Goal: Information Seeking & Learning: Learn about a topic

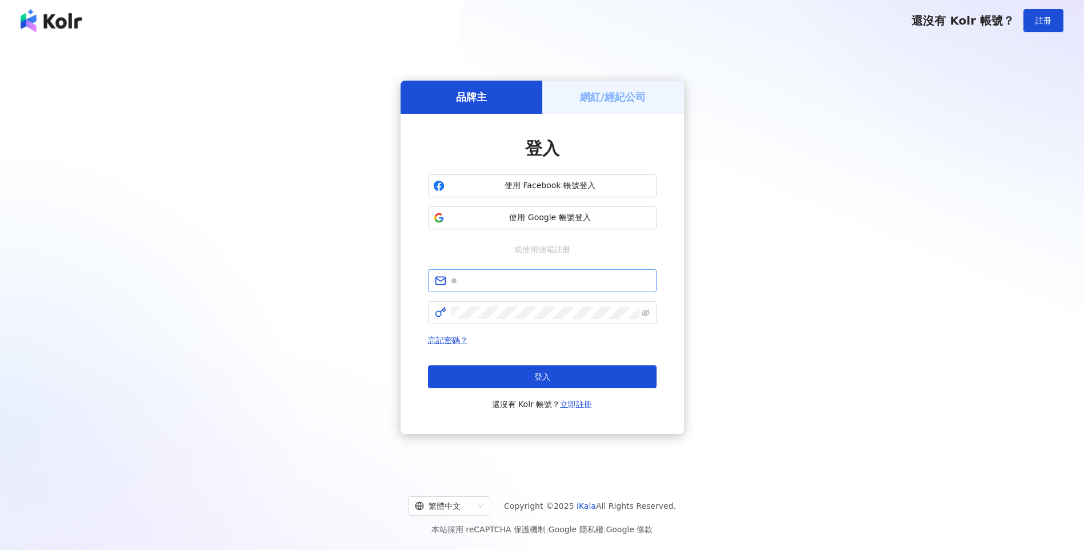
click at [483, 273] on span at bounding box center [542, 280] width 229 height 23
click at [481, 278] on input "text" at bounding box center [550, 280] width 199 height 13
type input "**********"
click button "登入" at bounding box center [542, 376] width 229 height 23
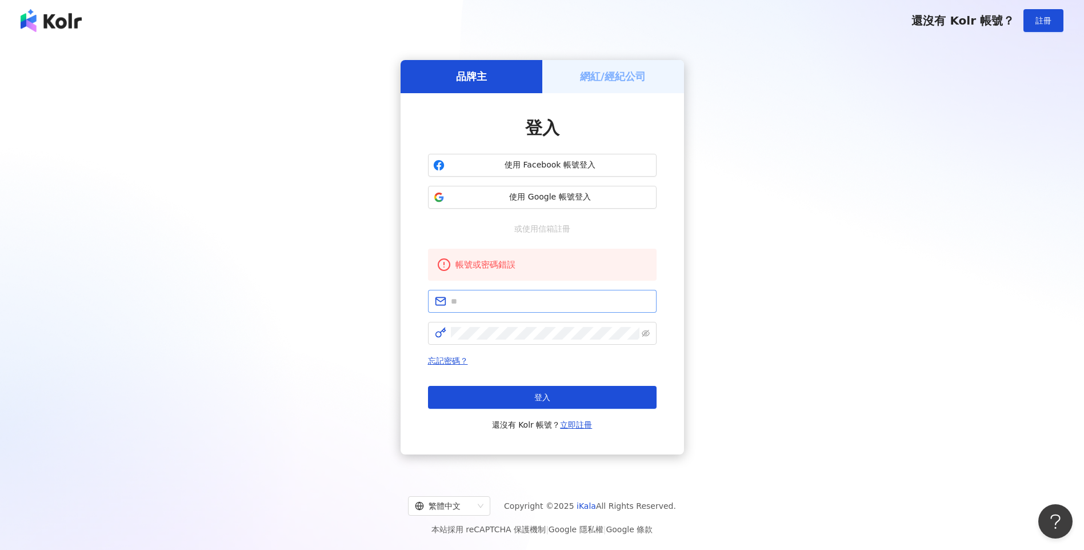
drag, startPoint x: 529, startPoint y: 313, endPoint x: 525, endPoint y: 303, distance: 10.5
click at [526, 303] on form at bounding box center [542, 317] width 229 height 55
click at [525, 302] on input "text" at bounding box center [550, 301] width 199 height 13
type input "**********"
click button "登入" at bounding box center [542, 397] width 229 height 23
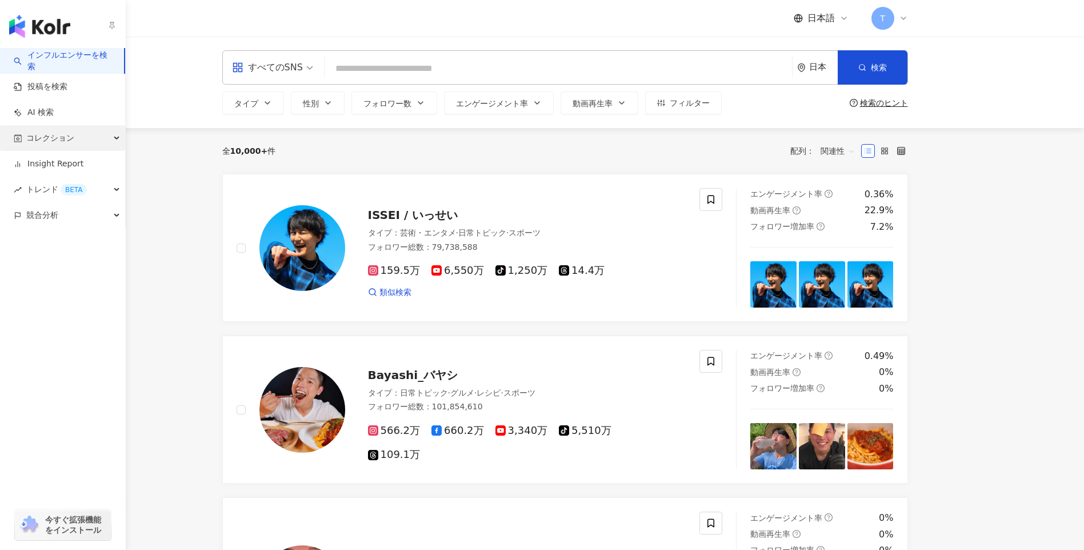
click at [50, 139] on span "コレクション" at bounding box center [50, 138] width 48 height 26
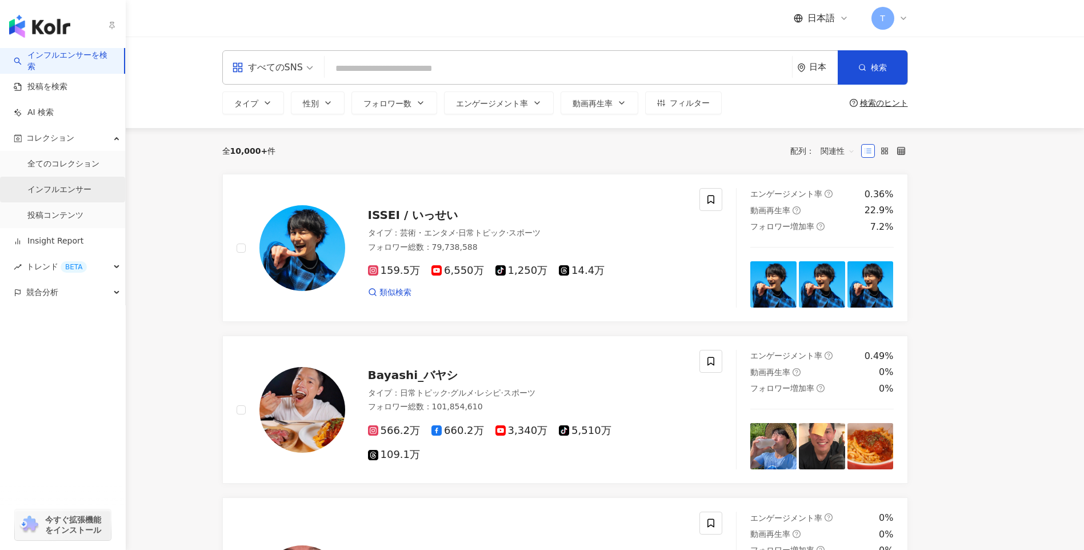
click at [91, 188] on link "インフルエンサー" at bounding box center [59, 189] width 64 height 11
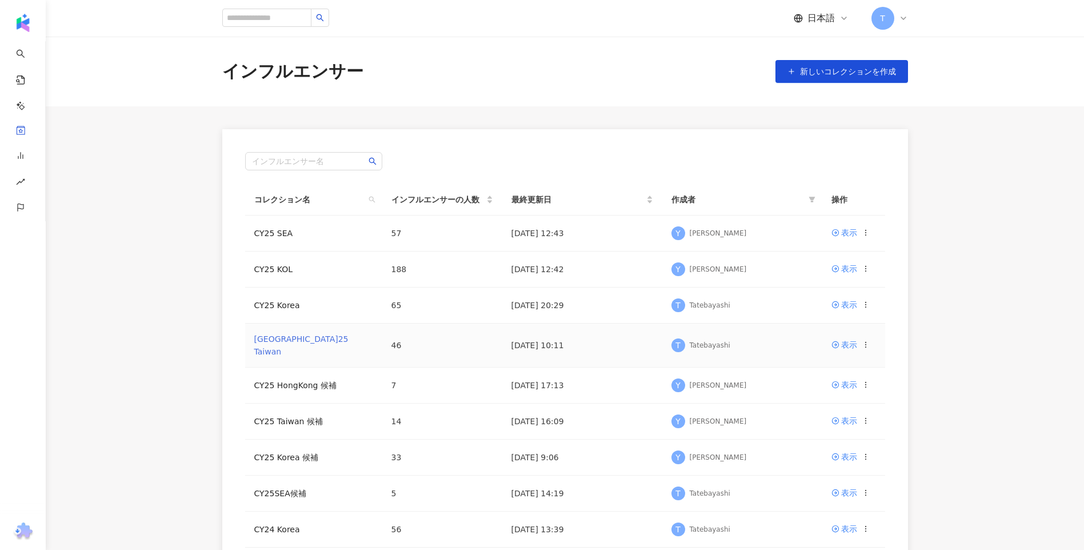
click at [289, 341] on link "CY25 Taiwan" at bounding box center [301, 345] width 94 height 22
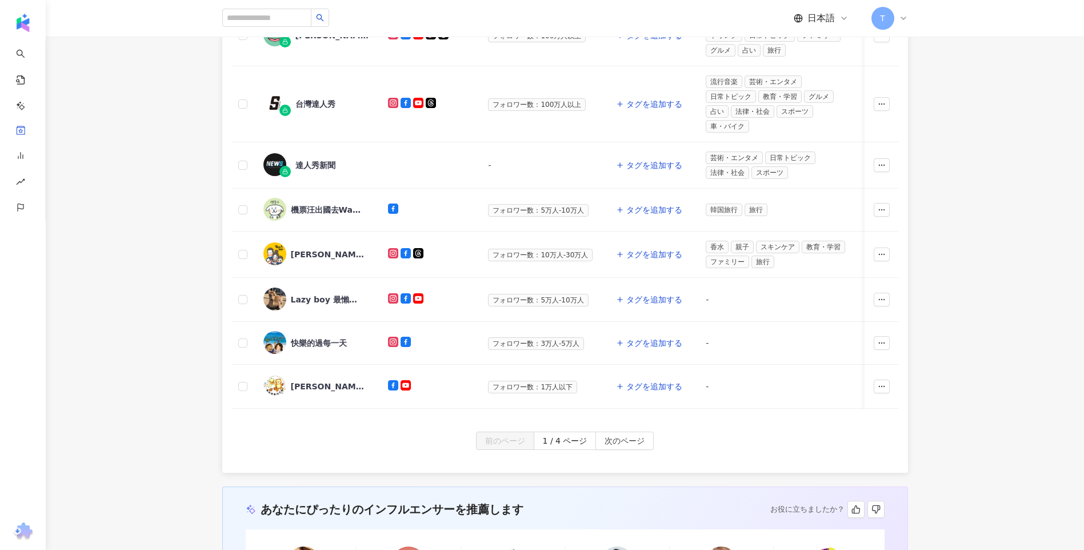
scroll to position [457, 0]
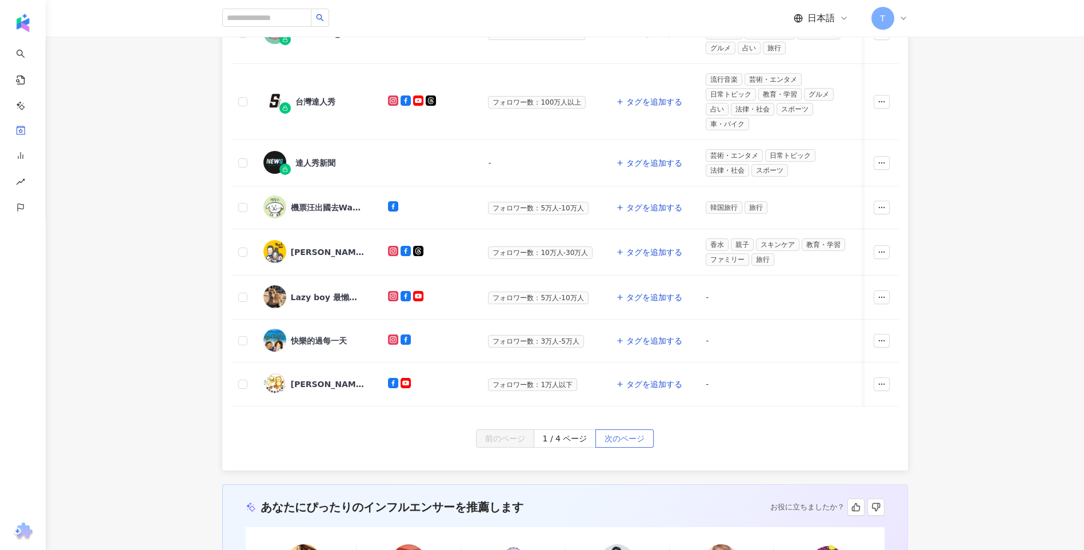
click at [622, 448] on span "次のページ" at bounding box center [625, 439] width 40 height 18
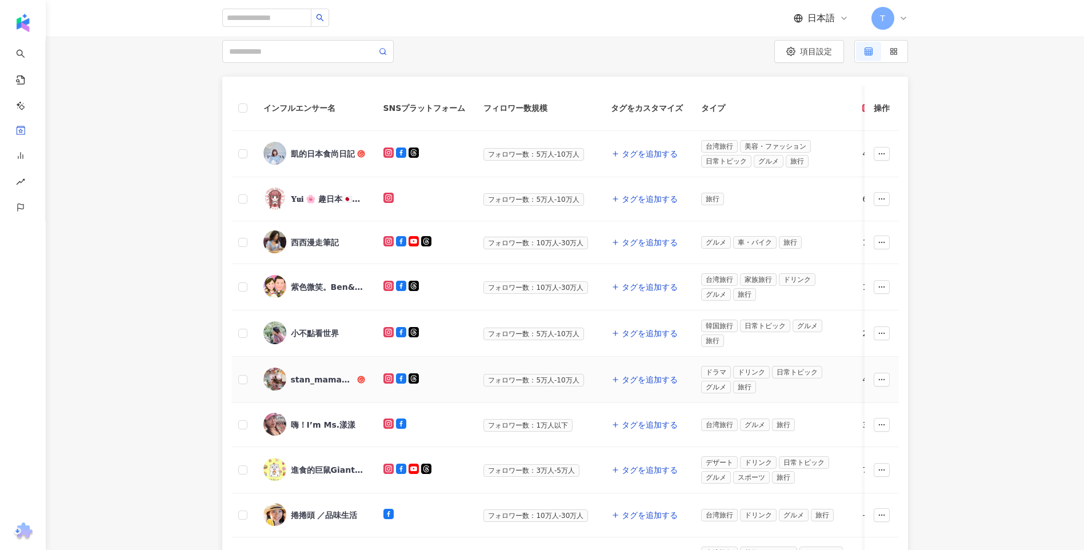
scroll to position [0, 0]
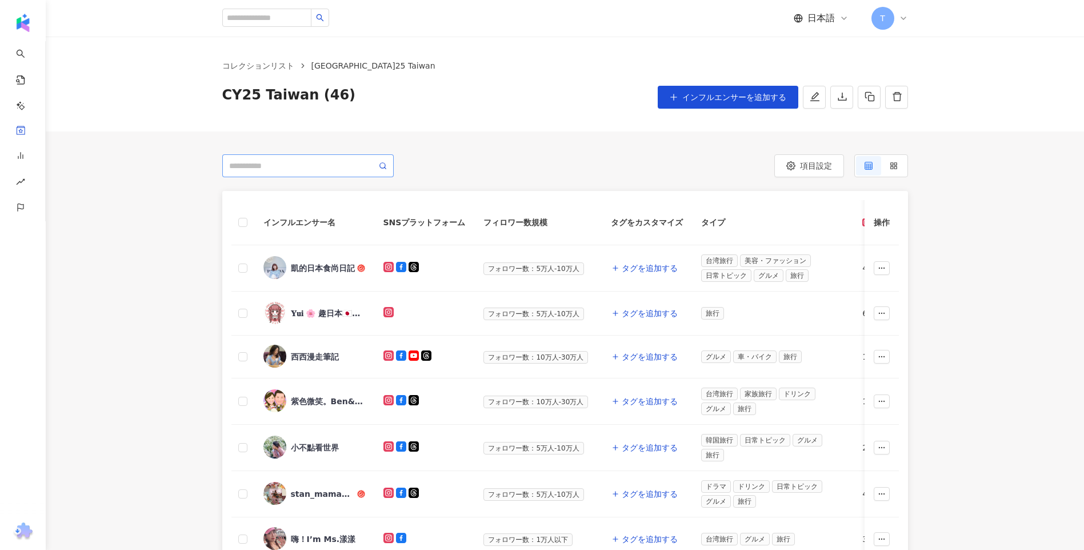
click at [275, 175] on span at bounding box center [307, 165] width 171 height 23
click at [276, 168] on input "search" at bounding box center [302, 165] width 147 height 13
type input "*"
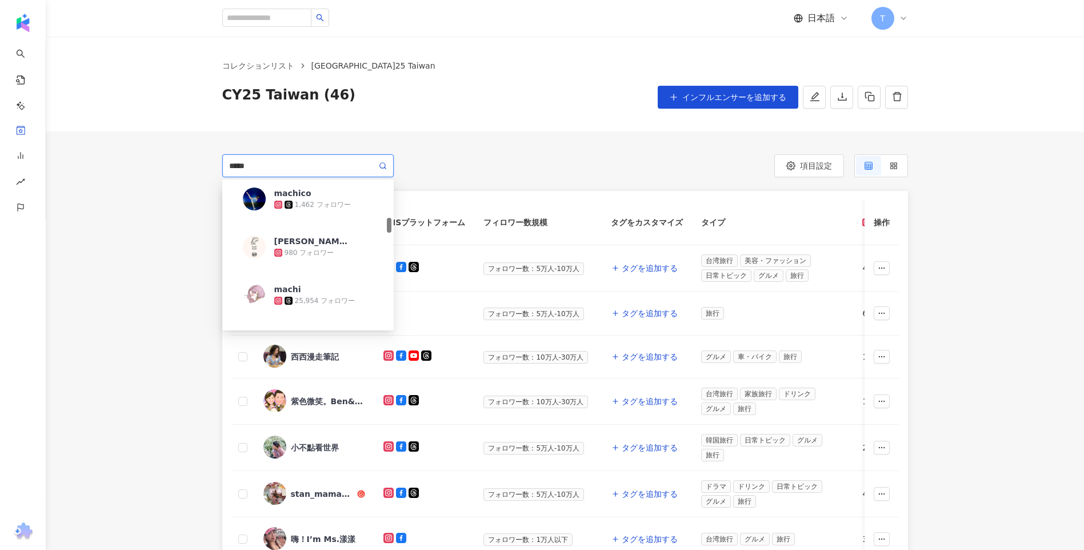
scroll to position [457, 0]
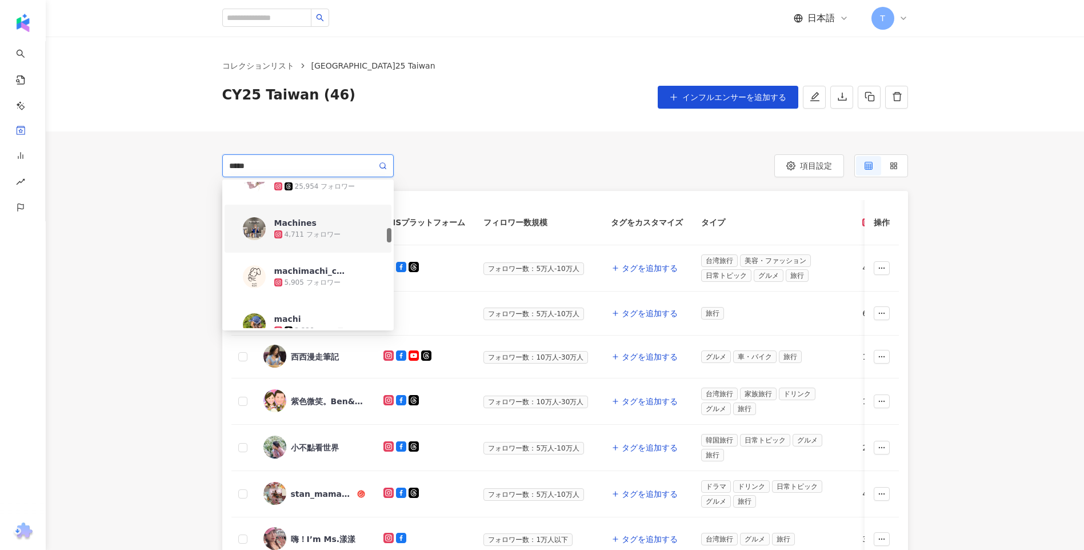
type input "*****"
click at [185, 221] on div "インフルエンサー名 SNSプラットフォーム フィロワー数規模 タグをカスタマイズ タイプ フォロワー数 K-Score 過去 3 か月 オーディエンスの年齢 …" at bounding box center [565, 528] width 1038 height 674
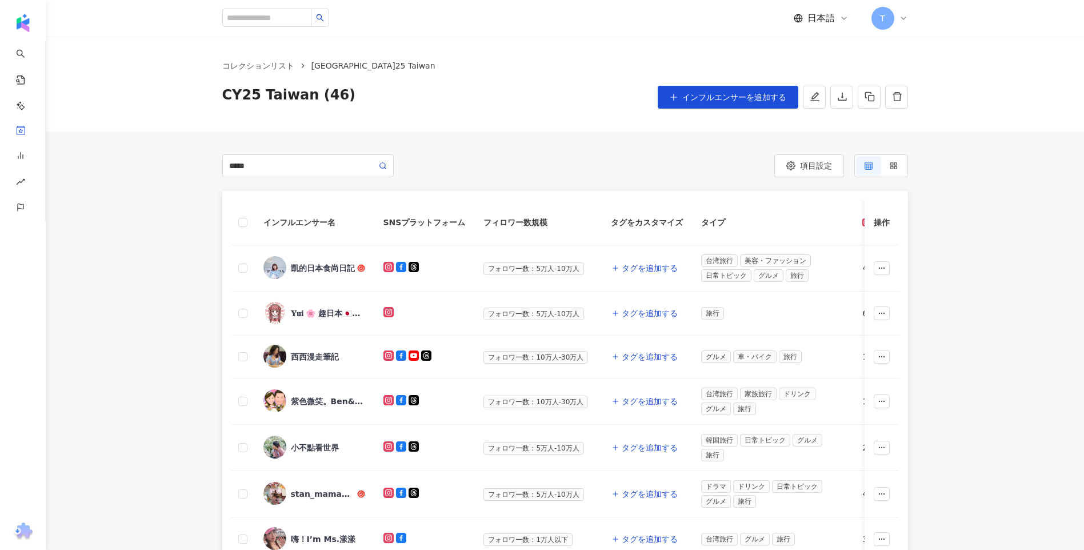
scroll to position [343, 0]
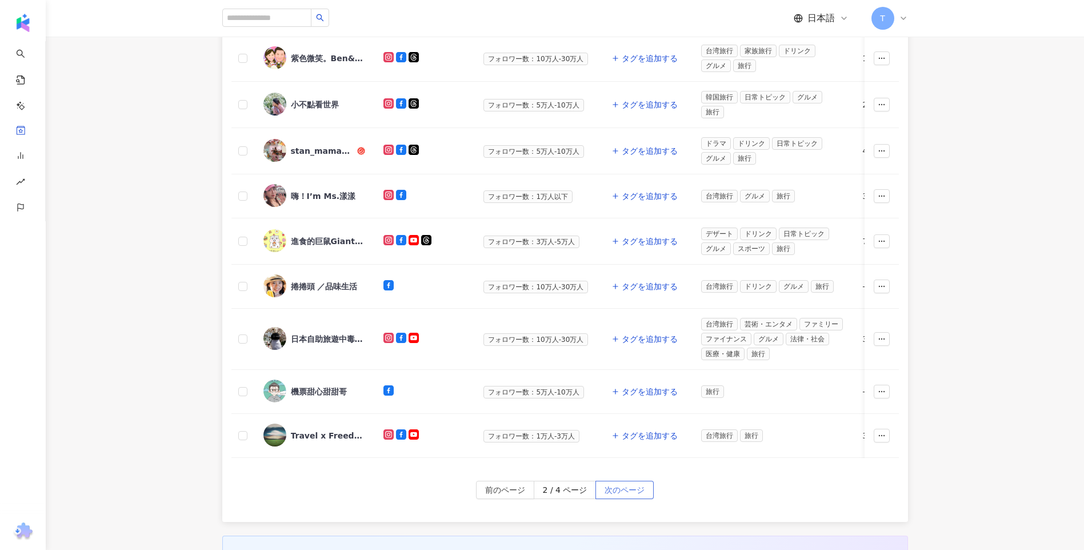
click at [623, 499] on span "次のページ" at bounding box center [625, 490] width 40 height 18
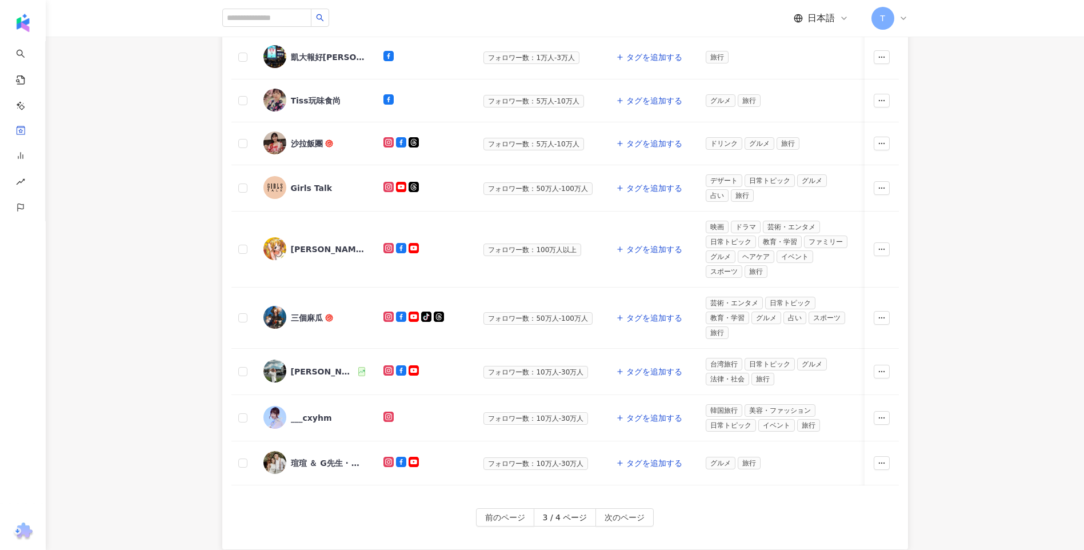
click at [623, 535] on div "前のページ 3 / 4 ページ 次のページ" at bounding box center [565, 528] width 686 height 41
click at [626, 519] on span "次のページ" at bounding box center [625, 518] width 40 height 18
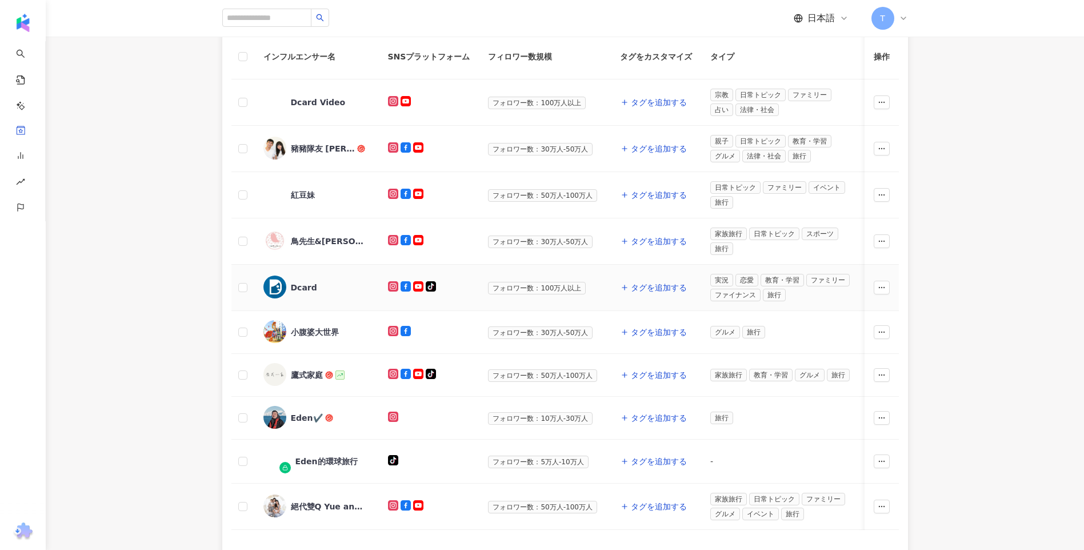
scroll to position [229, 0]
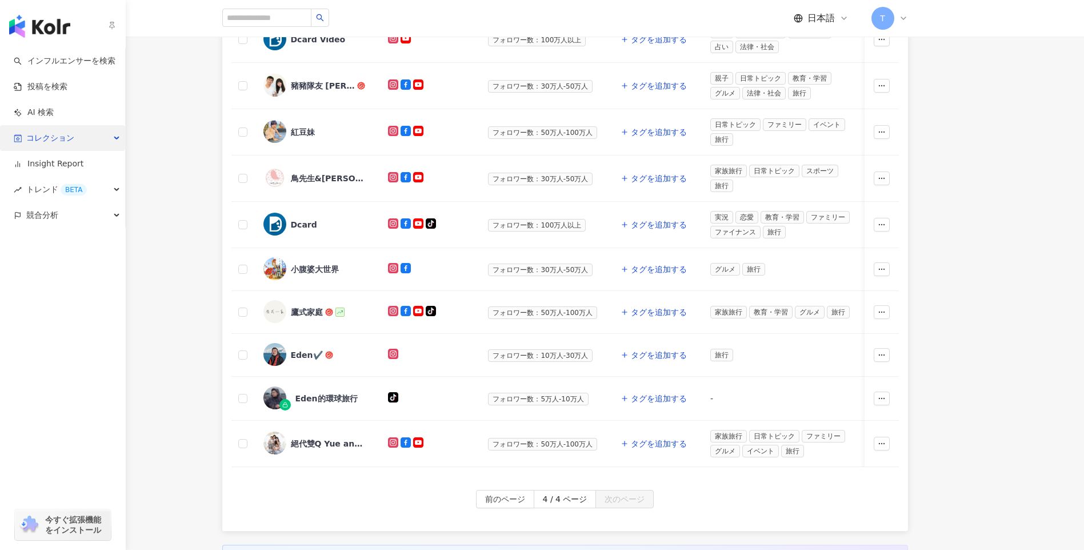
click at [69, 142] on span "コレクション" at bounding box center [50, 138] width 48 height 26
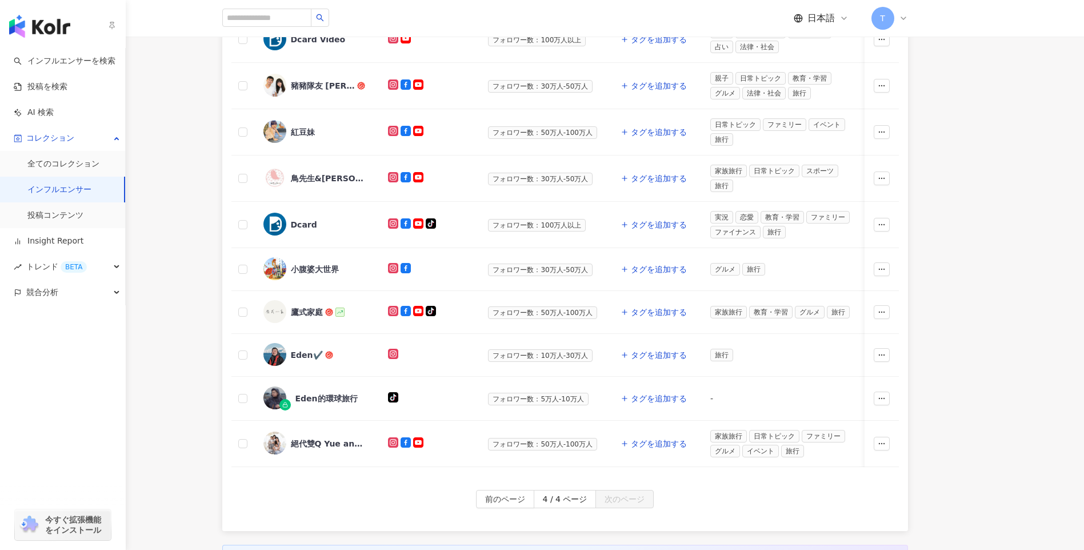
click at [70, 185] on link "インフルエンサー" at bounding box center [59, 189] width 64 height 11
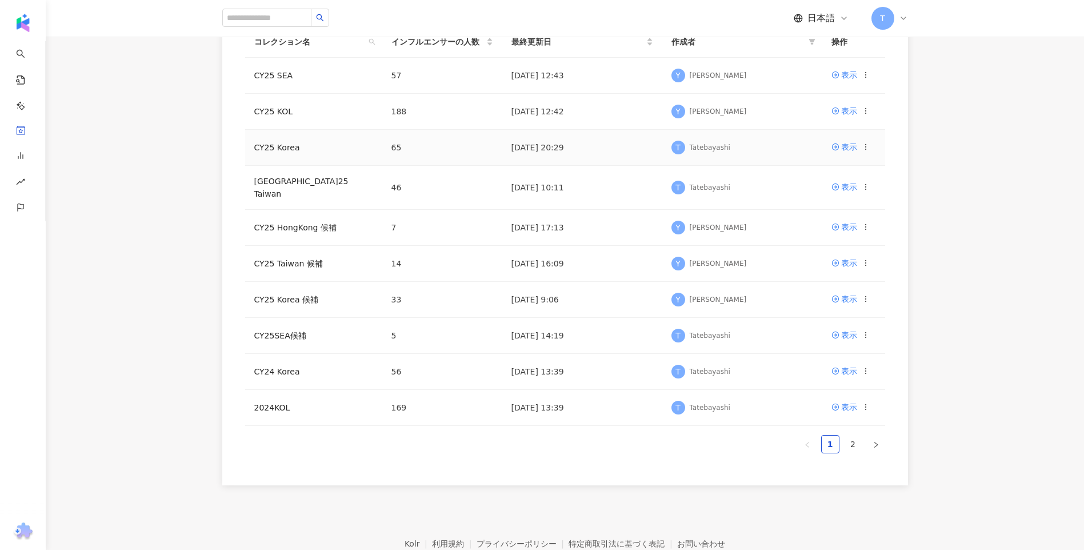
scroll to position [171, 0]
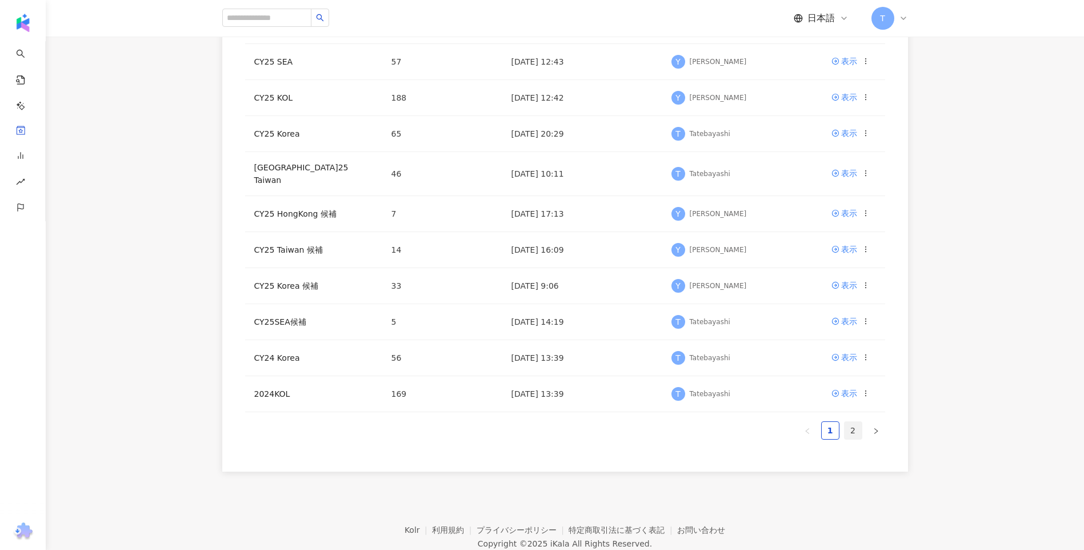
click at [854, 422] on link "2" at bounding box center [853, 430] width 17 height 17
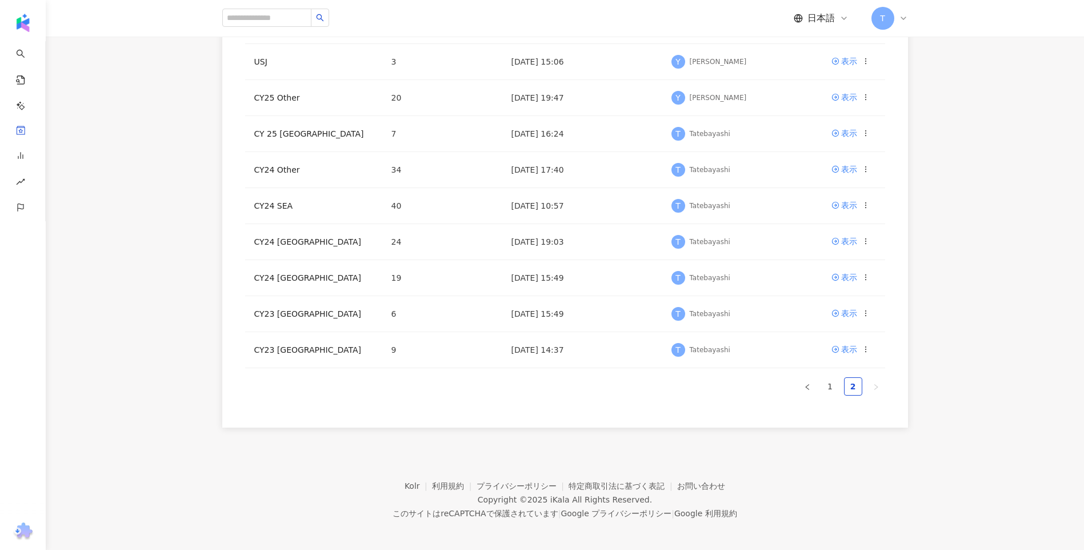
click at [841, 389] on ul "1 2" at bounding box center [565, 386] width 640 height 18
click at [838, 388] on link "1" at bounding box center [830, 386] width 17 height 17
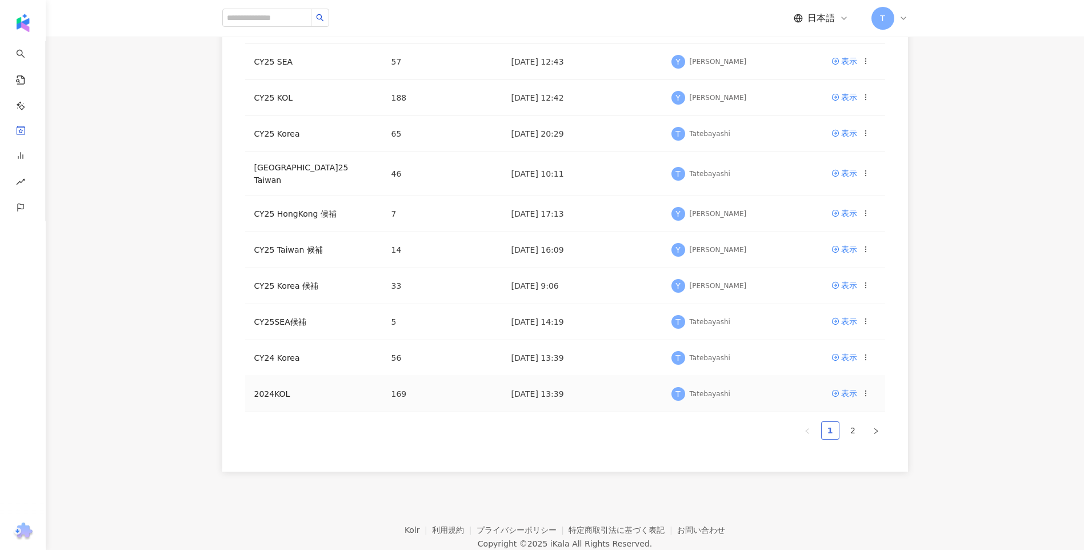
click at [833, 389] on icon at bounding box center [836, 393] width 8 height 8
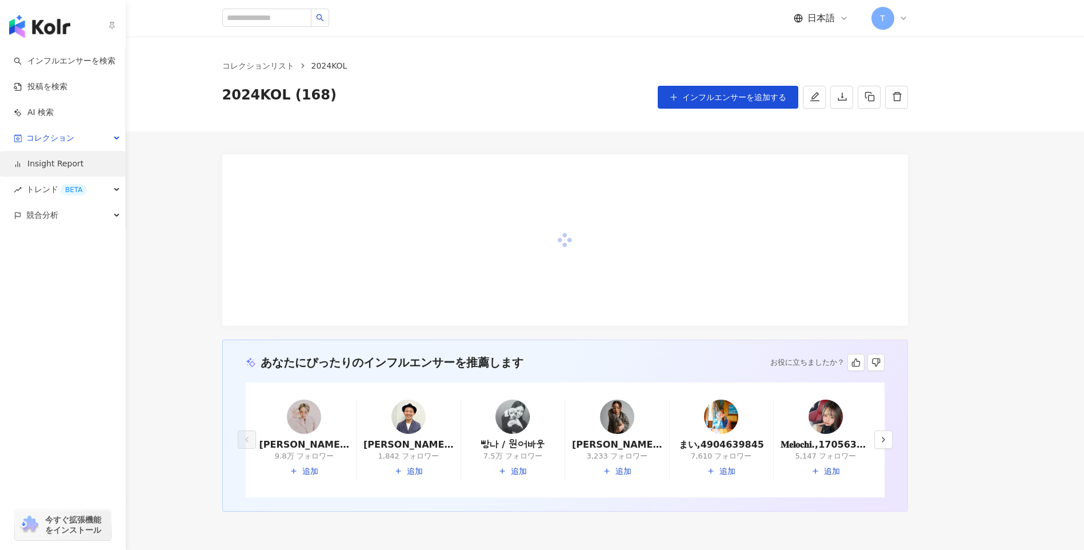
click at [62, 158] on link "Insight Report" at bounding box center [49, 163] width 70 height 11
click at [57, 134] on span "コレクション" at bounding box center [50, 138] width 48 height 26
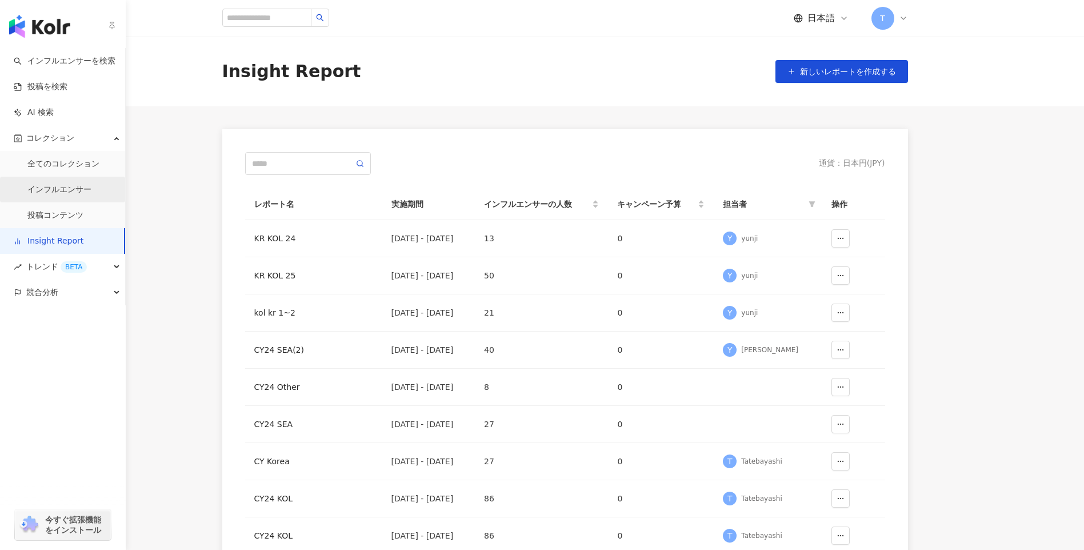
click at [59, 187] on link "インフルエンサー" at bounding box center [59, 189] width 64 height 11
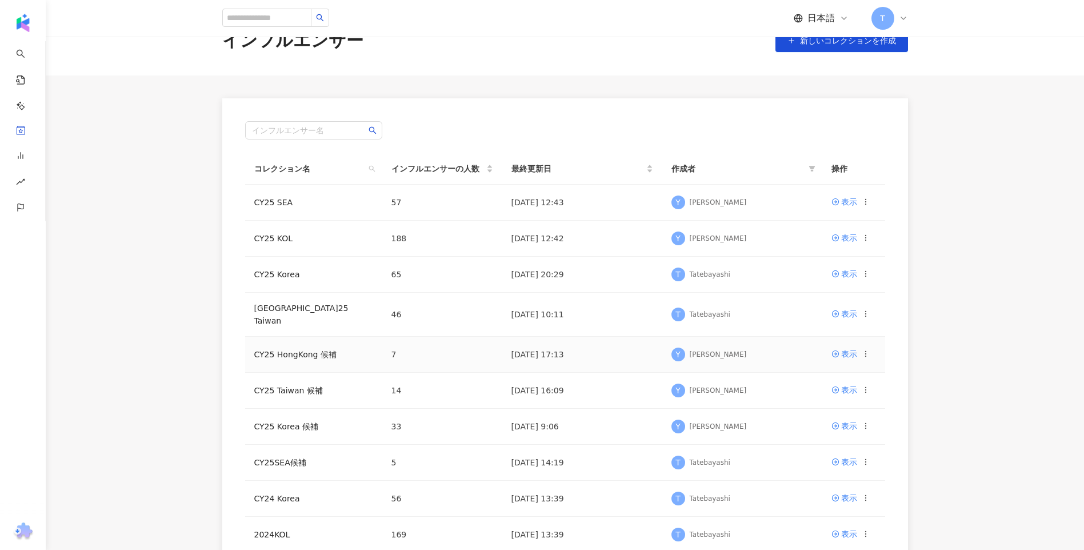
scroll to position [57, 0]
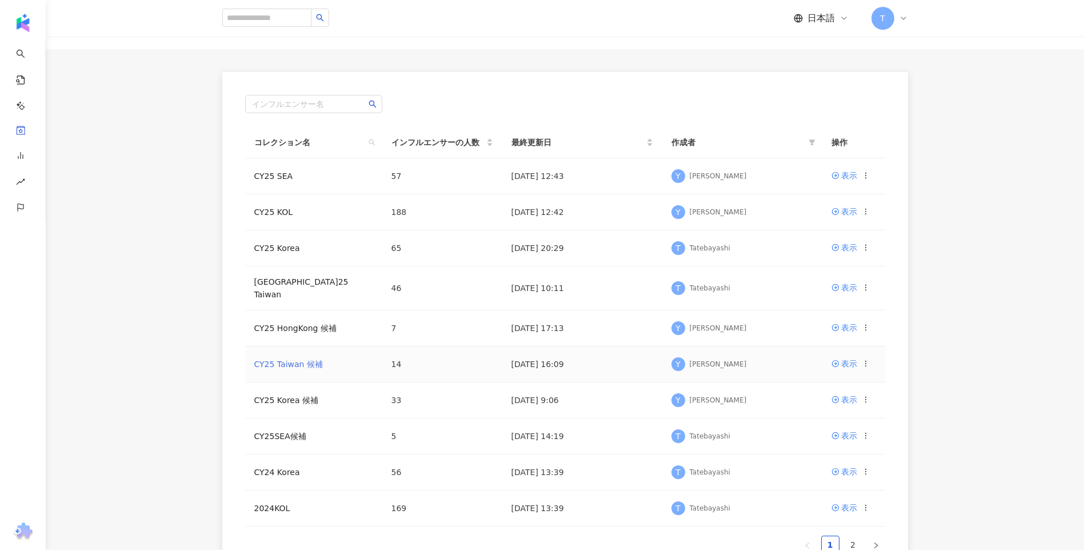
click at [264, 359] on link "CY25 Taiwan 候補" at bounding box center [288, 363] width 69 height 9
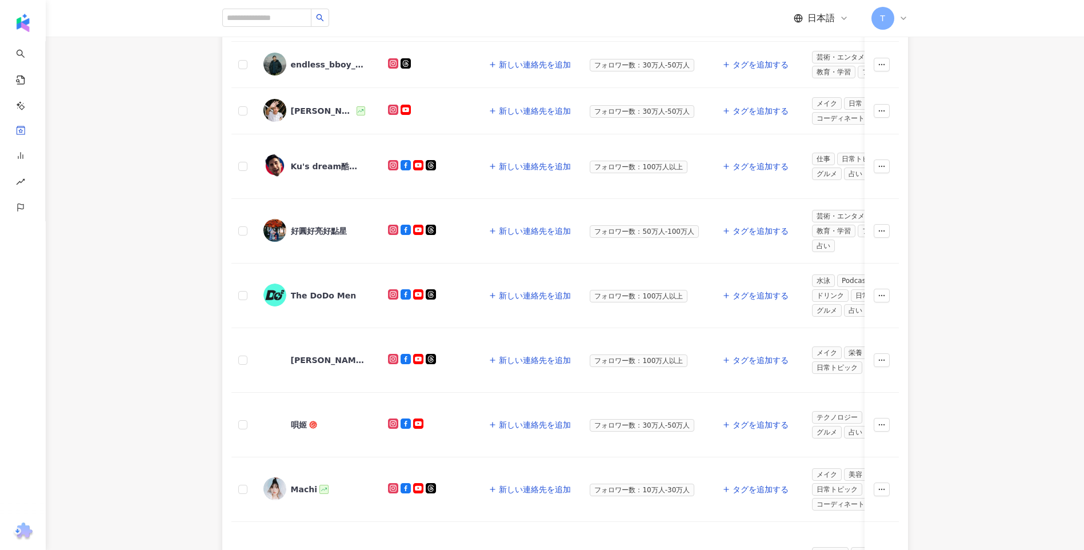
scroll to position [400, 0]
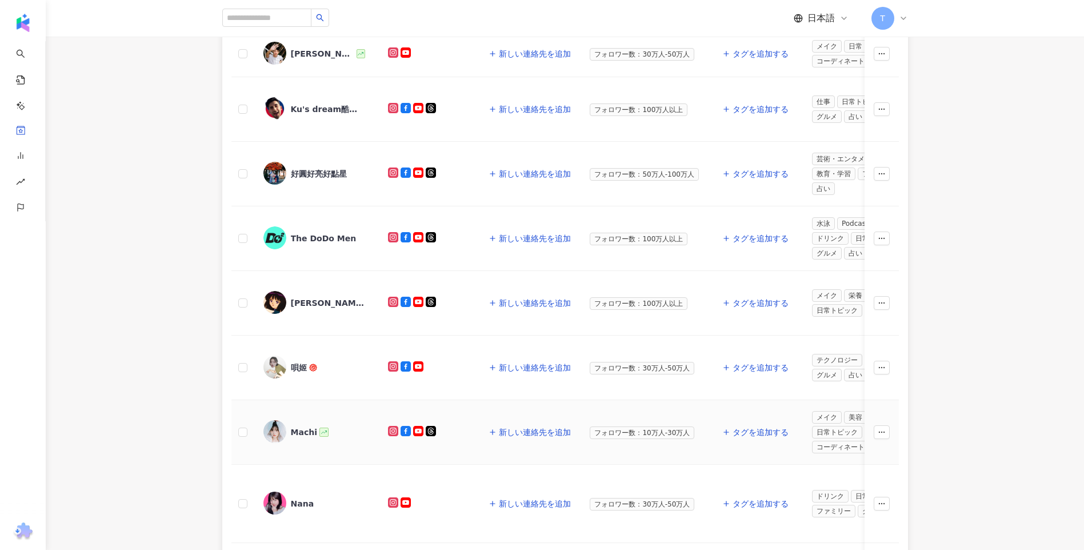
click at [303, 429] on div "Machi" at bounding box center [304, 431] width 26 height 11
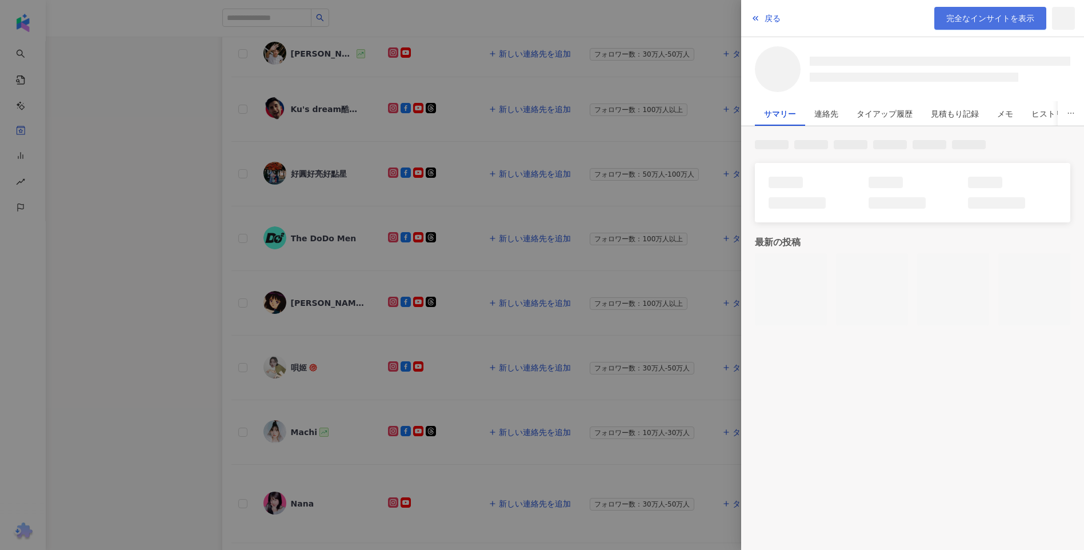
click at [971, 16] on span "完全なインサイトを表示" at bounding box center [990, 18] width 88 height 9
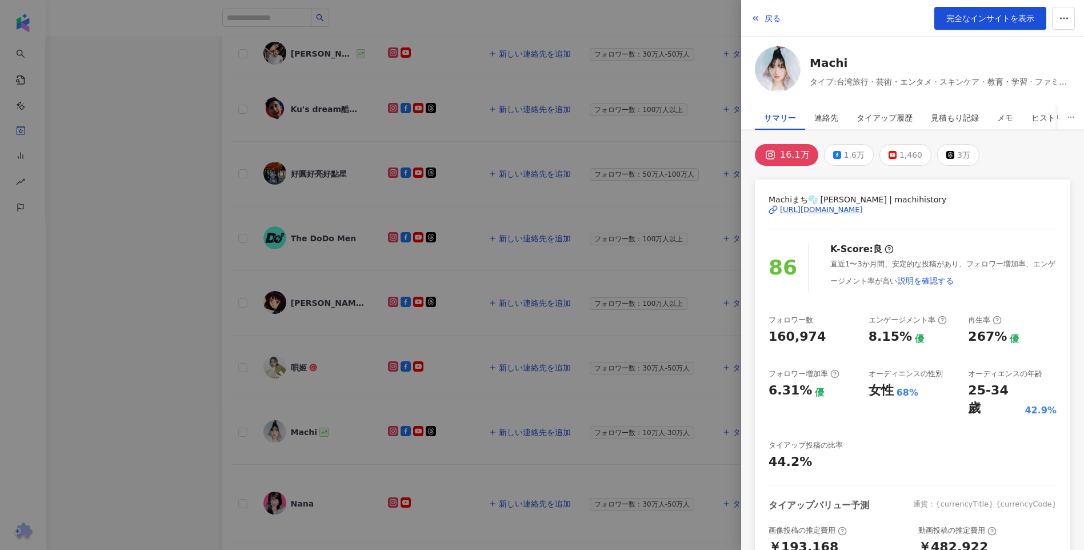
click at [110, 227] on div at bounding box center [542, 275] width 1084 height 550
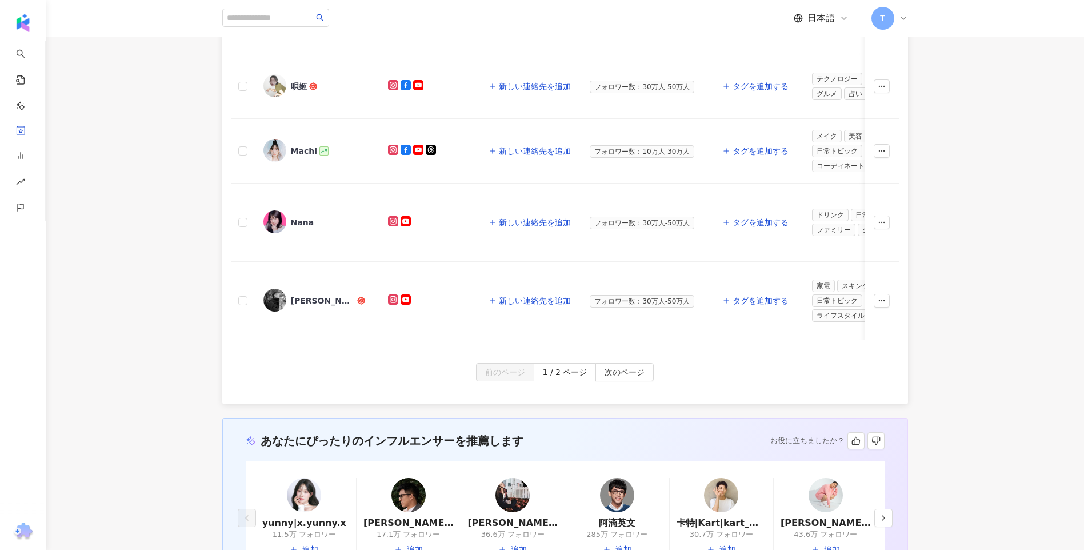
scroll to position [686, 0]
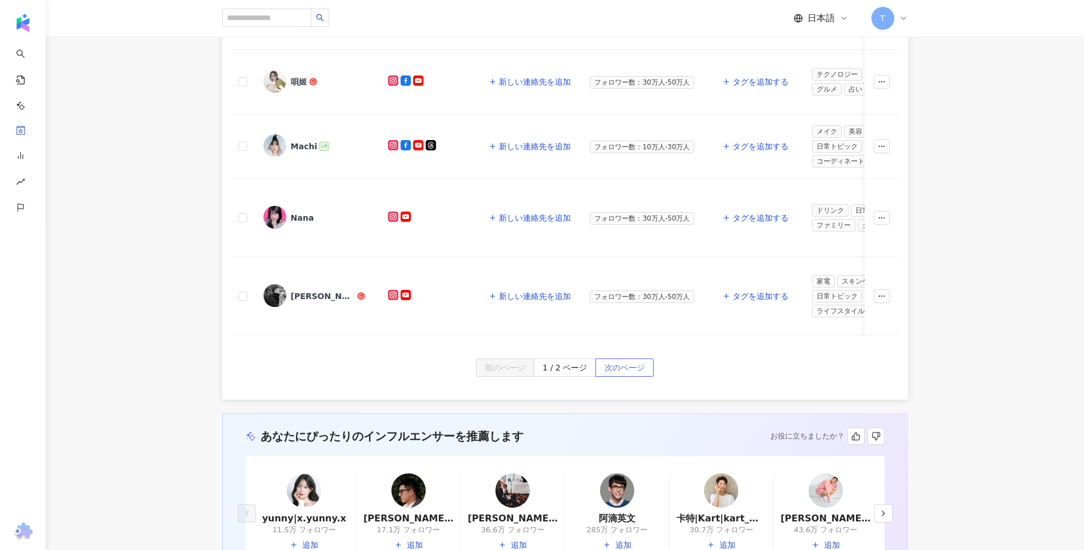
click at [628, 377] on span "次のページ" at bounding box center [625, 368] width 40 height 18
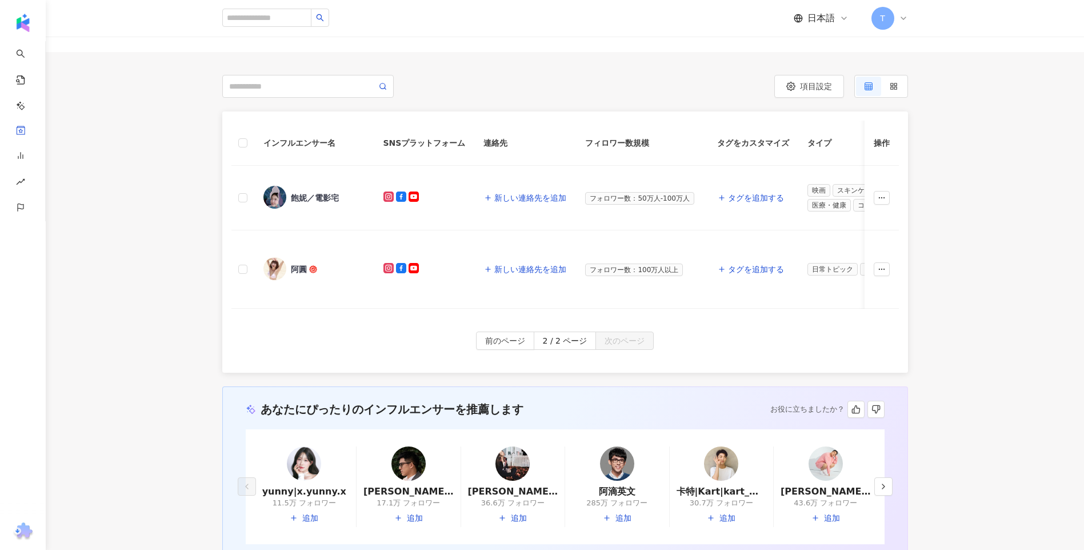
scroll to position [52, 0]
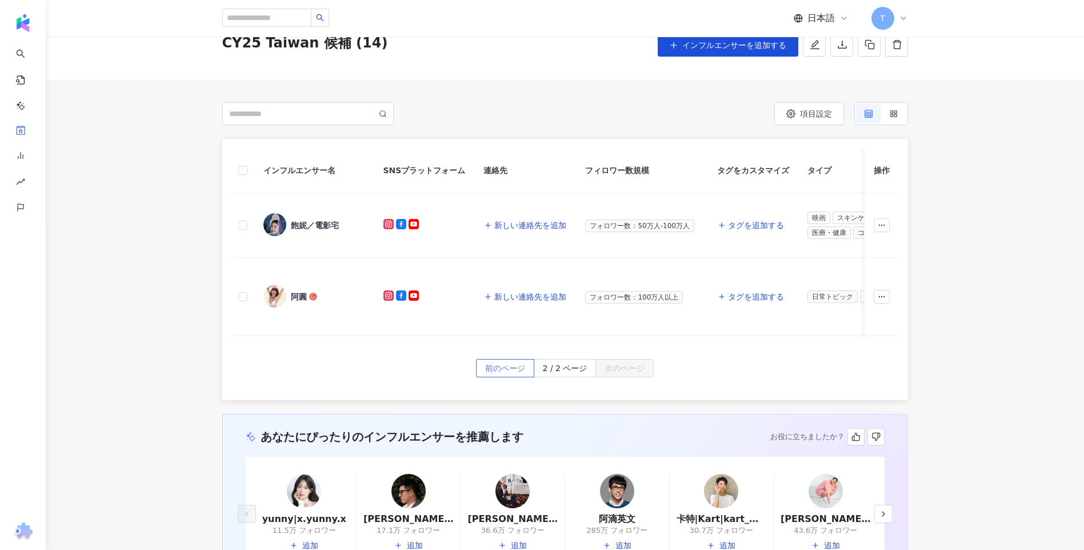
click at [488, 373] on span "前のページ" at bounding box center [505, 368] width 40 height 18
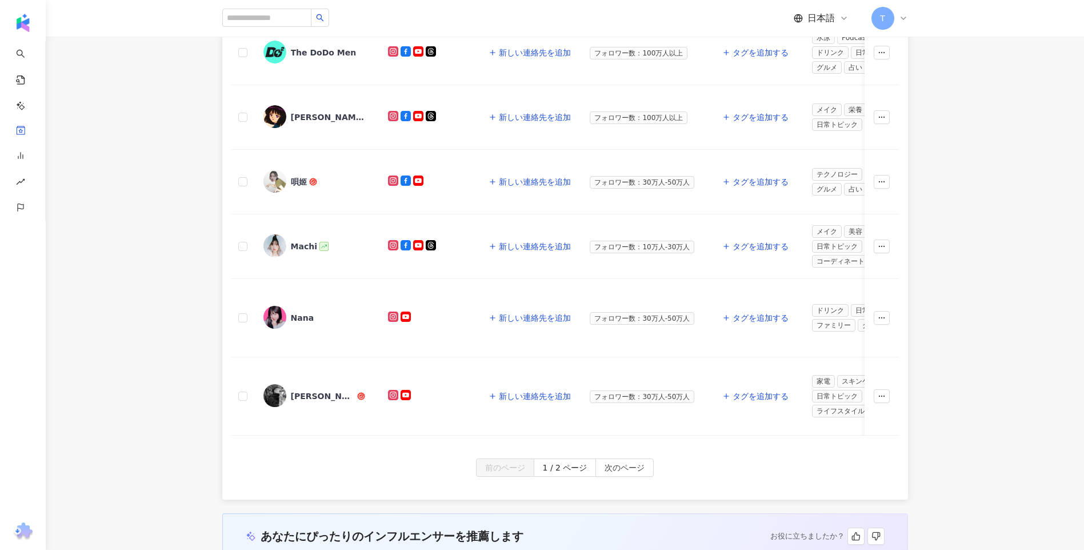
scroll to position [681, 0]
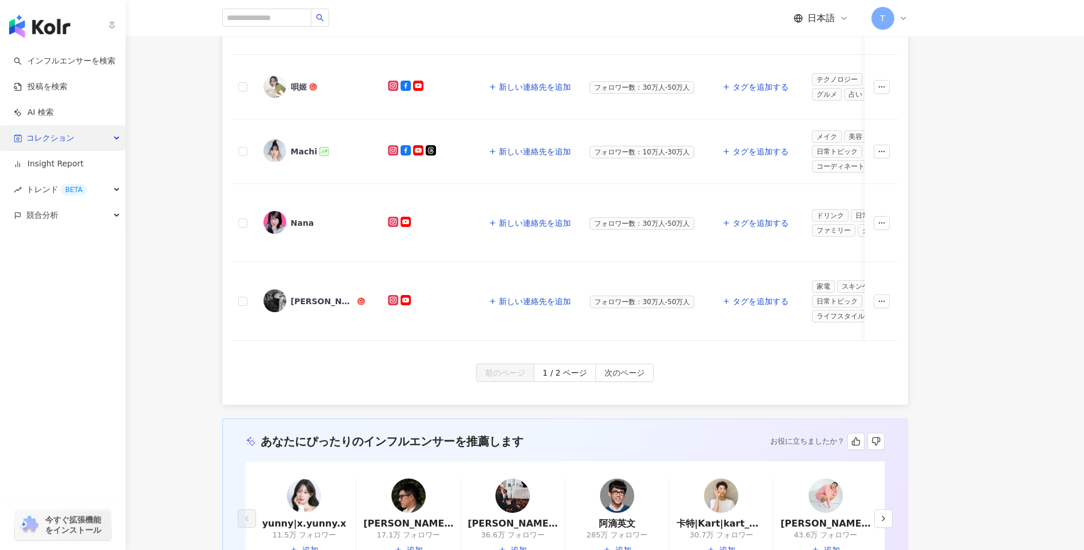
click at [51, 131] on span "コレクション" at bounding box center [50, 138] width 48 height 26
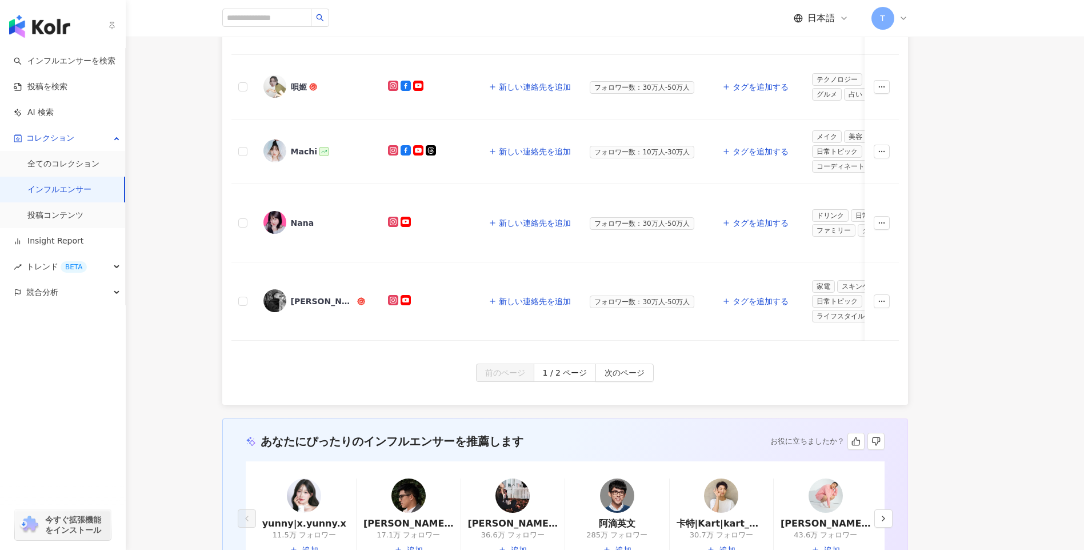
click at [73, 190] on link "インフルエンサー" at bounding box center [59, 189] width 64 height 11
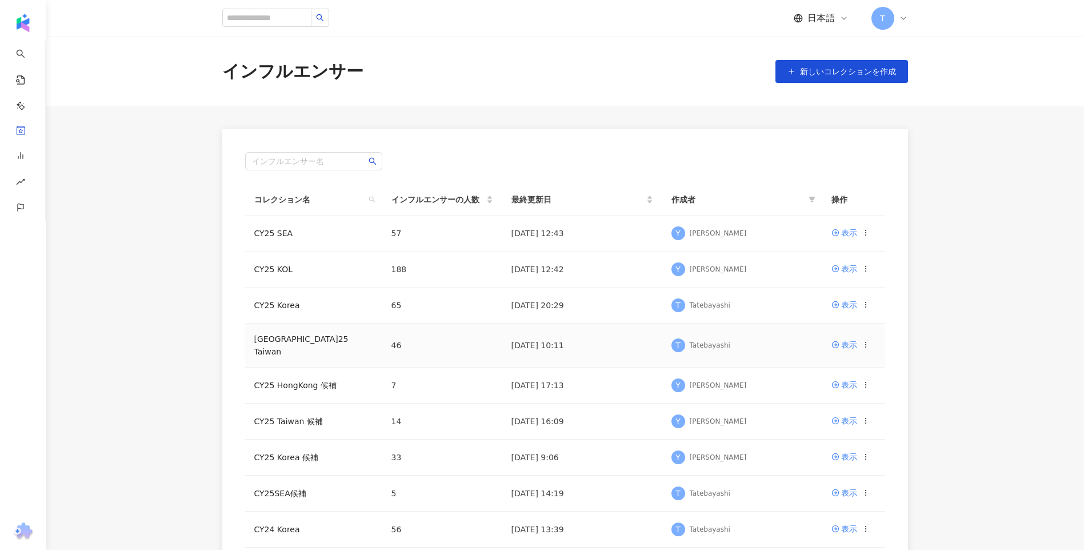
click at [278, 347] on td "CY25 Taiwan" at bounding box center [313, 345] width 137 height 44
click at [279, 343] on link "CY25 Taiwan" at bounding box center [301, 345] width 94 height 22
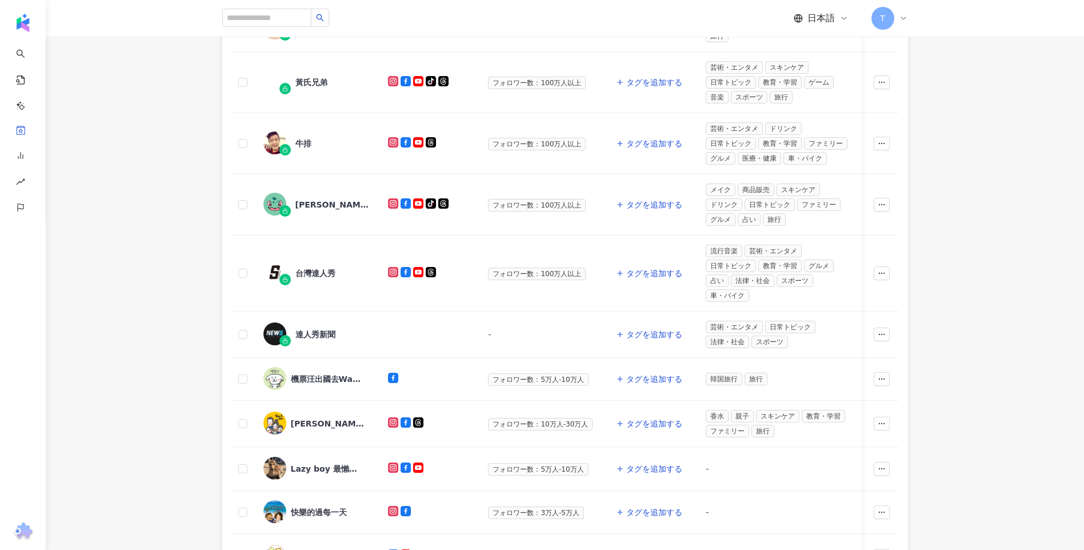
scroll to position [457, 0]
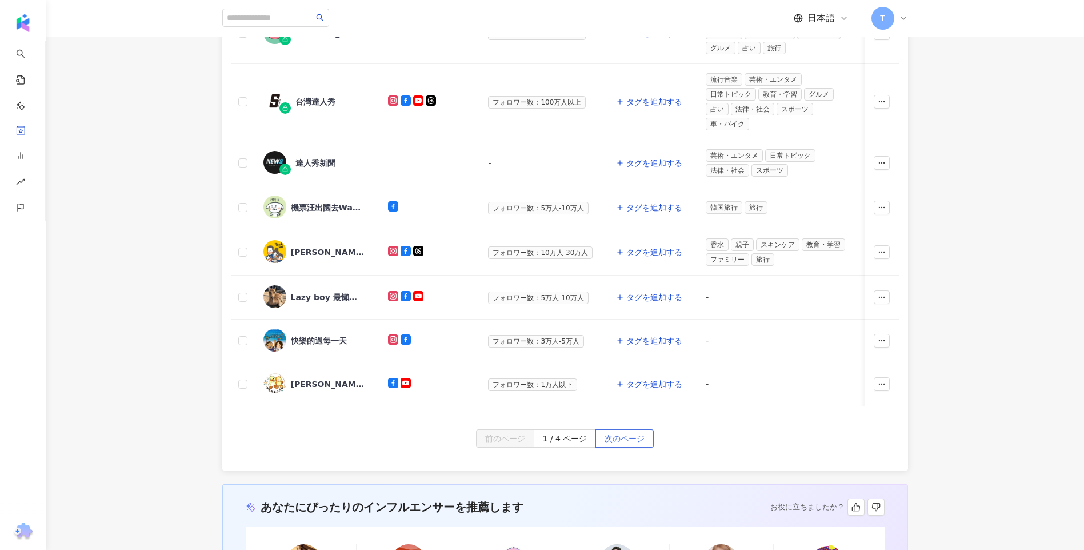
click at [597, 446] on button "次のページ" at bounding box center [624, 438] width 58 height 18
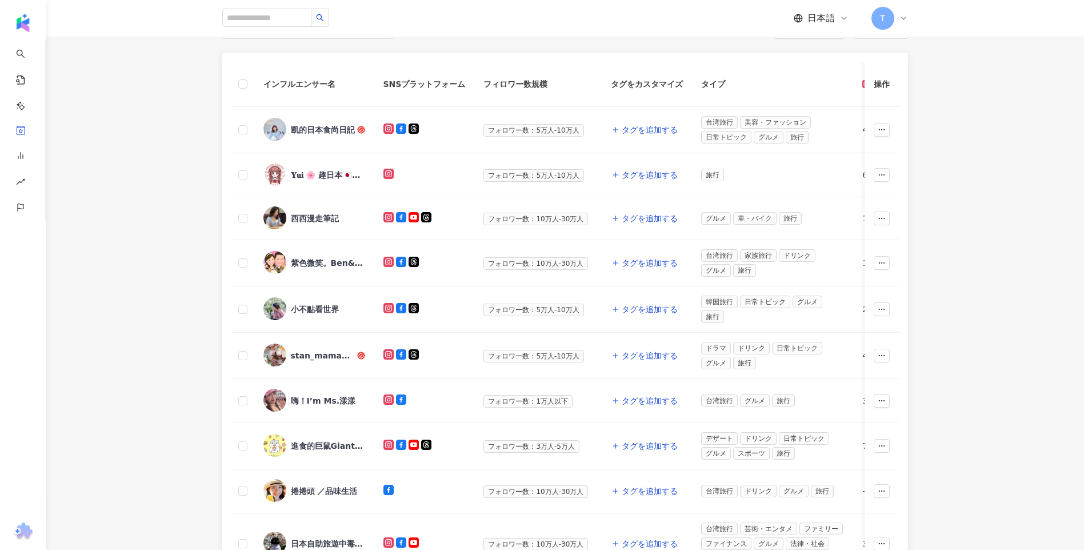
scroll to position [343, 0]
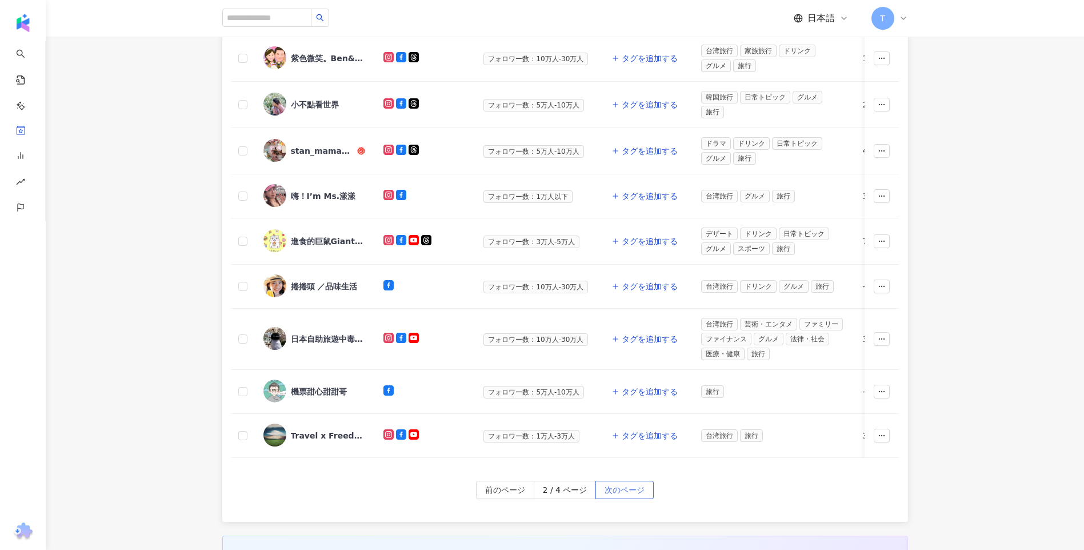
click at [616, 499] on span "次のページ" at bounding box center [625, 490] width 40 height 18
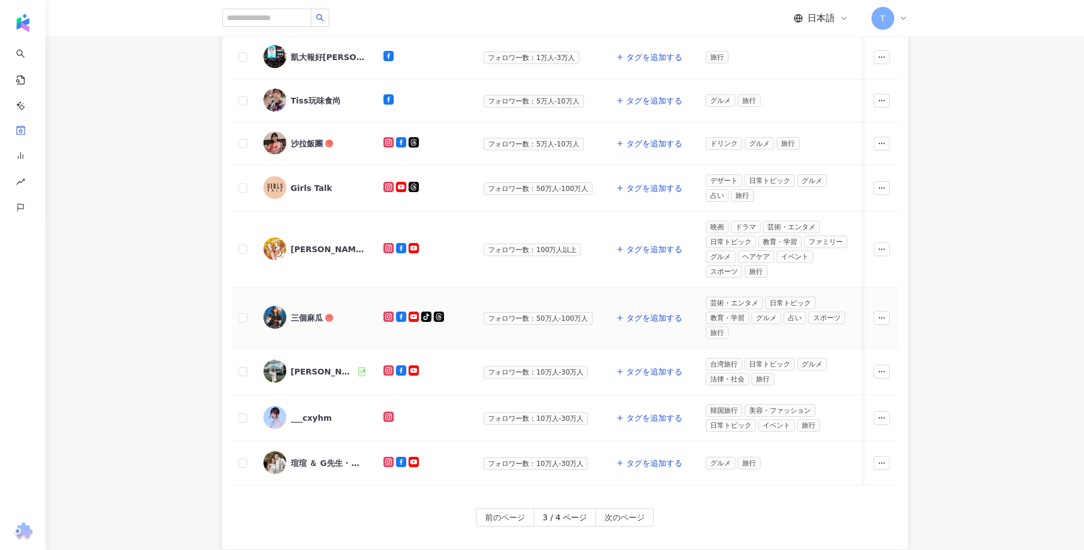
click at [294, 306] on div "三個麻瓜" at bounding box center [314, 318] width 102 height 24
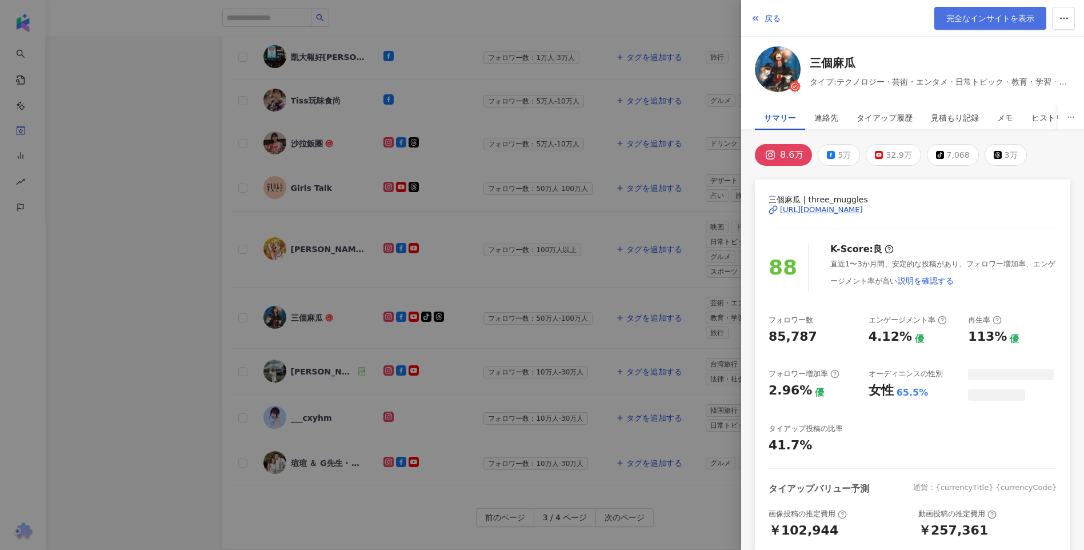
click at [1011, 21] on span "完全なインサイトを表示" at bounding box center [990, 18] width 88 height 9
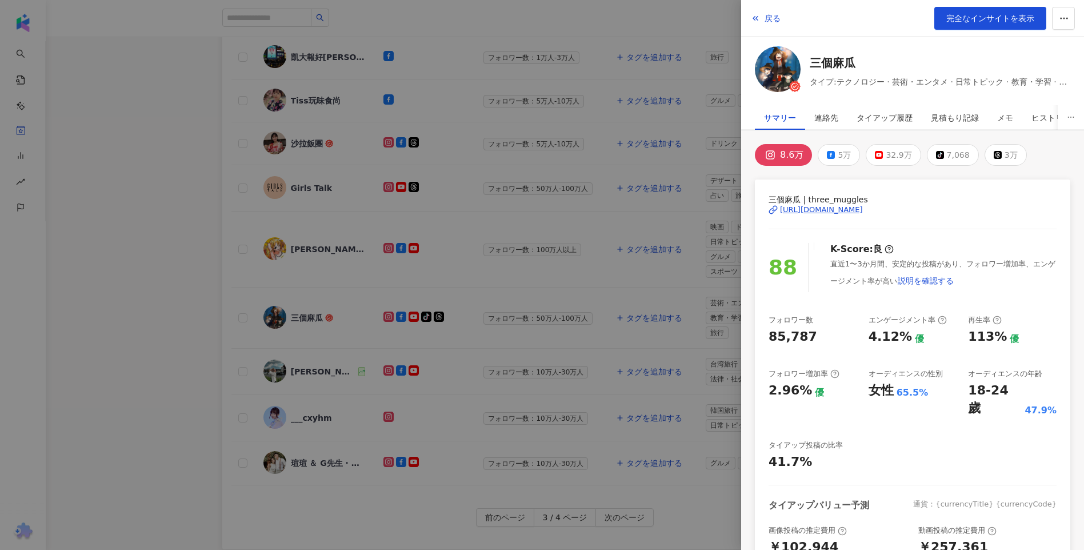
click at [126, 237] on div at bounding box center [542, 275] width 1084 height 550
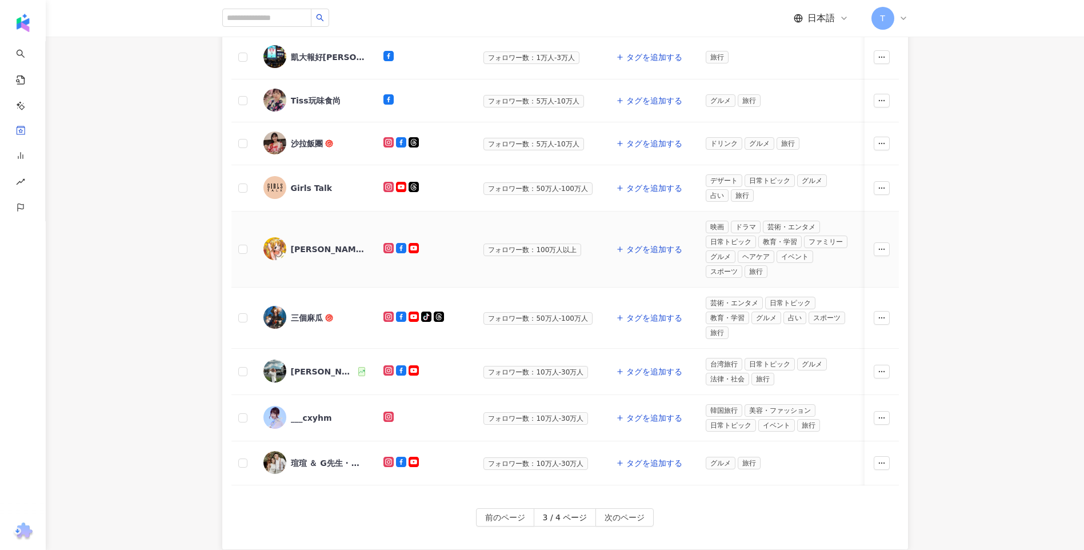
click at [309, 246] on div "阿部瑪利亞 Maria Abe" at bounding box center [328, 248] width 74 height 11
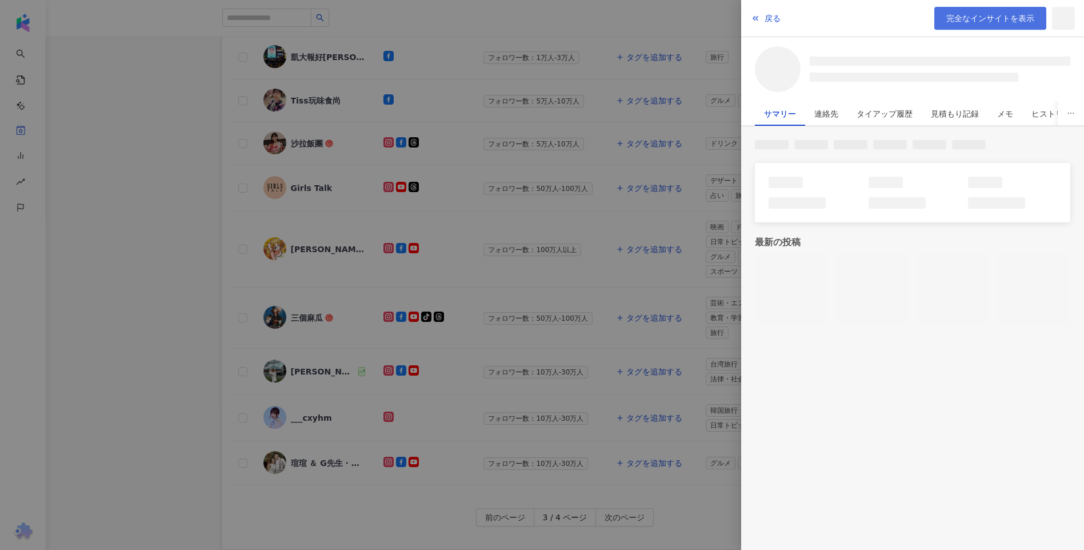
click at [961, 19] on span "完全なインサイトを表示" at bounding box center [990, 18] width 88 height 9
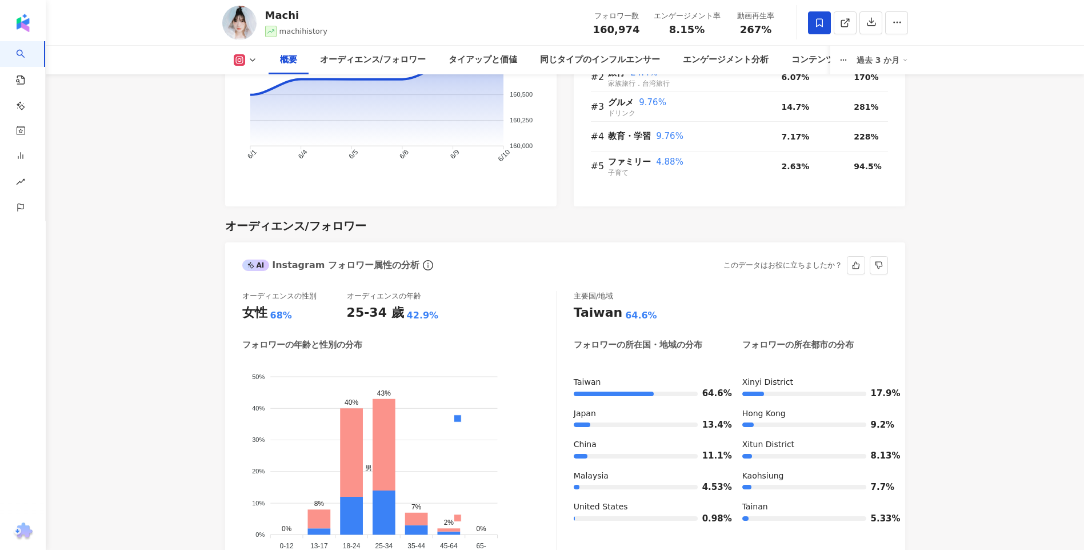
scroll to position [924, 0]
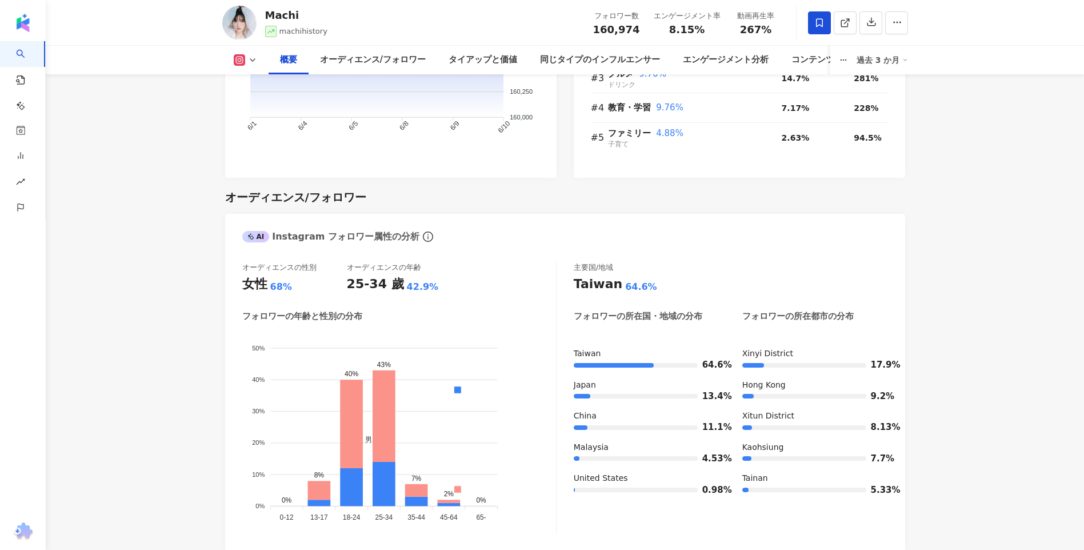
drag, startPoint x: 739, startPoint y: 347, endPoint x: 797, endPoint y: 347, distance: 58.3
click at [797, 348] on div "Taiwan 64.6% Japan 13.4% China 11.1% Malaysia 4.53% United States 0.98% Xinyi D…" at bounding box center [731, 426] width 314 height 156
drag, startPoint x: 797, startPoint y: 347, endPoint x: 779, endPoint y: 346, distance: 18.3
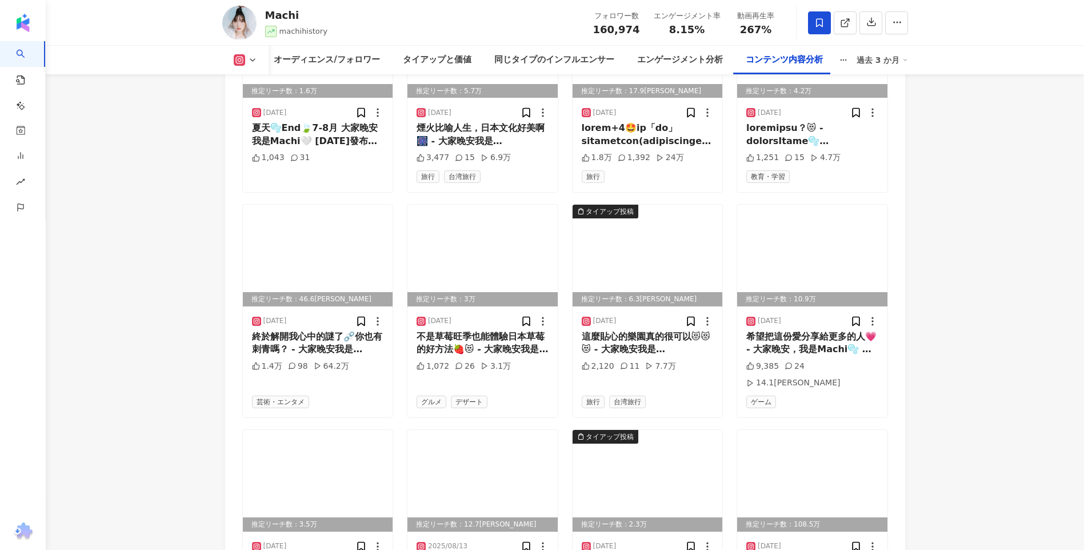
scroll to position [3959, 0]
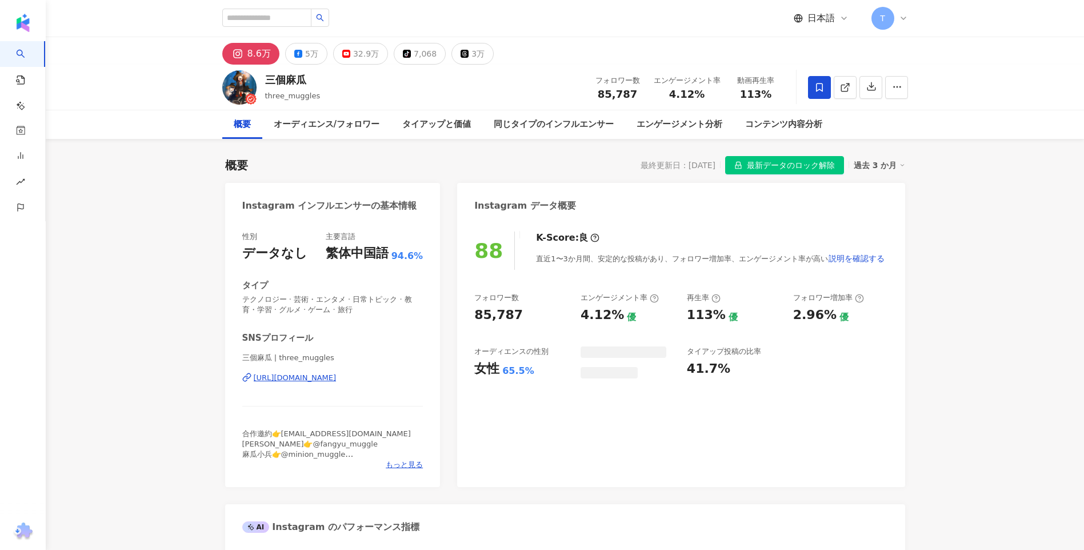
click at [1011, 21] on header "日本語 T" at bounding box center [565, 18] width 1038 height 37
drag, startPoint x: 0, startPoint y: 0, endPoint x: 1011, endPoint y: 21, distance: 1011.2
click at [1011, 21] on header "日本語 T" at bounding box center [565, 18] width 1038 height 37
click at [623, 281] on div "88 K-Score : 良 直近1〜3か月間、安定的な投稿があり、フォロワー増加率、エンゲージメント率が高い 説明を確認する フォロワー数 85,787 エ…" at bounding box center [680, 353] width 447 height 267
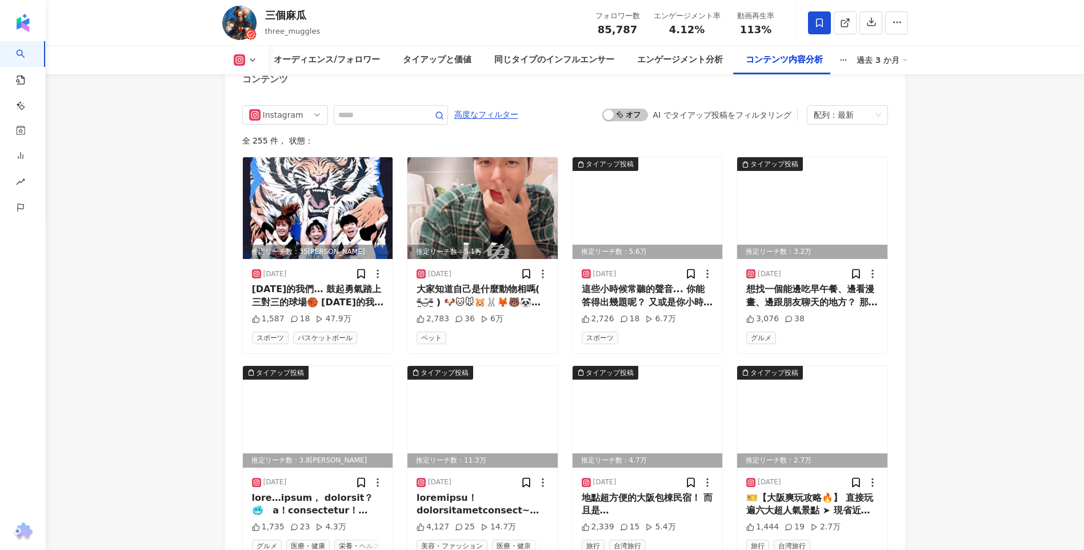
scroll to position [3772, 0]
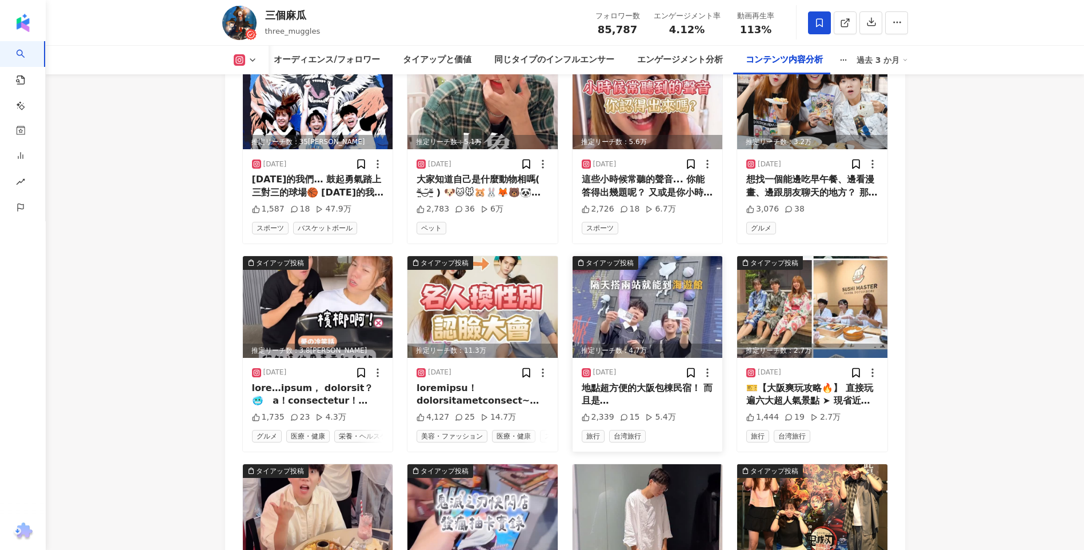
click at [649, 256] on img at bounding box center [648, 307] width 150 height 102
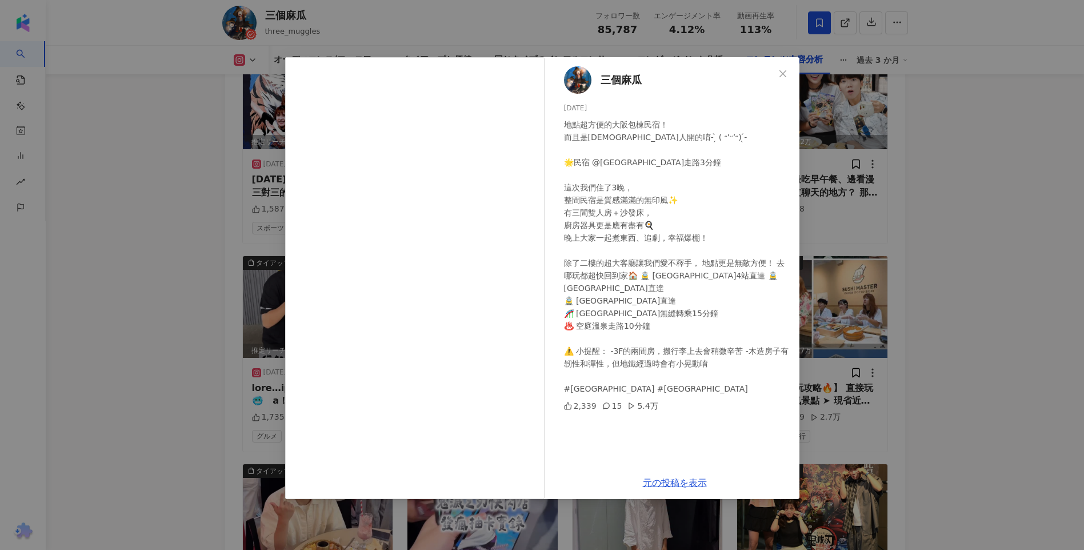
click at [950, 293] on div "三個麻瓜 2025/08/15 地點超方便的大阪包棟民宿！ 而且是台灣人開的唷- ̗̀ ( ˶’ᵕ’˶) ̖́- 🌟民宿 @liriosaka 📍弁天町駅走路…" at bounding box center [542, 275] width 1084 height 550
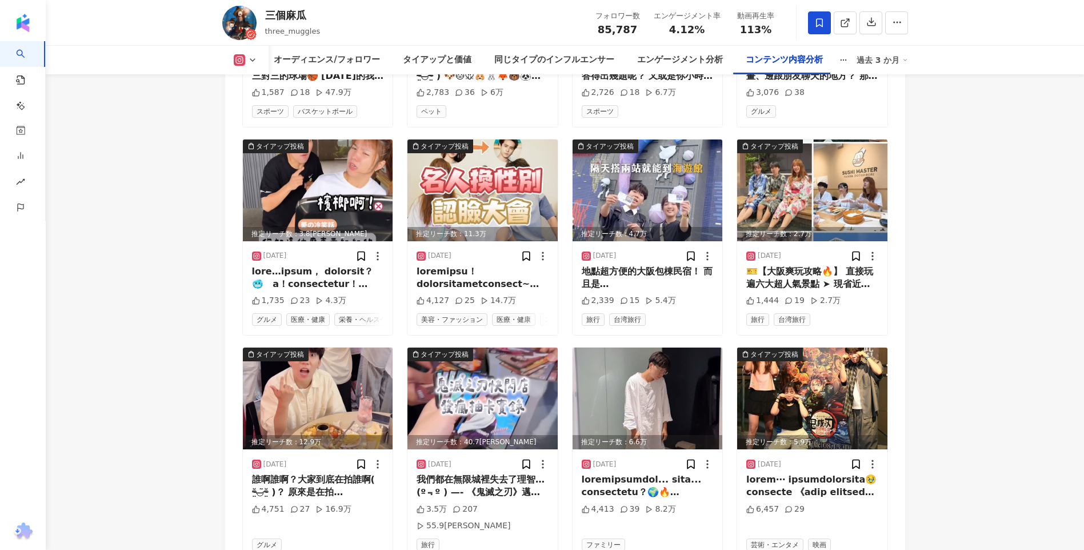
scroll to position [3984, 0]
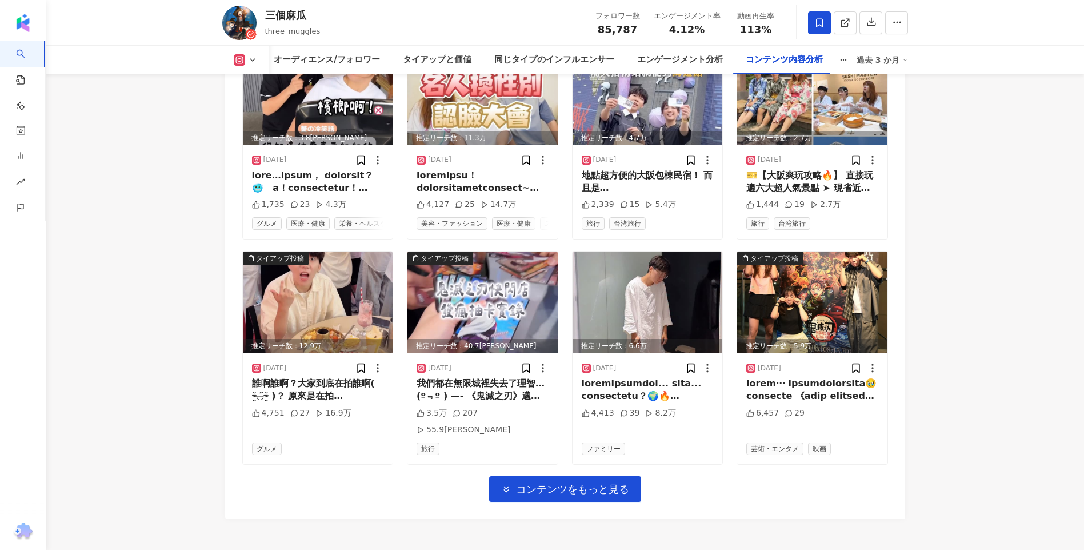
click at [566, 483] on span "コンテンツをもっと見る" at bounding box center [572, 489] width 113 height 13
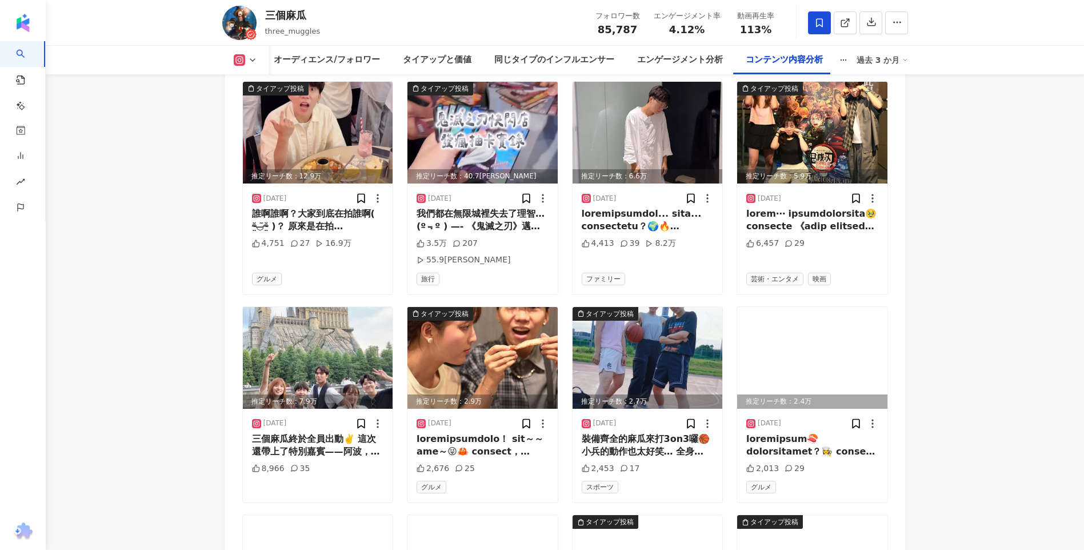
scroll to position [4156, 0]
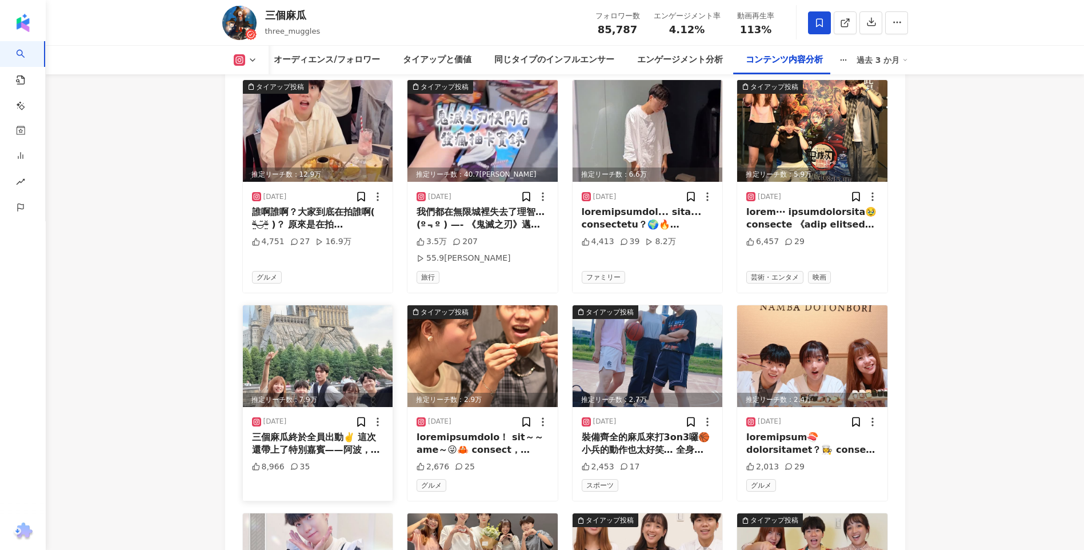
click at [327, 305] on img at bounding box center [318, 356] width 150 height 102
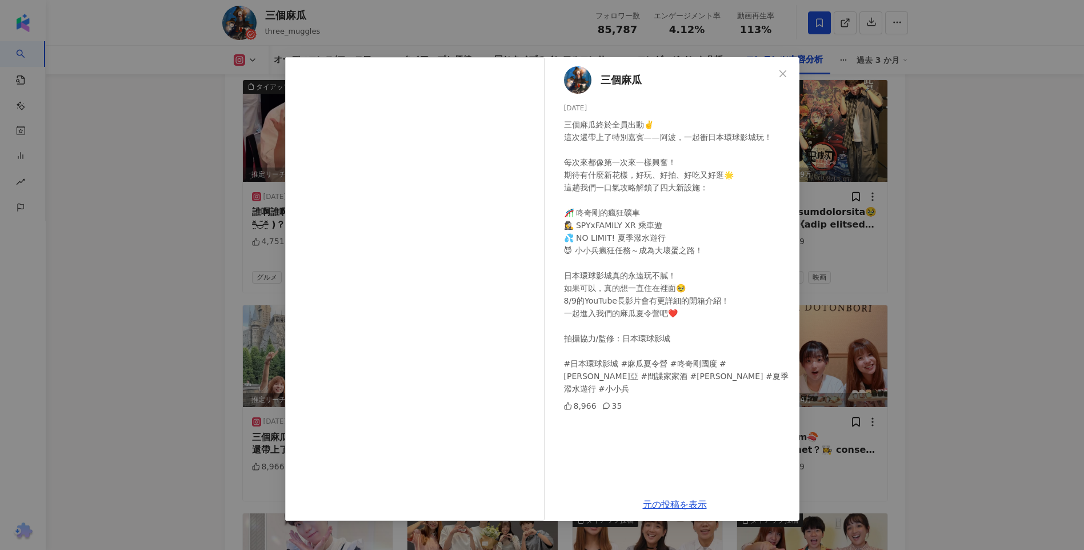
click at [147, 328] on div "三個麻瓜 2025/08/07 三個麻瓜終於全員出動✌️ 這次還帶上了特別嘉賓——阿波，一起衝日本環球影城玩！ 每次來都像第一次來一樣興奮！ 期待有什麼新花樣…" at bounding box center [542, 275] width 1084 height 550
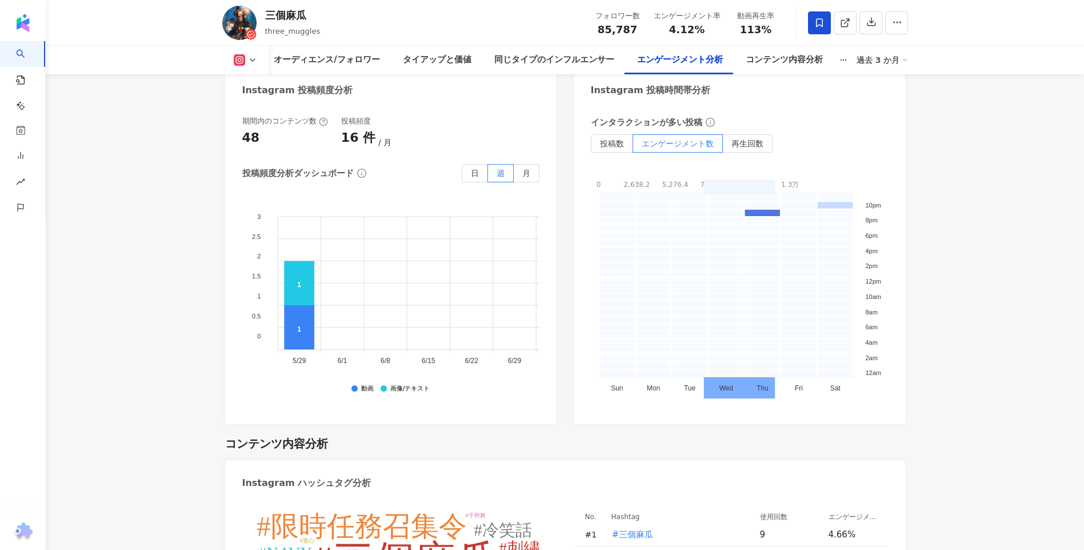
scroll to position [3356, 0]
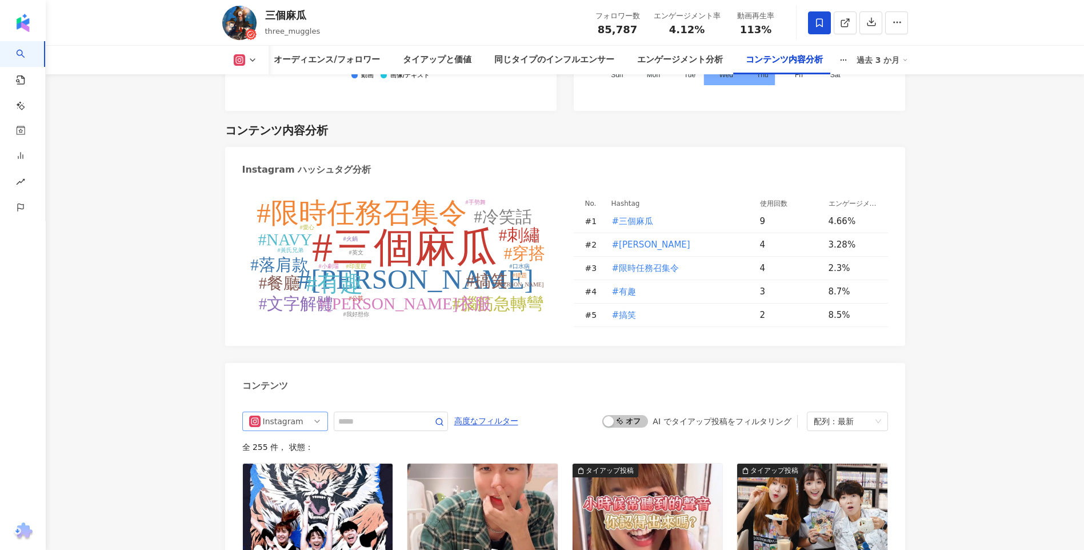
click at [293, 412] on div "Instagram" at bounding box center [281, 421] width 37 height 18
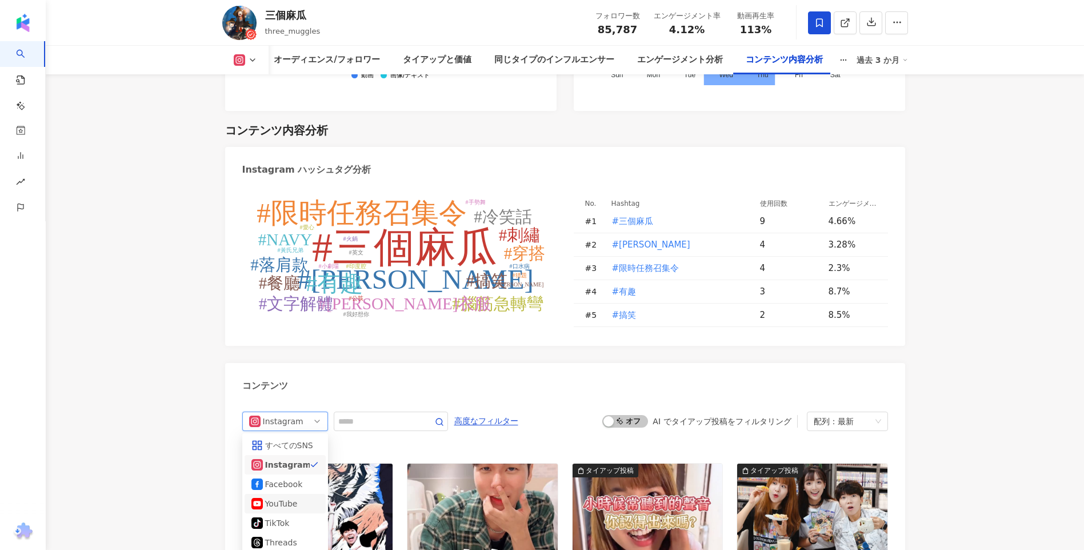
click at [290, 497] on div "YouTube" at bounding box center [283, 503] width 37 height 13
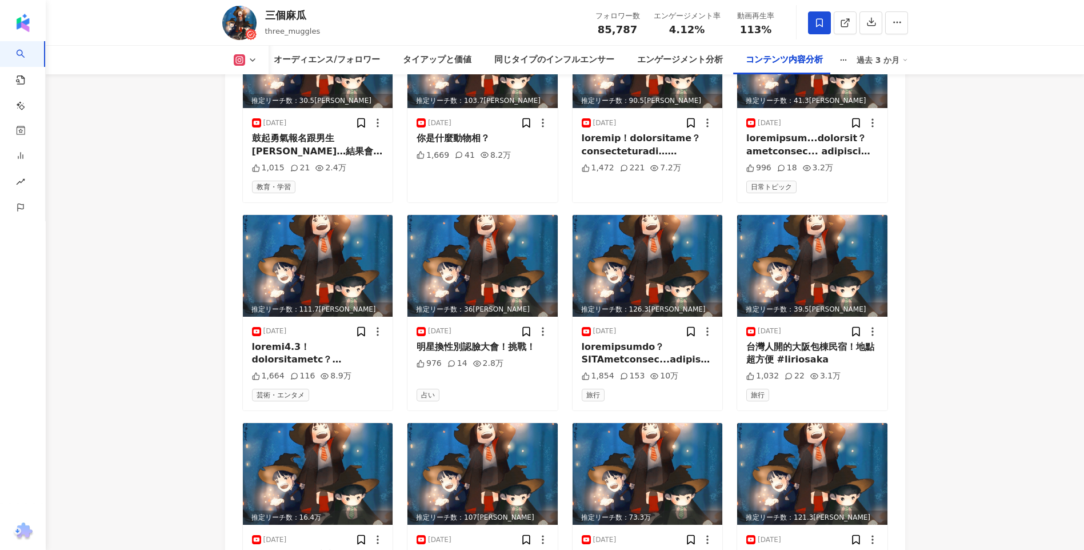
scroll to position [3976, 0]
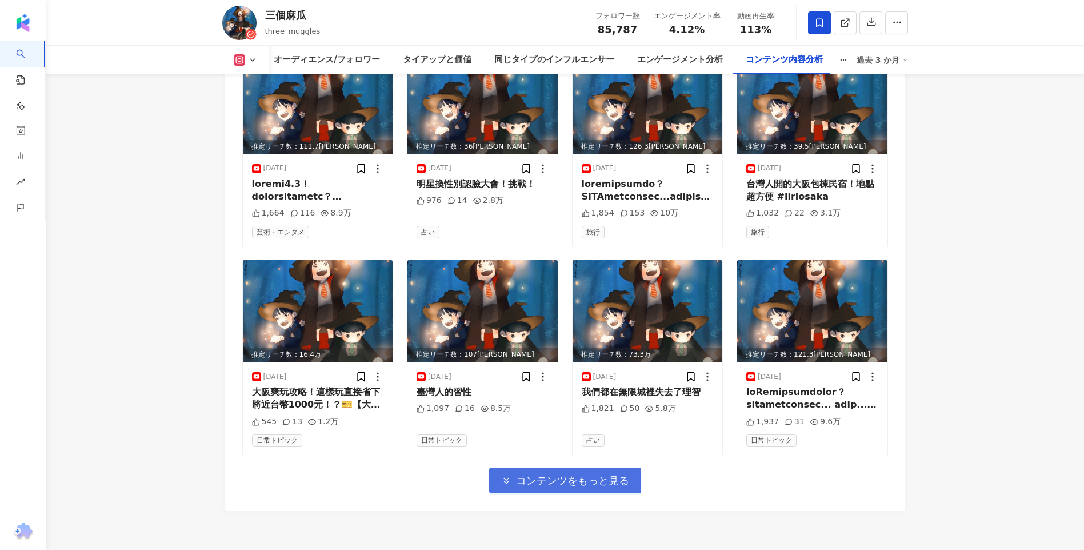
click at [595, 474] on span "コンテンツをもっと見る" at bounding box center [572, 480] width 113 height 13
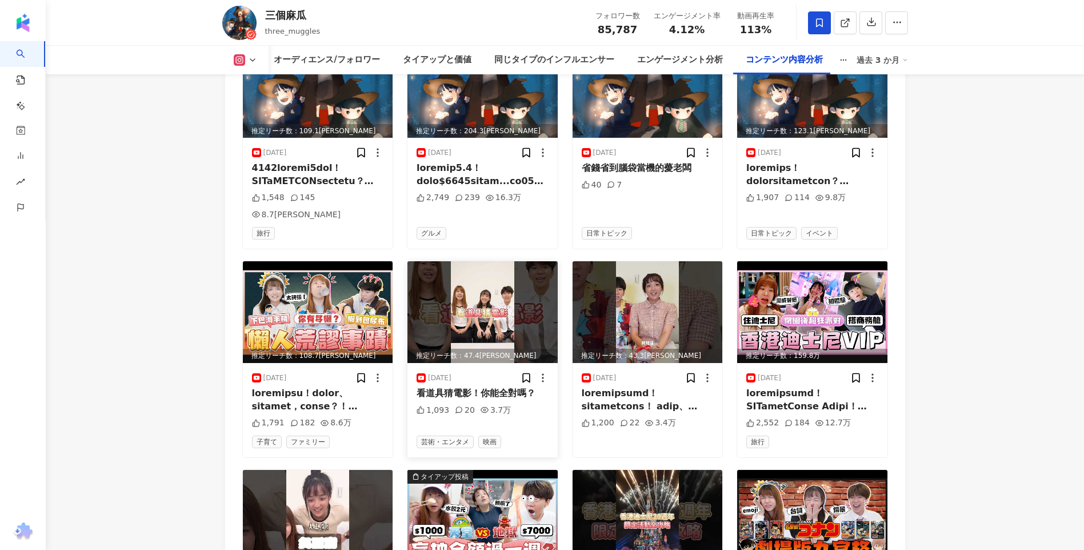
scroll to position [4490, 0]
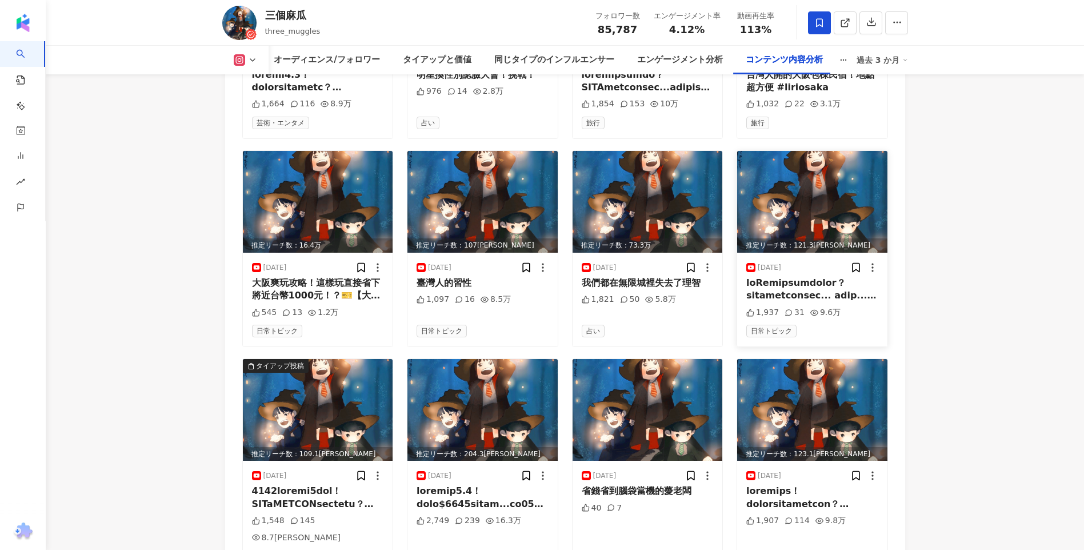
scroll to position [4090, 0]
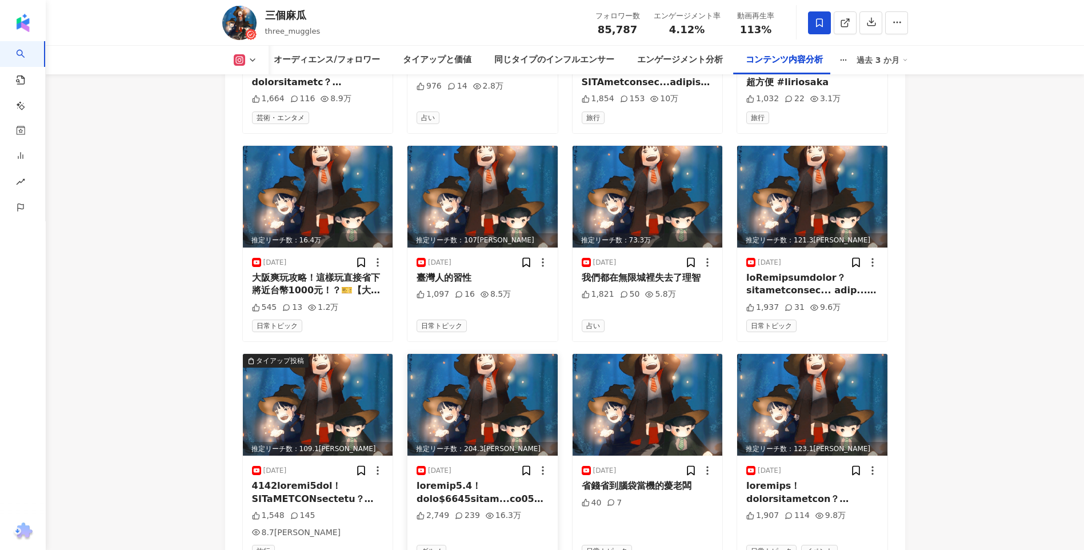
click at [470, 354] on img at bounding box center [482, 405] width 150 height 102
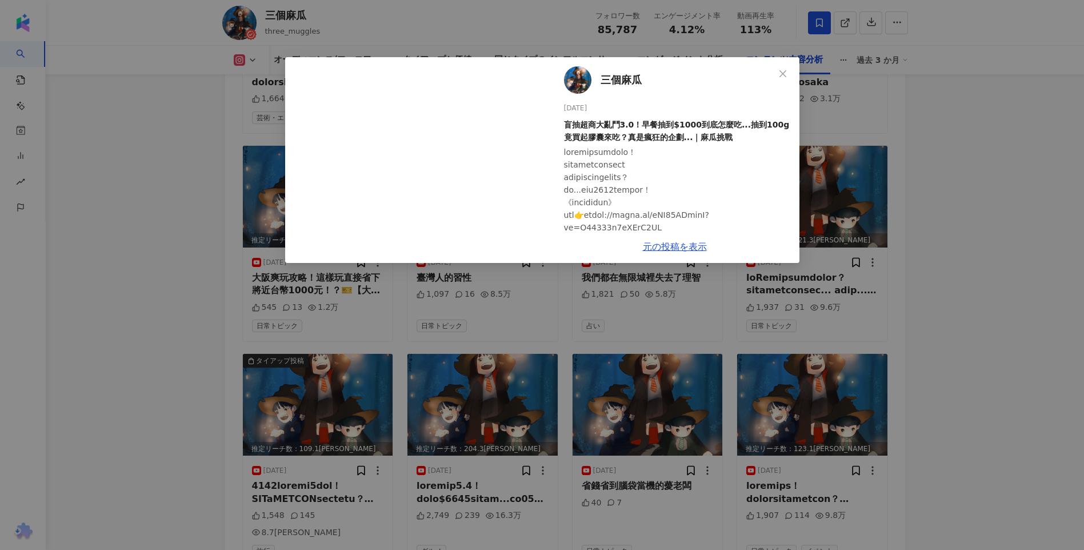
click at [901, 299] on div "三個麻瓜 2025/08/06 盲抽超商大亂鬥3.0！早餐抽到$1000到底怎麼吃...抽到100g竟買起膠囊來吃？真是瘋狂的企劃...｜麻瓜挑戰 2,749…" at bounding box center [542, 275] width 1084 height 550
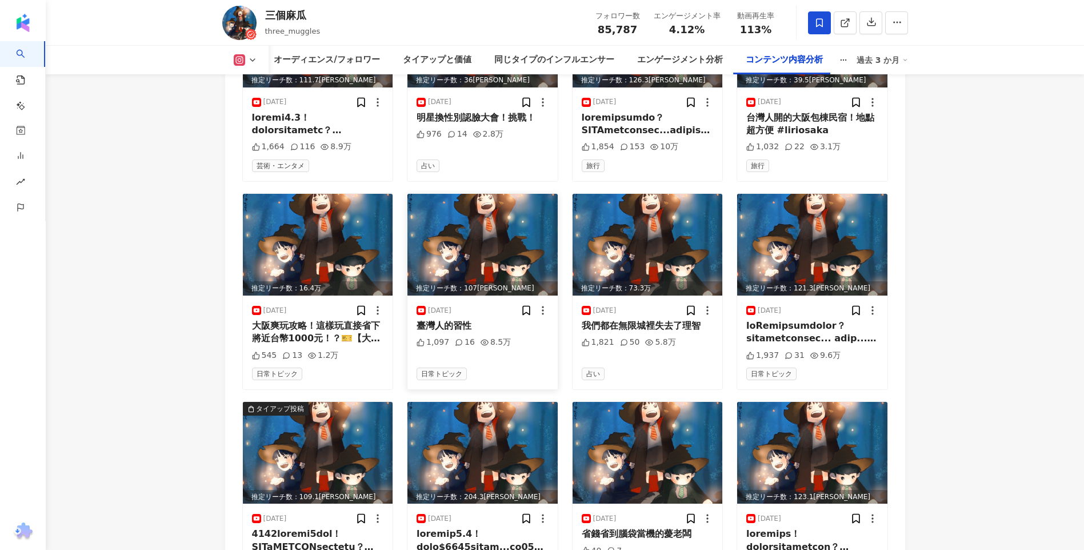
scroll to position [3976, 0]
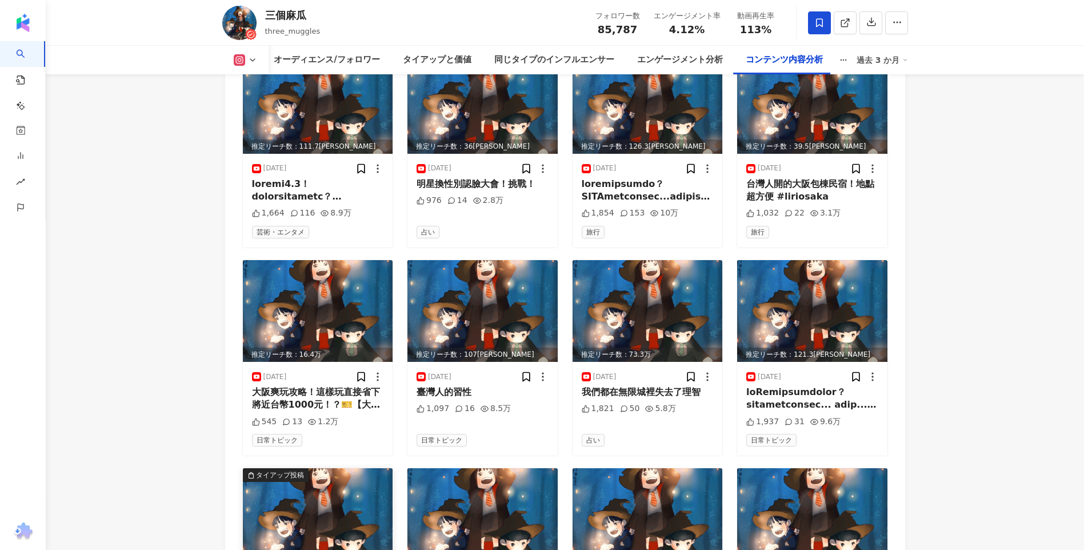
click at [352, 468] on img at bounding box center [318, 519] width 150 height 102
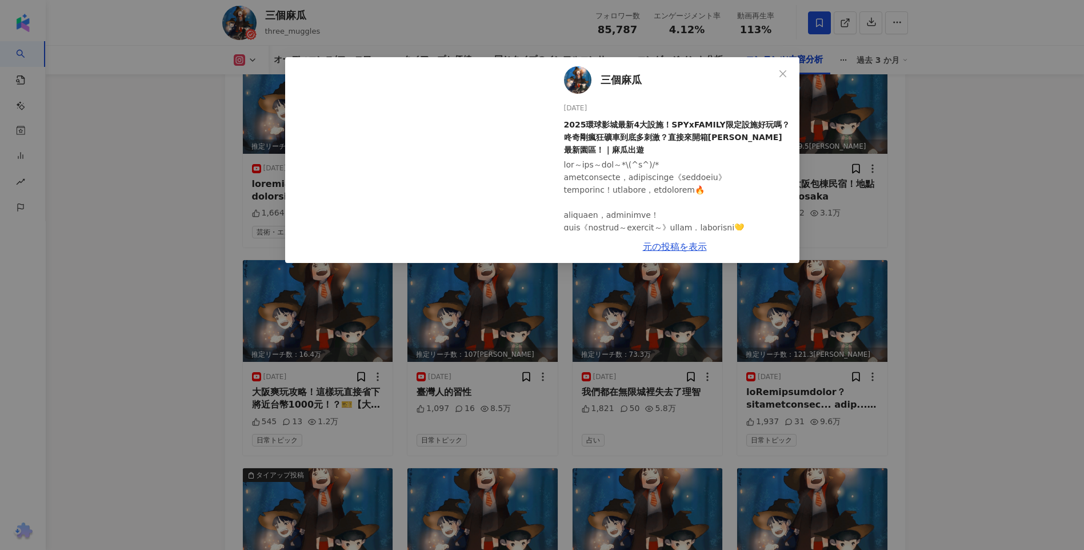
click at [149, 290] on div "三個麻瓜 2025/08/09 2025環球影城最新4大設施！SPYxFAMILY限定設施好玩嗎？咚奇剛瘋狂礦車到底多刺激？直接來開箱任天堂最新園區！｜麻瓜出…" at bounding box center [542, 275] width 1084 height 550
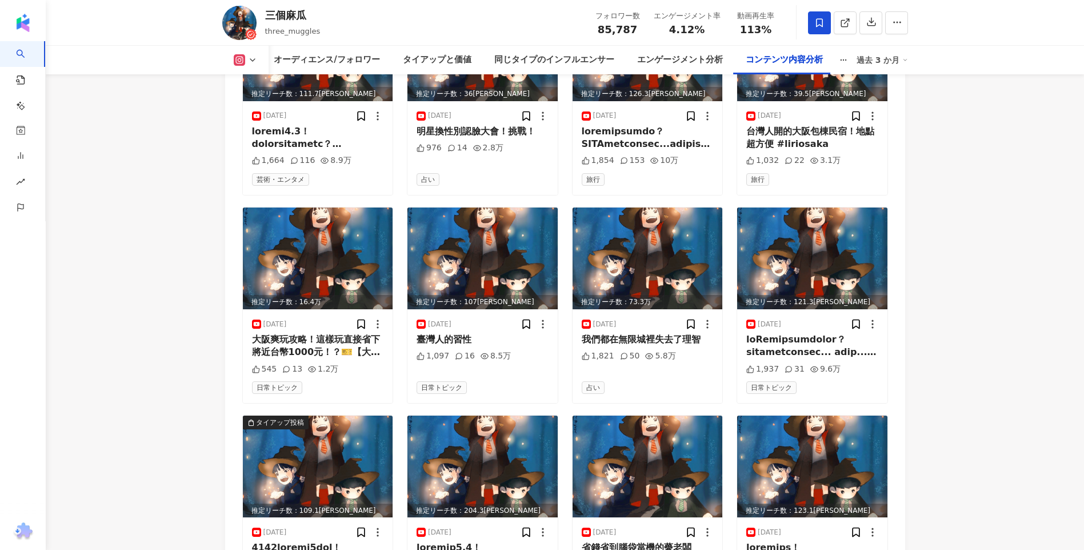
scroll to position [4090, 0]
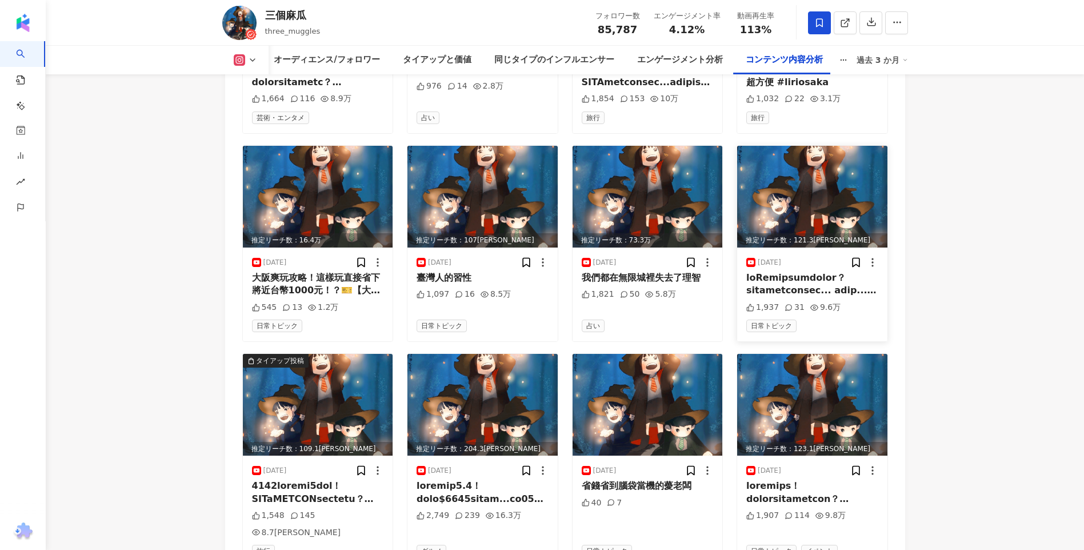
click at [821, 146] on img at bounding box center [812, 197] width 150 height 102
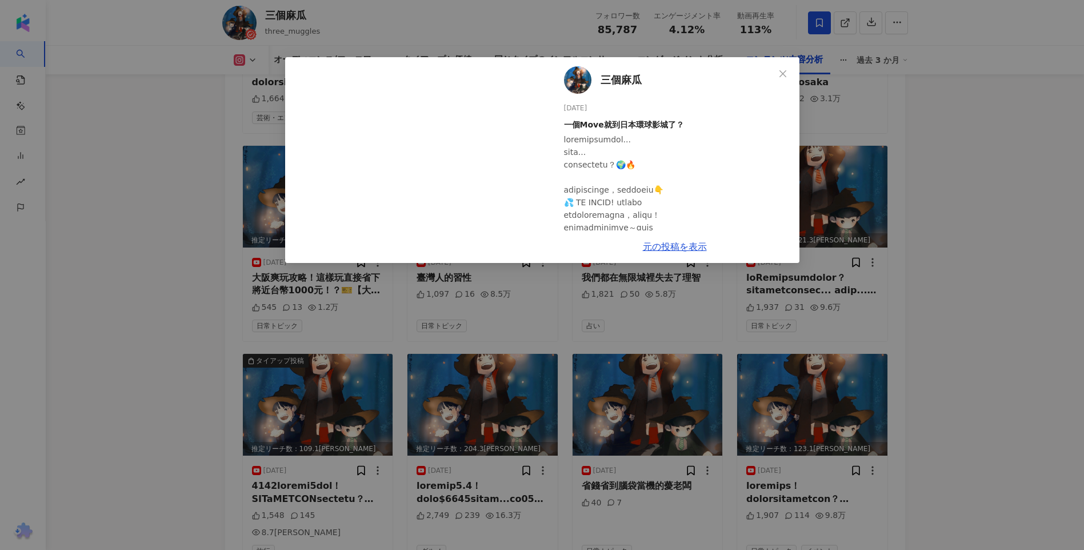
click at [934, 219] on div "三個麻瓜 2025/08/10 一個Move就到日本環球影城了？ 1,937 31 9.6万 元の投稿を表示" at bounding box center [542, 275] width 1084 height 550
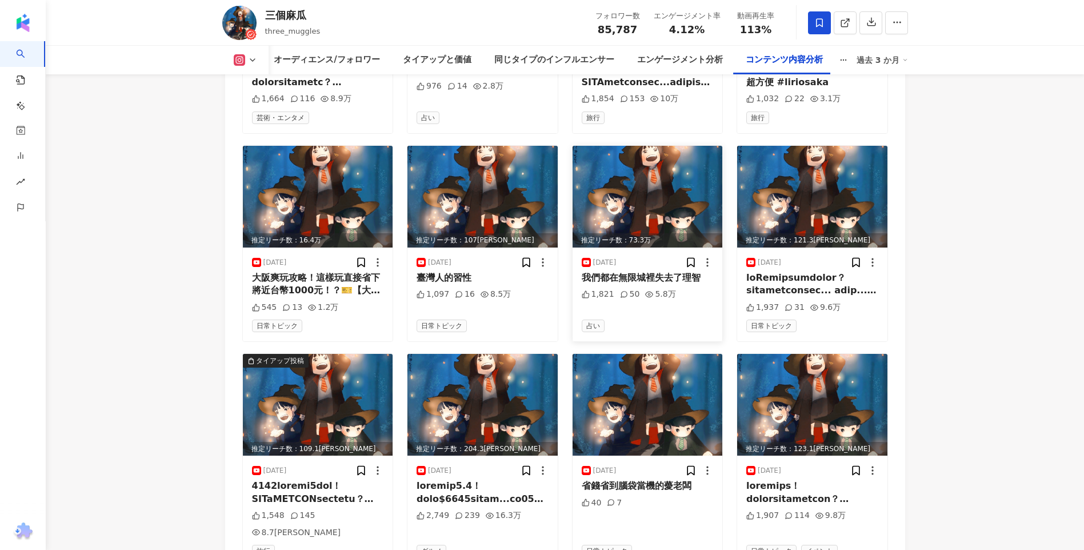
click at [660, 146] on img at bounding box center [648, 197] width 150 height 102
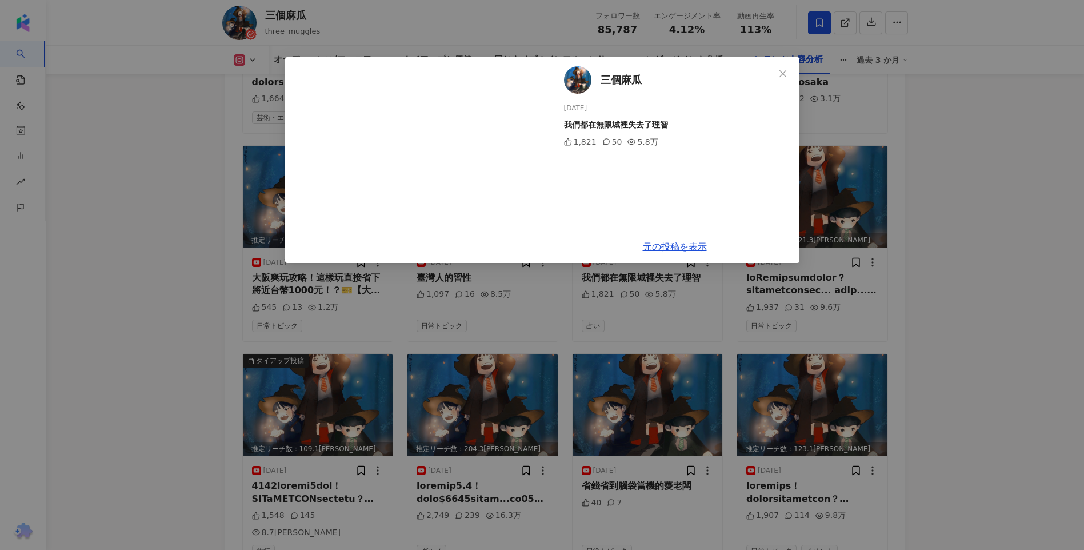
click at [901, 184] on div "三個麻瓜 2025/08/11 我們都在無限城裡失去了理智 1,821 50 5.8万 元の投稿を表示" at bounding box center [542, 275] width 1084 height 550
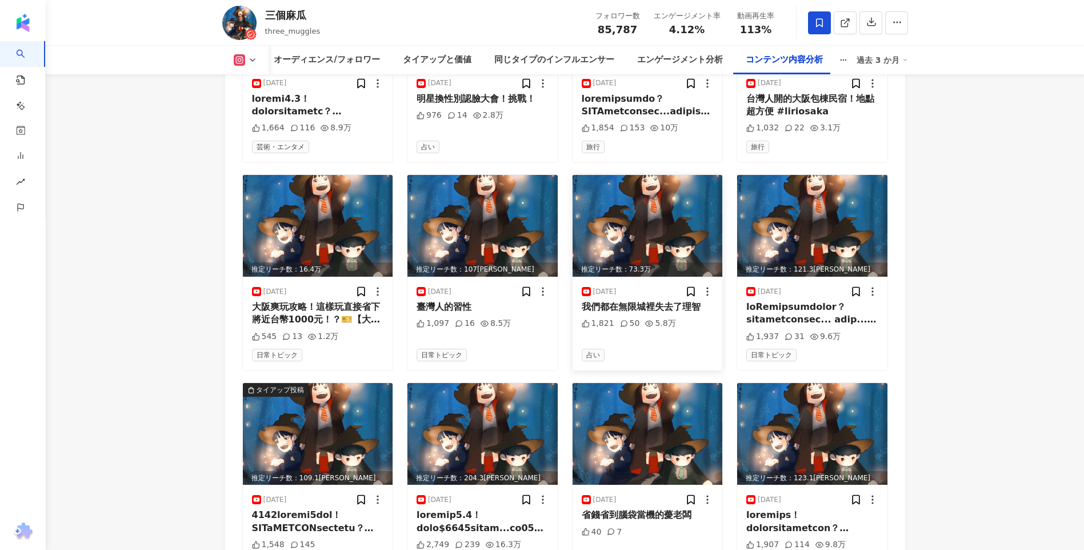
scroll to position [4033, 0]
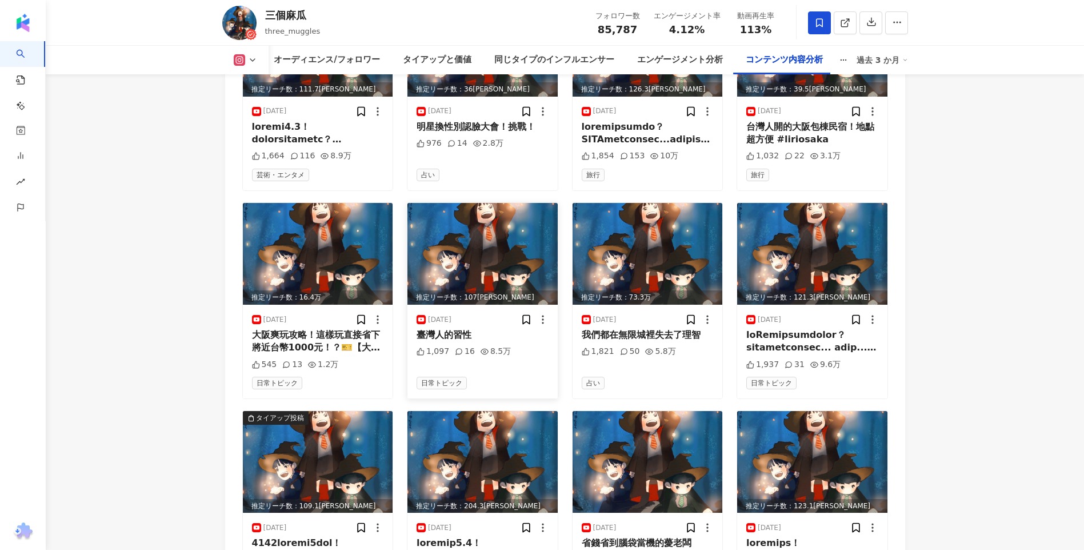
click at [492, 203] on img at bounding box center [482, 254] width 150 height 102
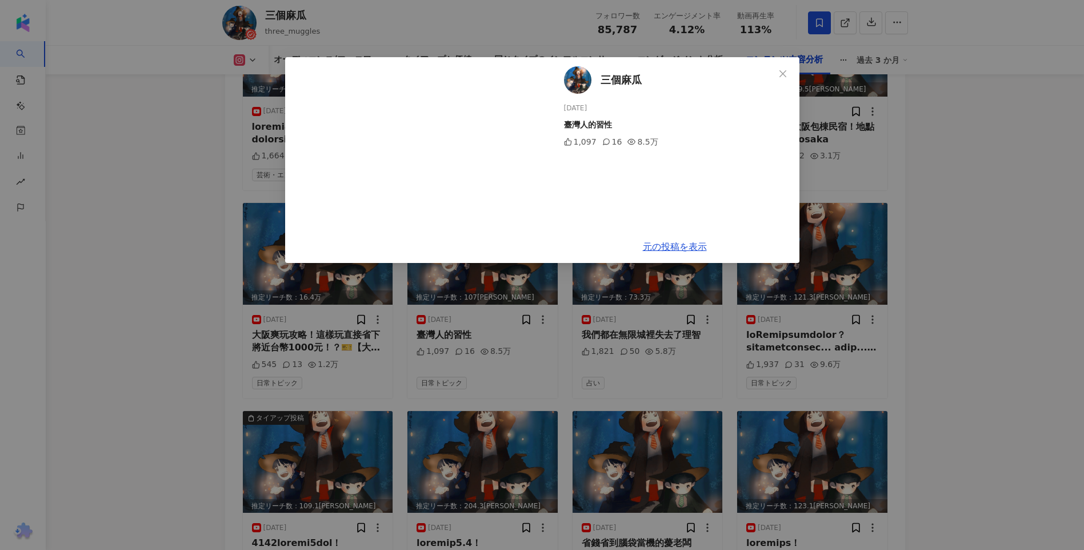
click at [925, 214] on div "三個麻瓜 2025/08/12 臺灣人的習性 1,097 16 8.5万 元の投稿を表示" at bounding box center [542, 275] width 1084 height 550
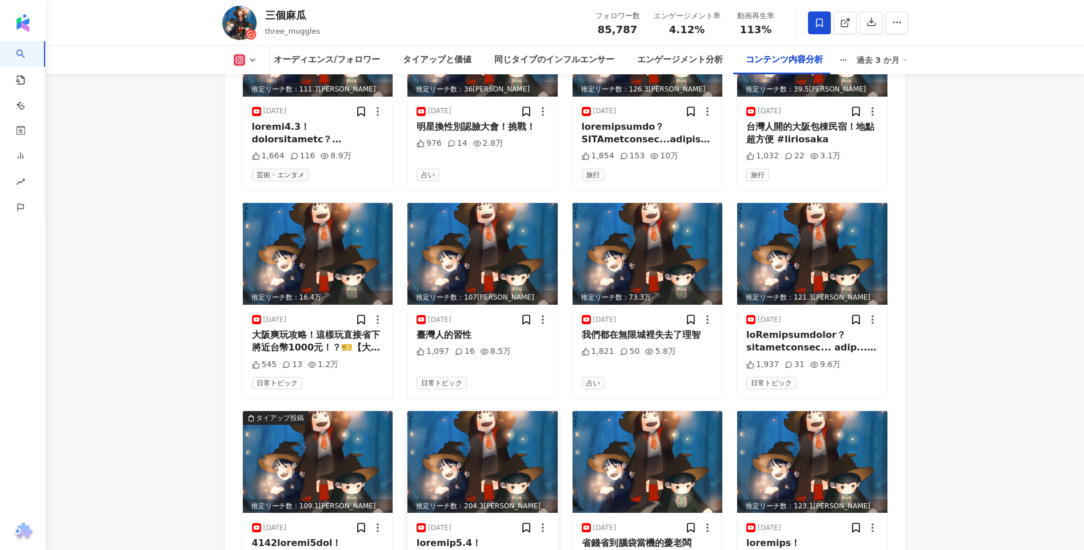
click at [425, 411] on img at bounding box center [482, 462] width 150 height 102
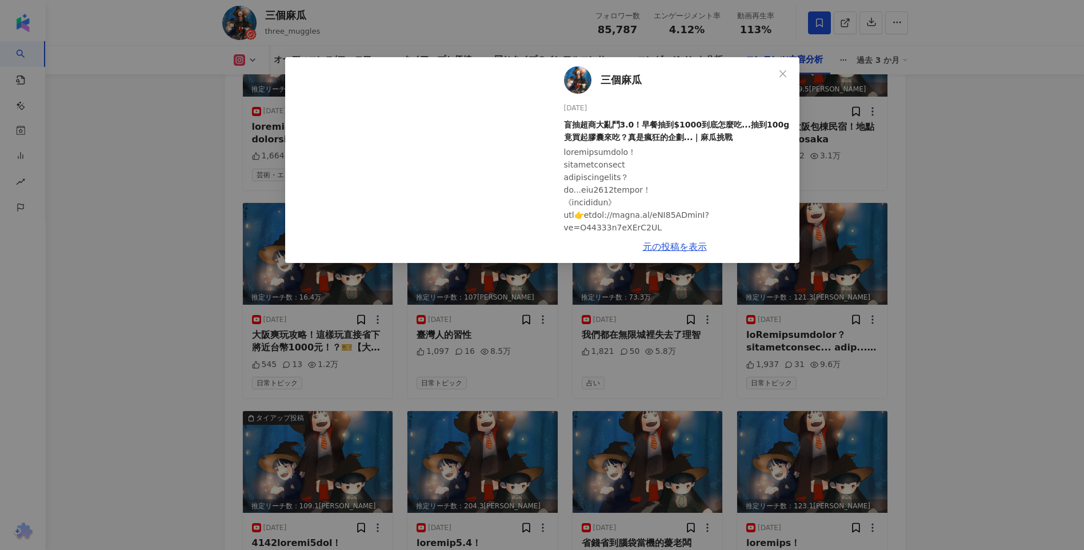
click at [916, 294] on div "三個麻瓜 2025/08/06 盲抽超商大亂鬥3.0！早餐抽到$1000到底怎麼吃...抽到100g竟買起膠囊來吃？真是瘋狂的企劃...｜麻瓜挑戰 2,749…" at bounding box center [542, 275] width 1084 height 550
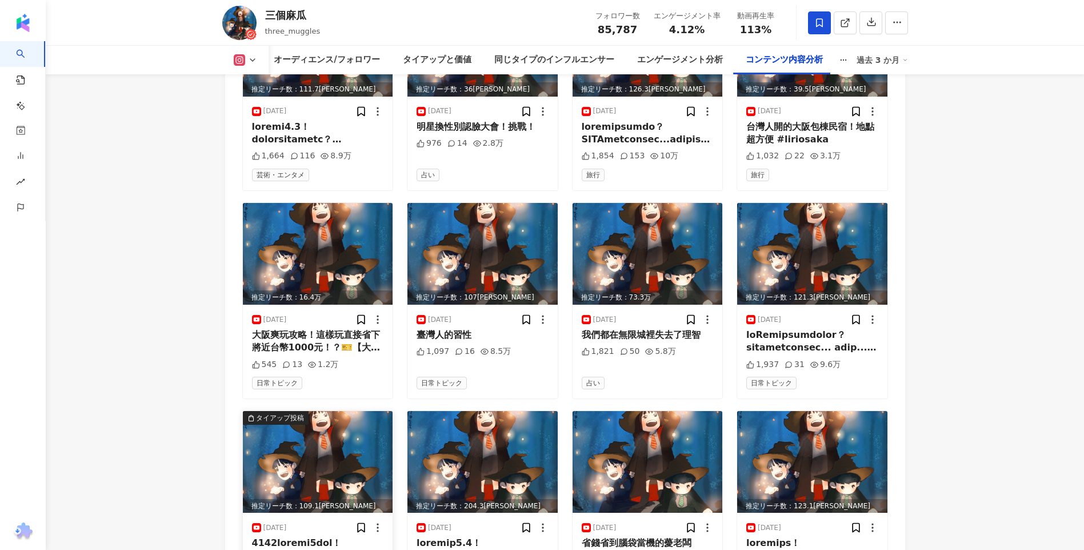
click at [333, 411] on img at bounding box center [318, 462] width 150 height 102
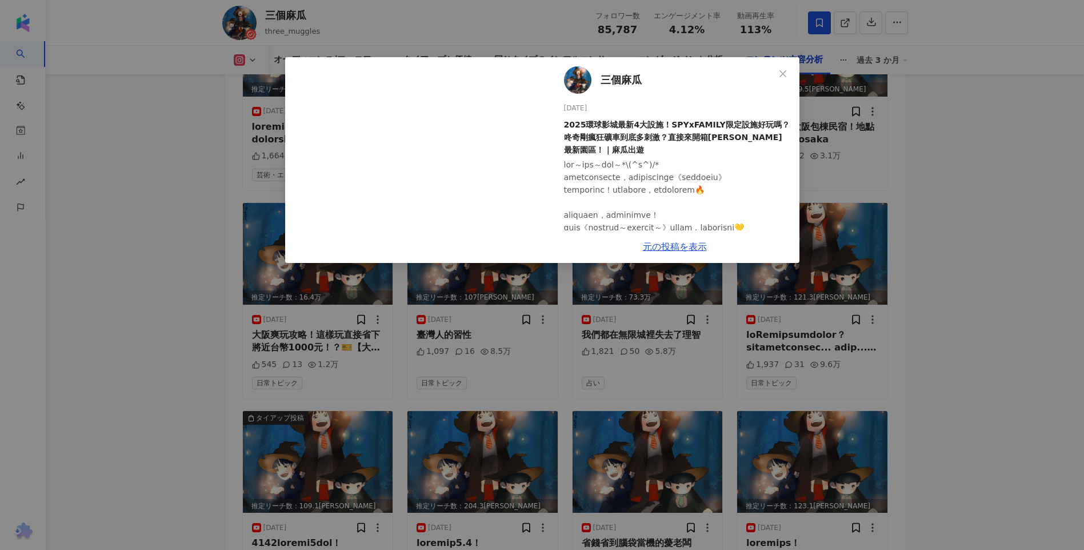
click at [931, 263] on div "三個麻瓜 2025/08/09 2025環球影城最新4大設施！SPYxFAMILY限定設施好玩嗎？咚奇剛瘋狂礦車到底多刺激？直接來開箱任天堂最新園區！｜麻瓜出…" at bounding box center [542, 275] width 1084 height 550
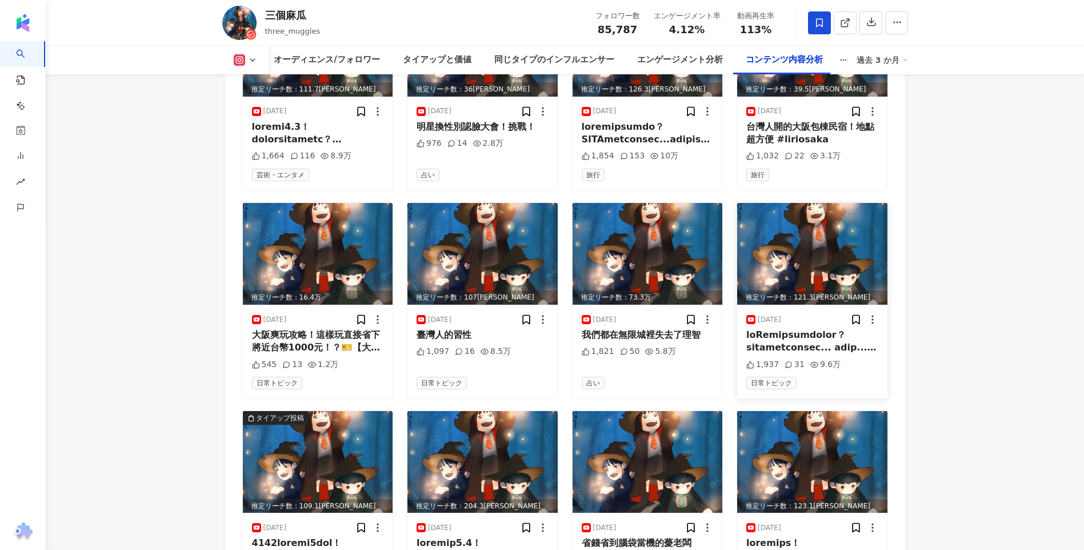
click at [832, 203] on img at bounding box center [812, 254] width 150 height 102
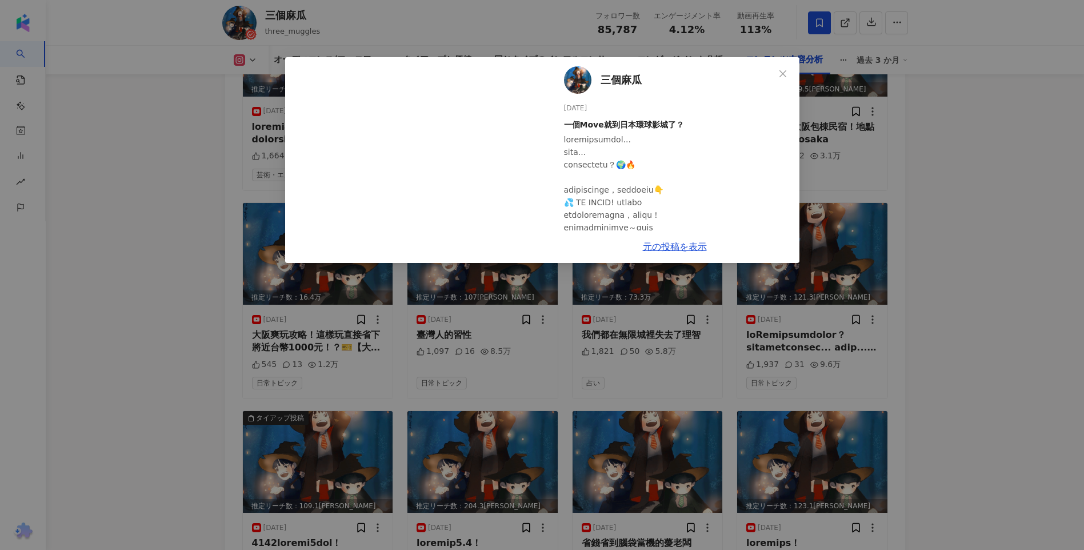
click at [957, 187] on div "三個麻瓜 2025/08/10 一個Move就到日本環球影城了？ 1,937 31 9.6万 元の投稿を表示" at bounding box center [542, 275] width 1084 height 550
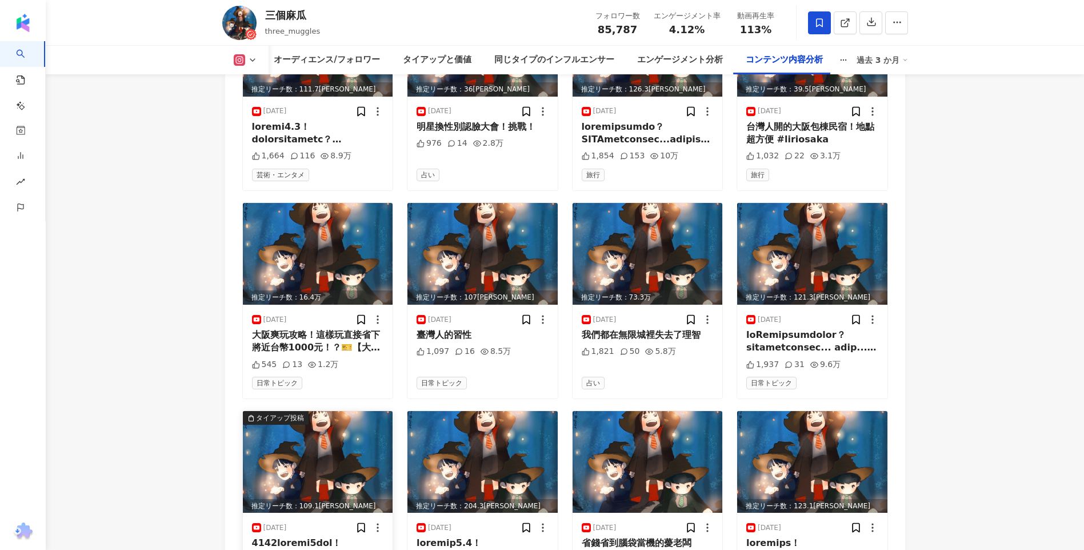
click at [333, 411] on img at bounding box center [318, 462] width 150 height 102
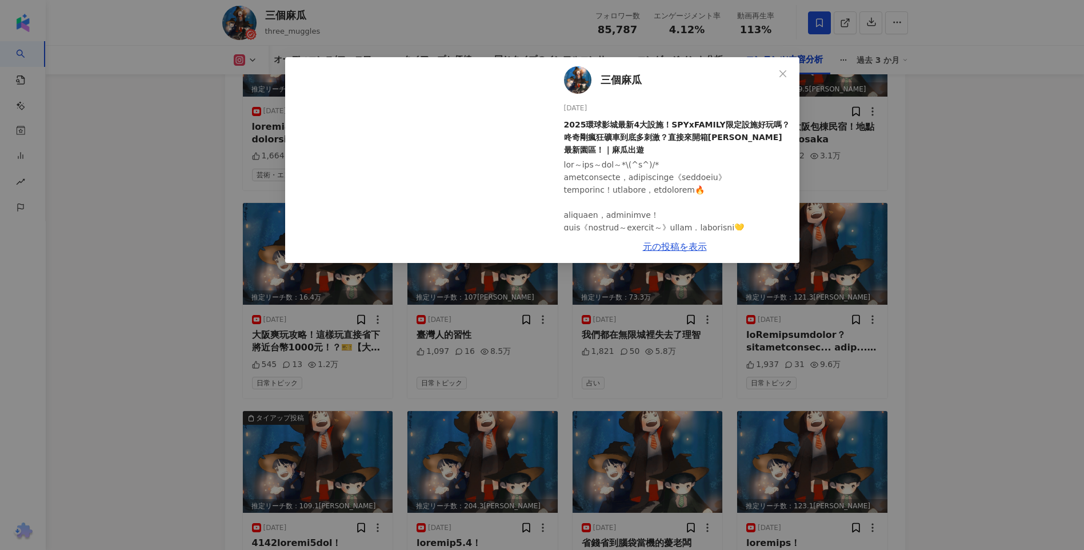
click at [190, 297] on div "三個麻瓜 2025/08/09 2025環球影城最新4大設施！SPYxFAMILY限定設施好玩嗎？咚奇剛瘋狂礦車到底多刺激？直接來開箱任天堂最新園區！｜麻瓜出…" at bounding box center [542, 275] width 1084 height 550
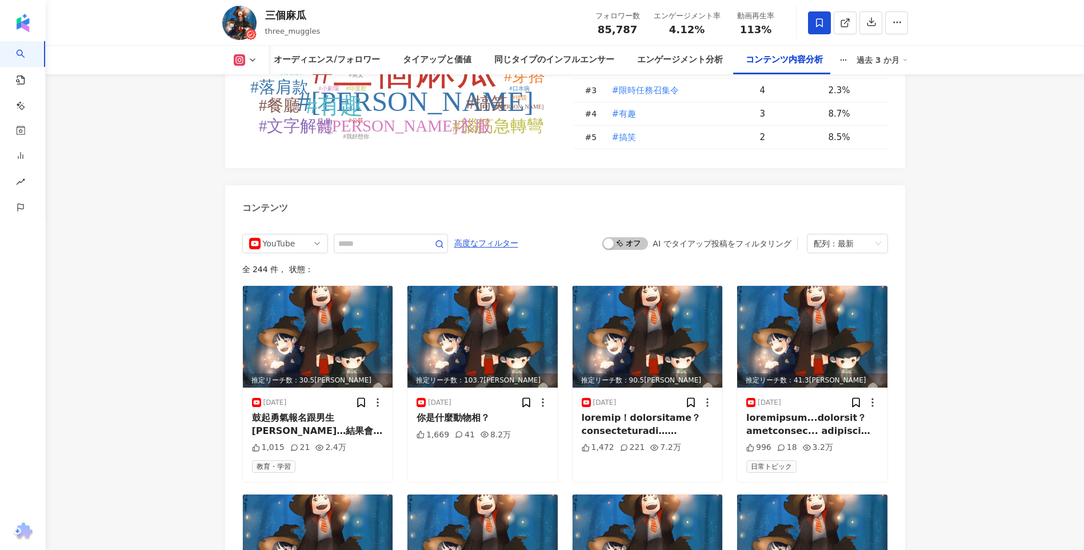
scroll to position [3576, 0]
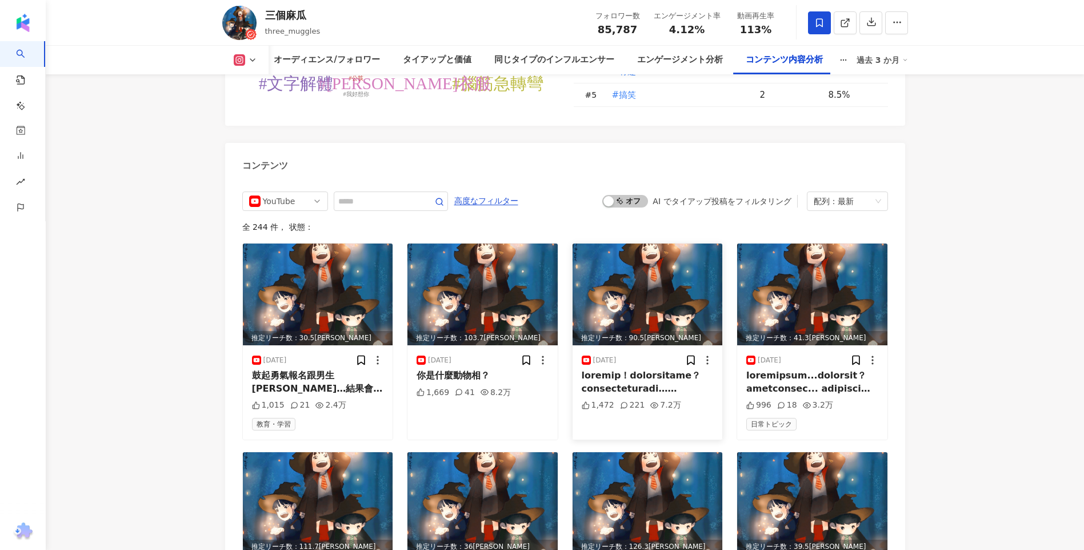
click at [650, 243] on img at bounding box center [648, 294] width 150 height 102
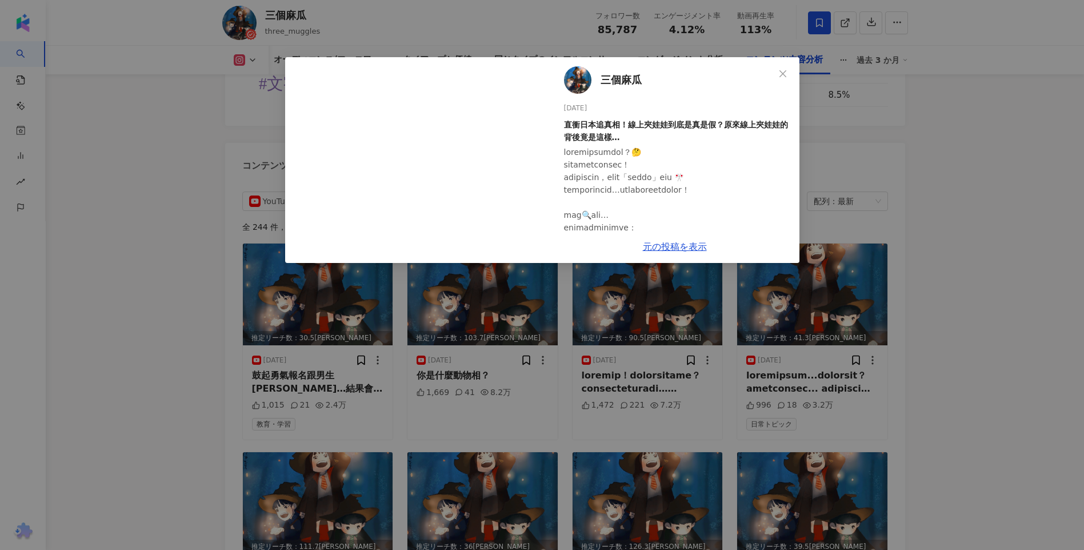
click at [126, 215] on div "三個麻瓜 2025/08/23 直衝日本追真相！線上夾娃娃到底是真是假？原來線上夾娃娃的背後竟是這樣… 1,472 221 7.2万 元の投稿を表示" at bounding box center [542, 275] width 1084 height 550
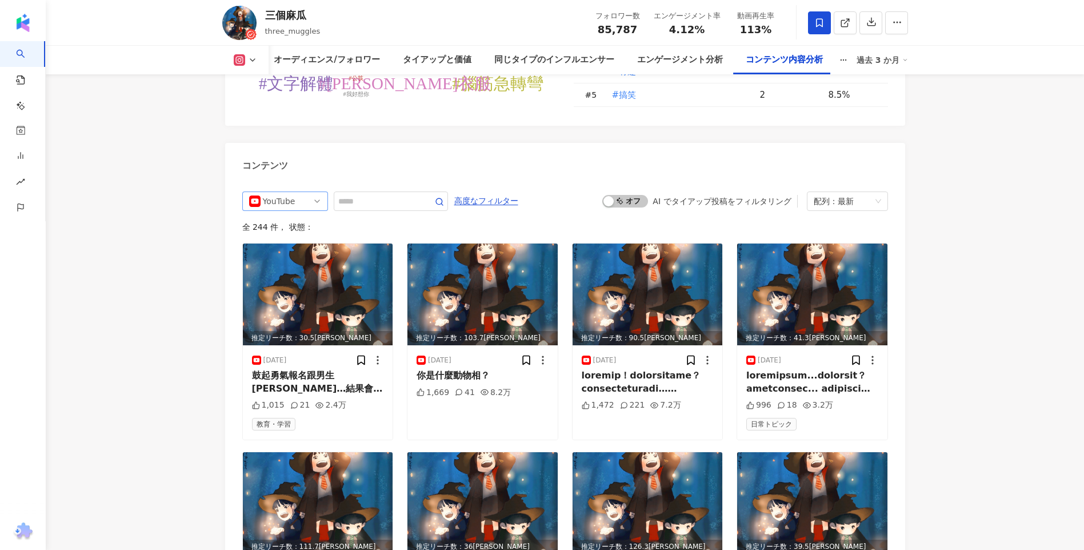
click at [298, 192] on div "YouTube" at bounding box center [281, 201] width 37 height 18
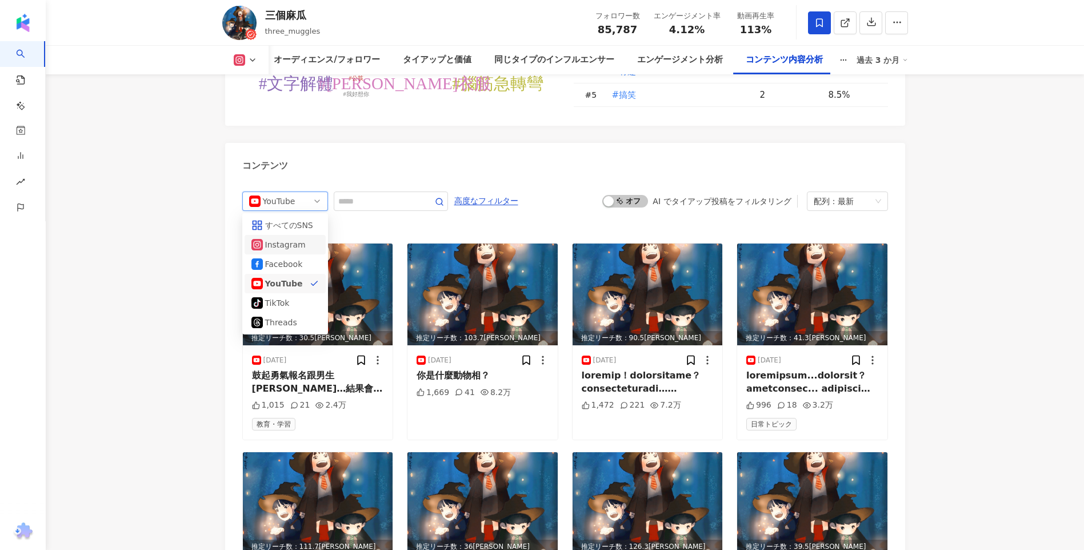
click at [292, 238] on div "Instagram" at bounding box center [283, 244] width 37 height 13
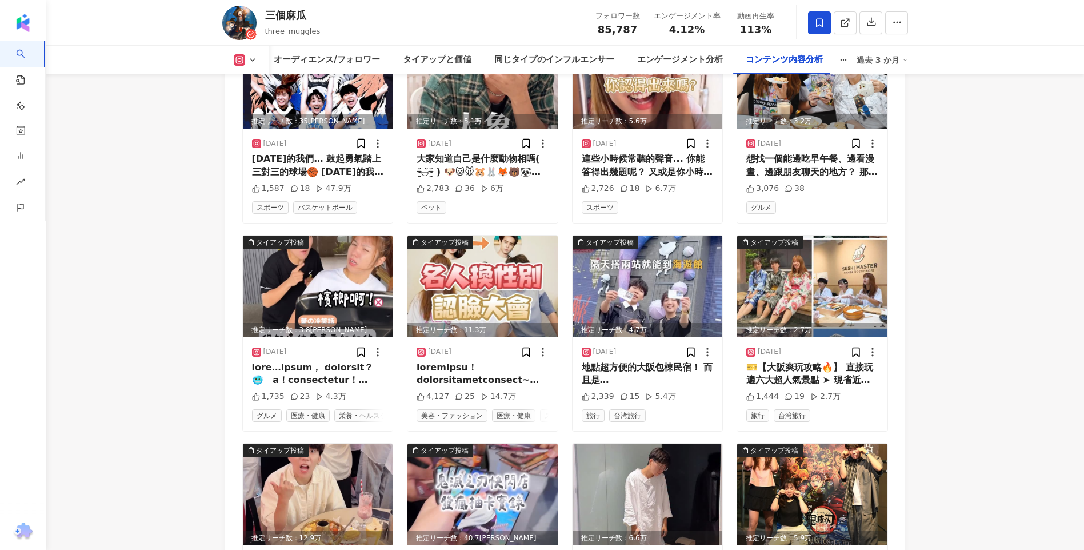
scroll to position [3900, 0]
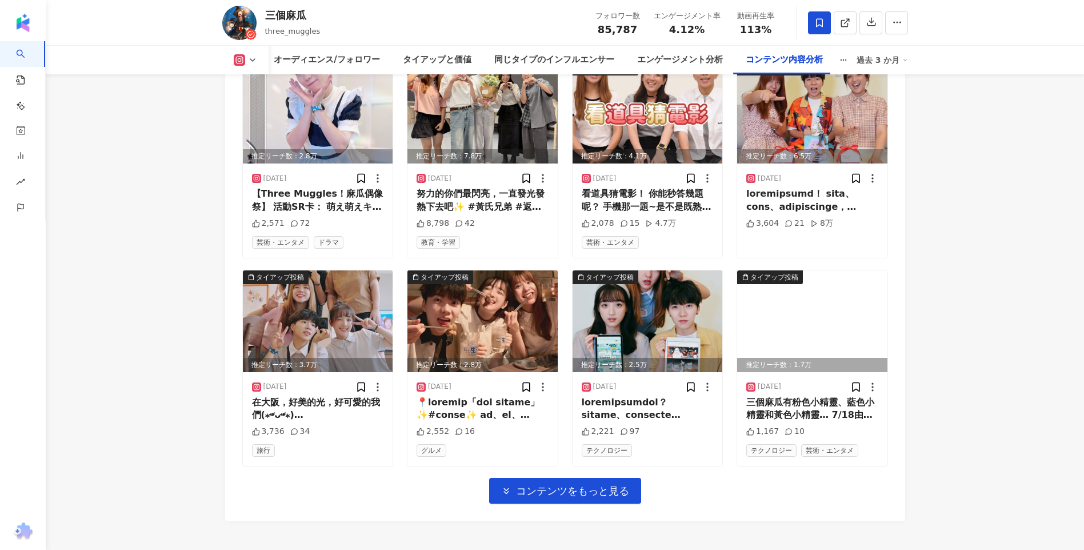
scroll to position [4609, 0]
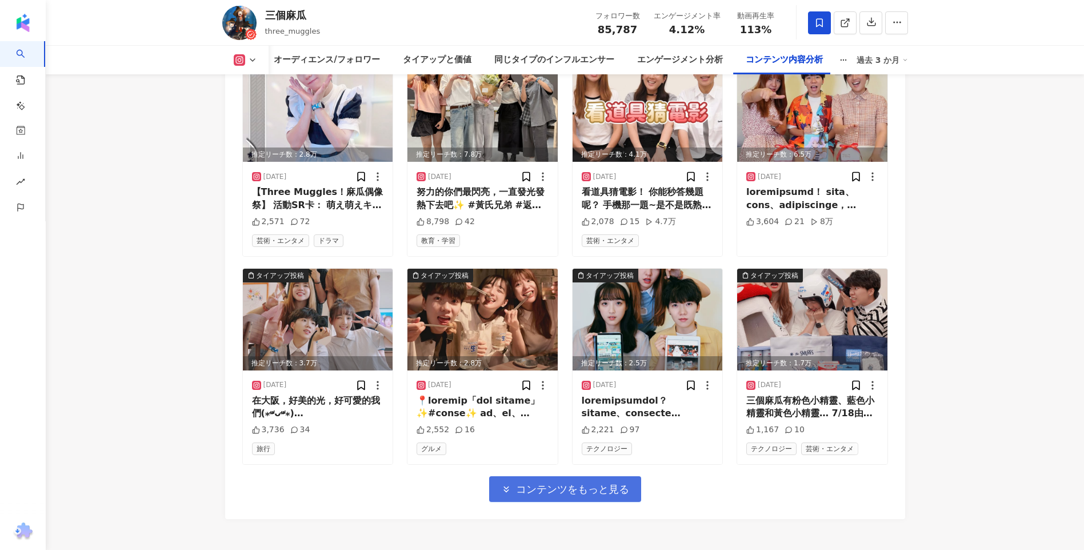
click at [541, 483] on span "コンテンツをもっと見る" at bounding box center [572, 489] width 113 height 13
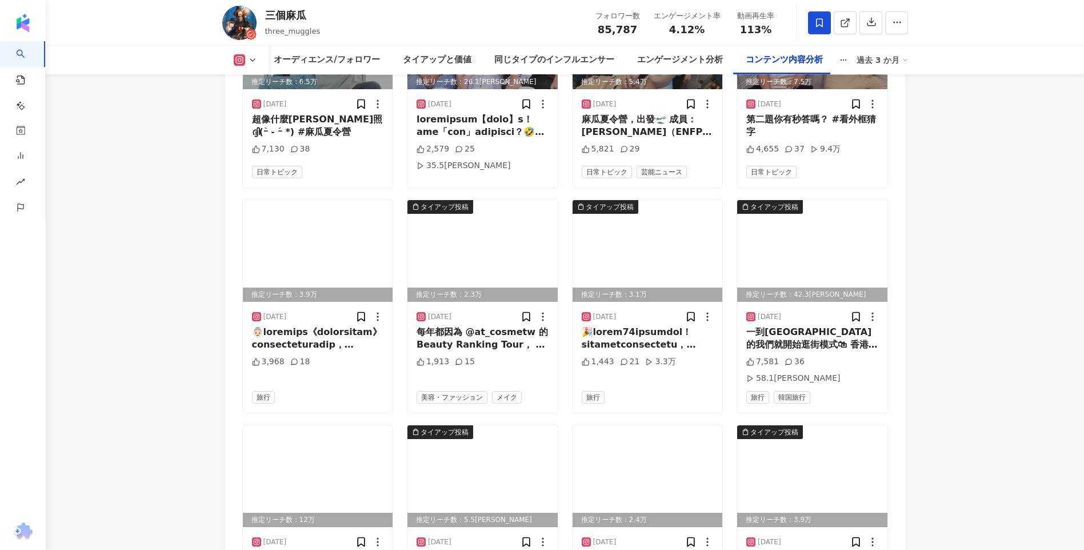
scroll to position [5123, 0]
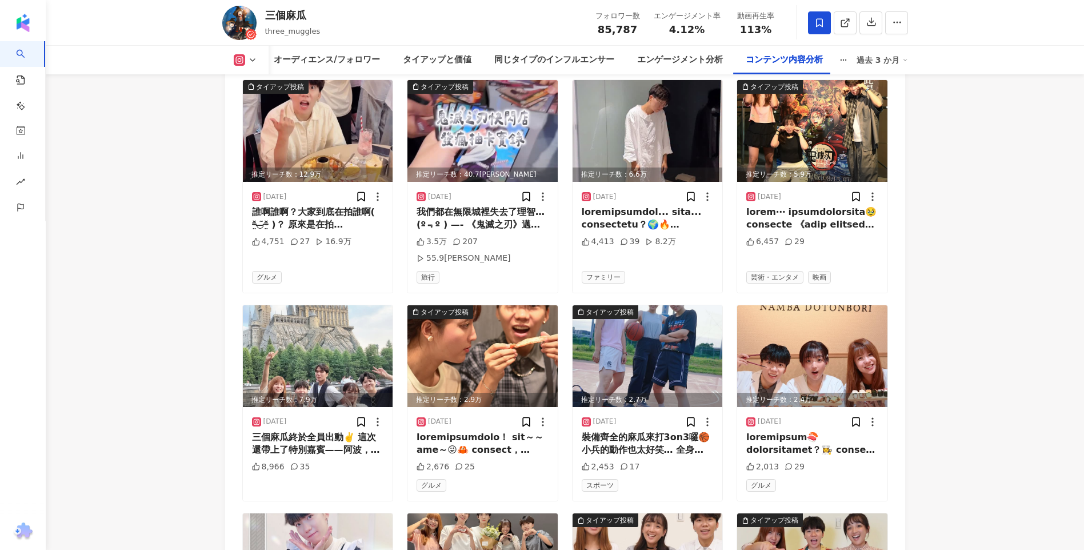
scroll to position [4095, 0]
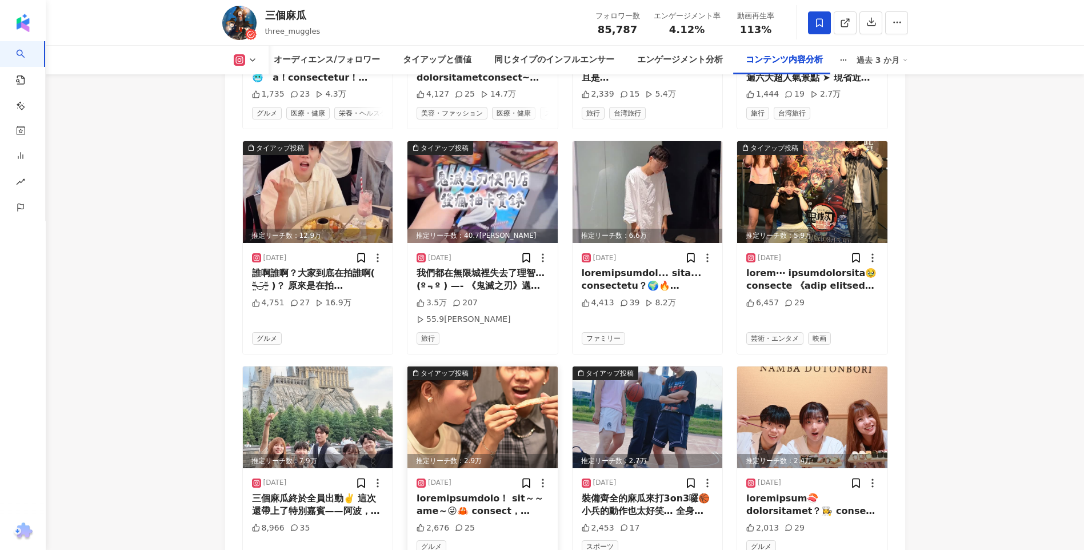
click at [467, 366] on img at bounding box center [482, 417] width 150 height 102
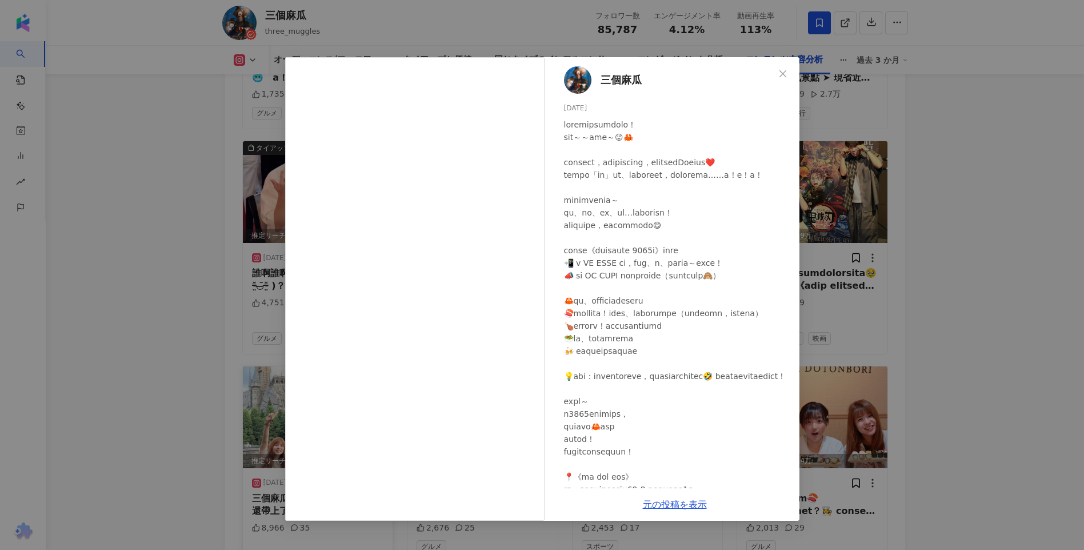
click at [214, 370] on div "三個麻瓜 2025/08/04 2,676 25 元の投稿を表示" at bounding box center [542, 275] width 1084 height 550
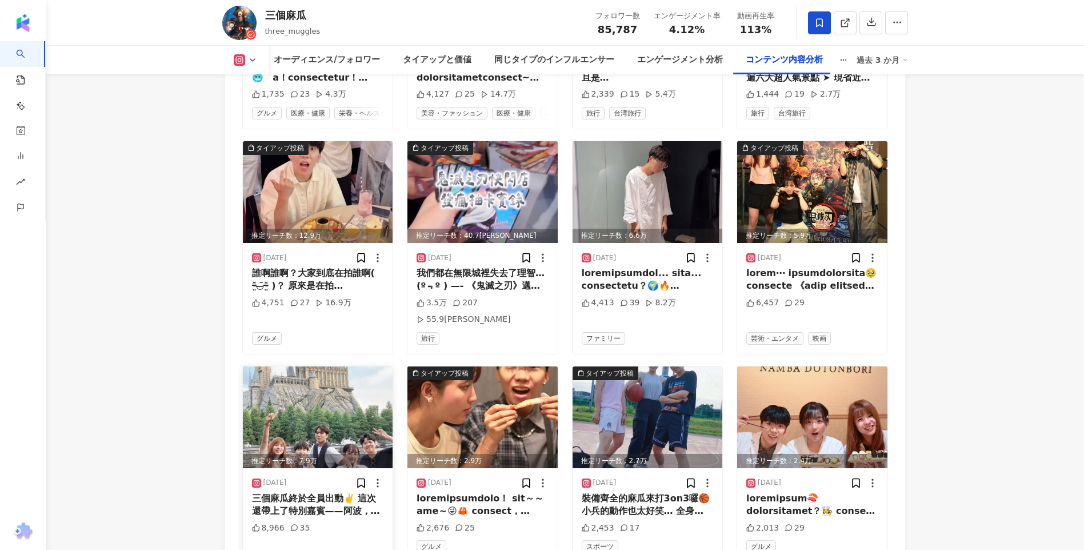
click at [288, 366] on img at bounding box center [318, 417] width 150 height 102
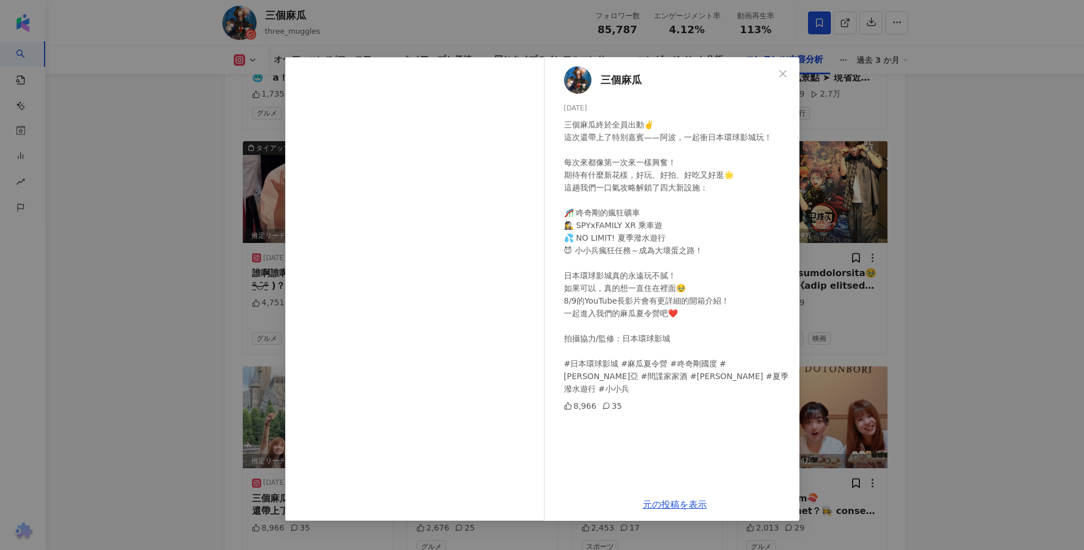
click at [95, 295] on div "三個麻瓜 2025/08/07 三個麻瓜終於全員出動✌️ 這次還帶上了特別嘉賓——阿波，一起衝日本環球影城玩！ 每次來都像第一次來一樣興奮！ 期待有什麼新花樣…" at bounding box center [542, 275] width 1084 height 550
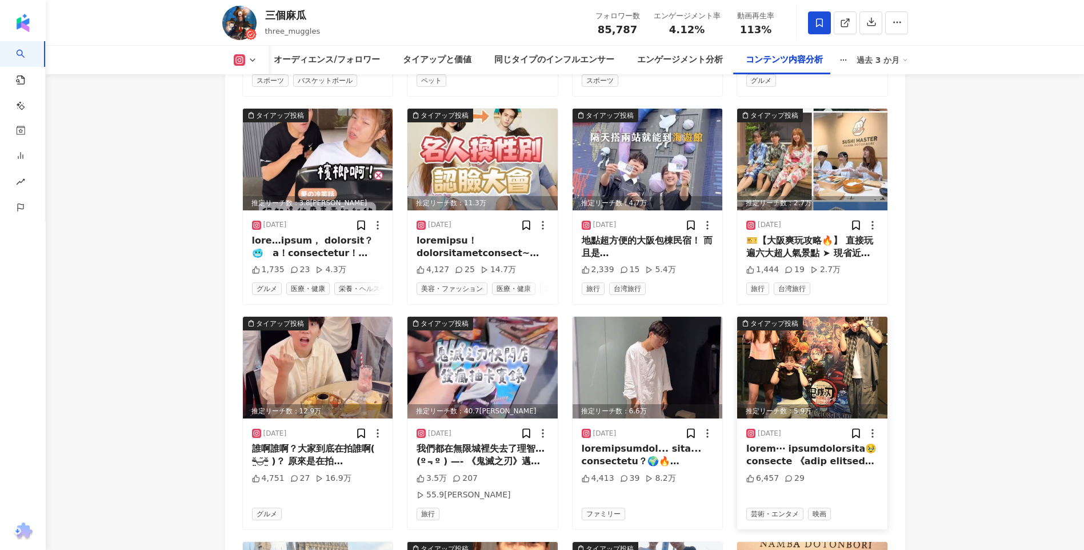
scroll to position [3923, 0]
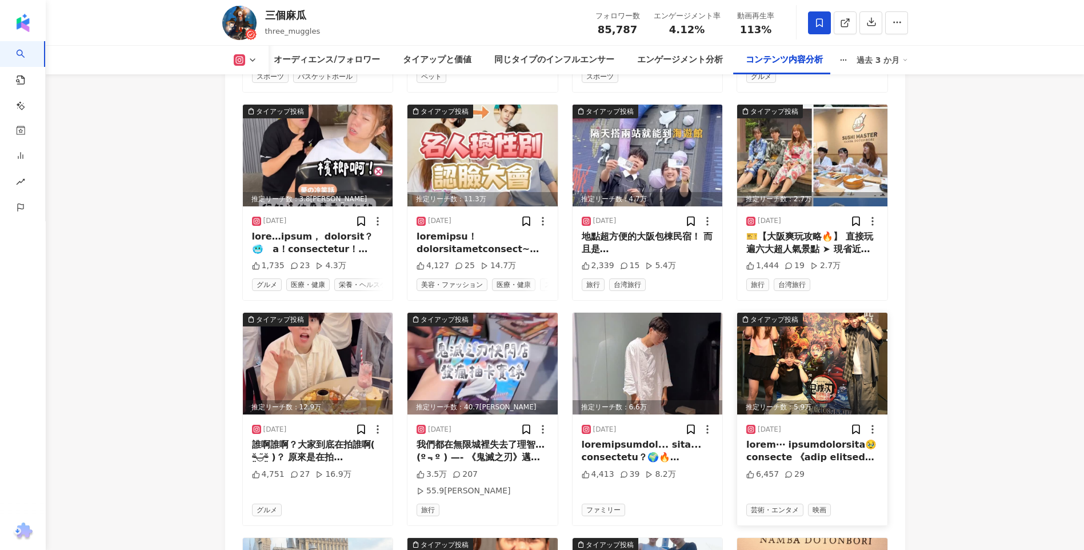
click at [832, 313] on img at bounding box center [812, 364] width 150 height 102
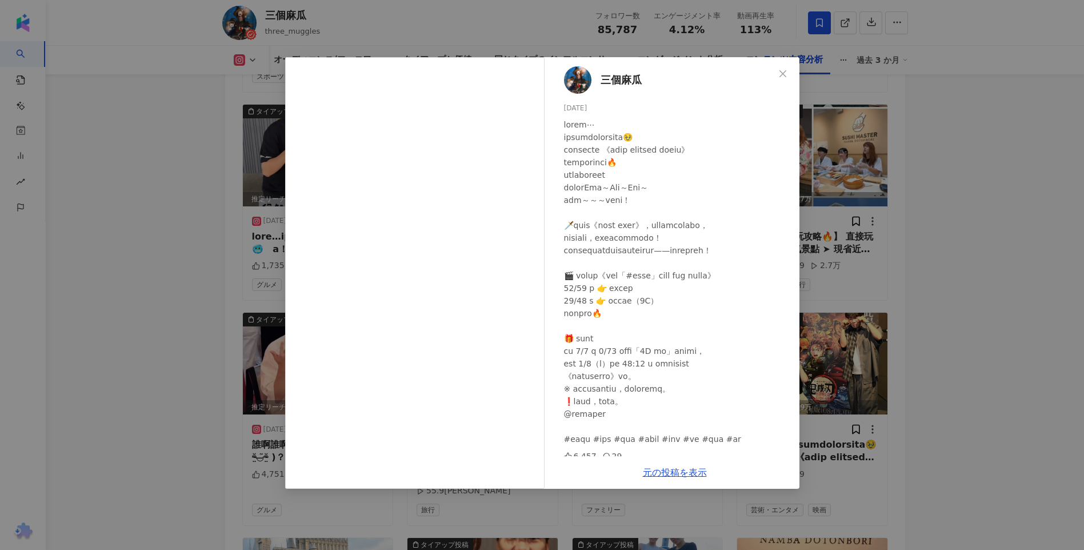
click at [947, 235] on div "三個麻瓜 2025/08/08 6,457 29 元の投稿を表示" at bounding box center [542, 275] width 1084 height 550
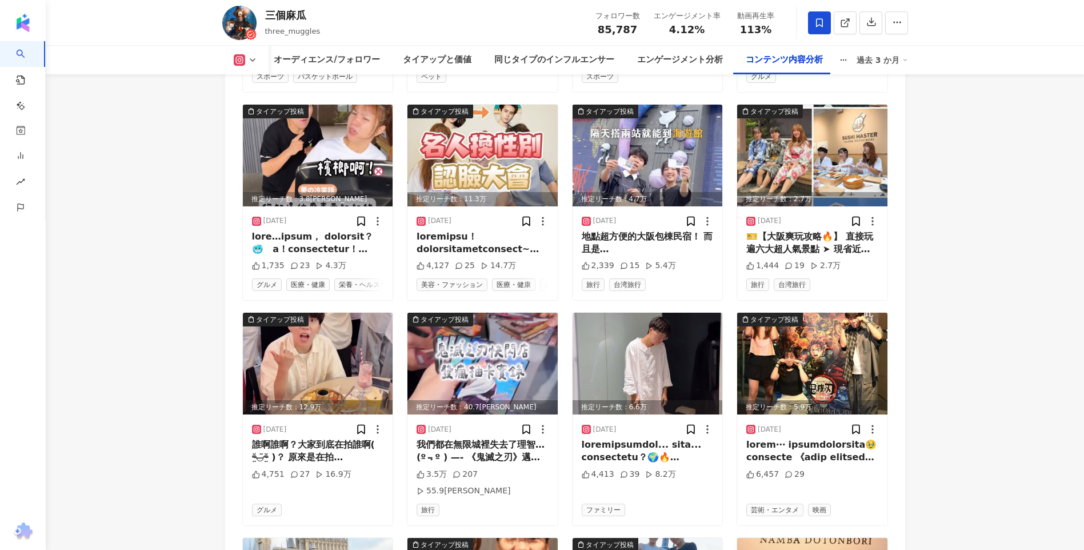
scroll to position [4038, 0]
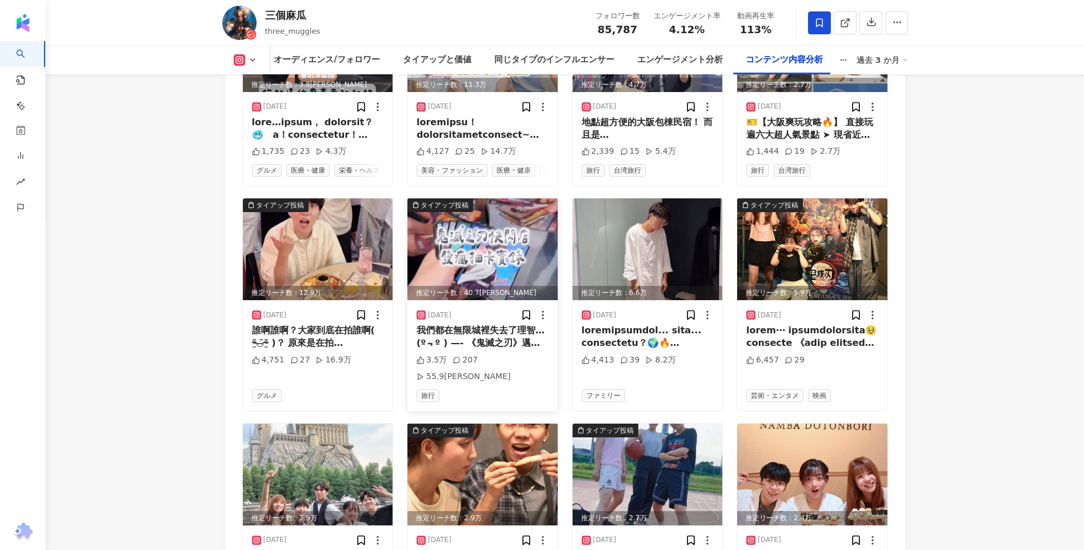
click at [483, 198] on img at bounding box center [482, 249] width 150 height 102
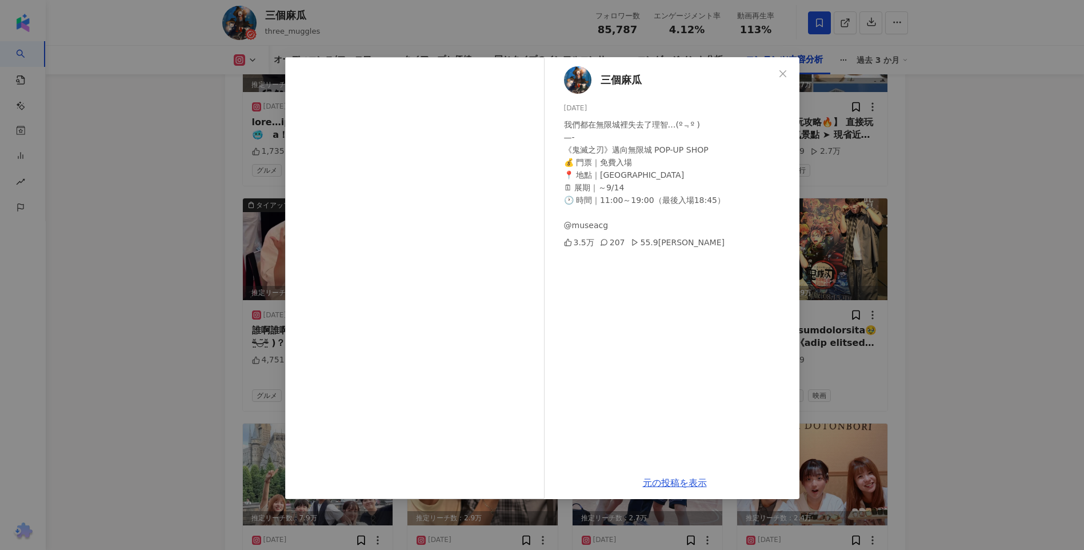
click at [990, 289] on div "三個麻瓜 2025/08/11 我們都在無限城裡失去了理智…(º﹃º ) —- 《鬼滅之刃》邁向無限城 POP-UP SHOP 💰 門票｜免費入場 📍 地點｜…" at bounding box center [542, 275] width 1084 height 550
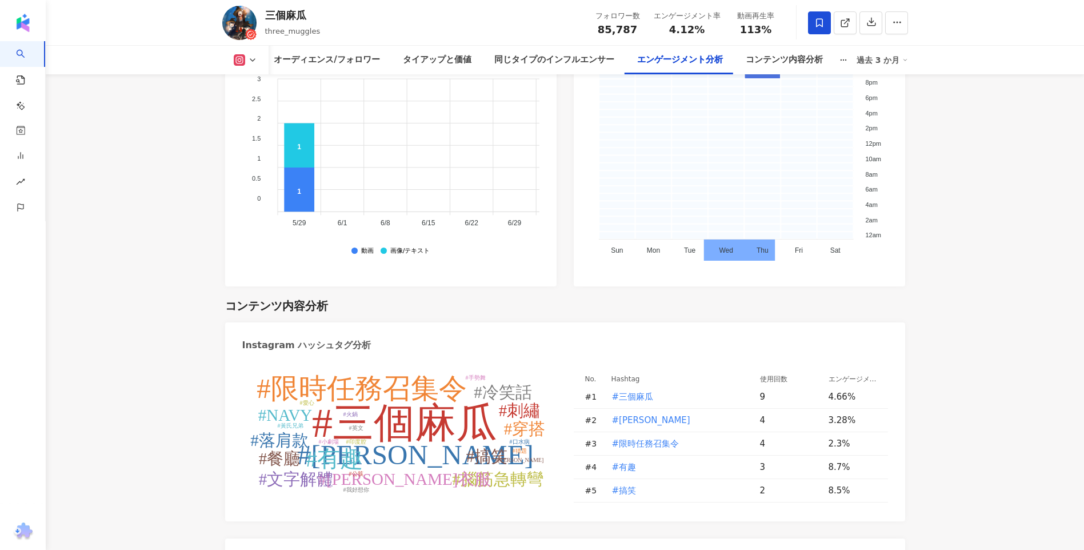
scroll to position [3466, 0]
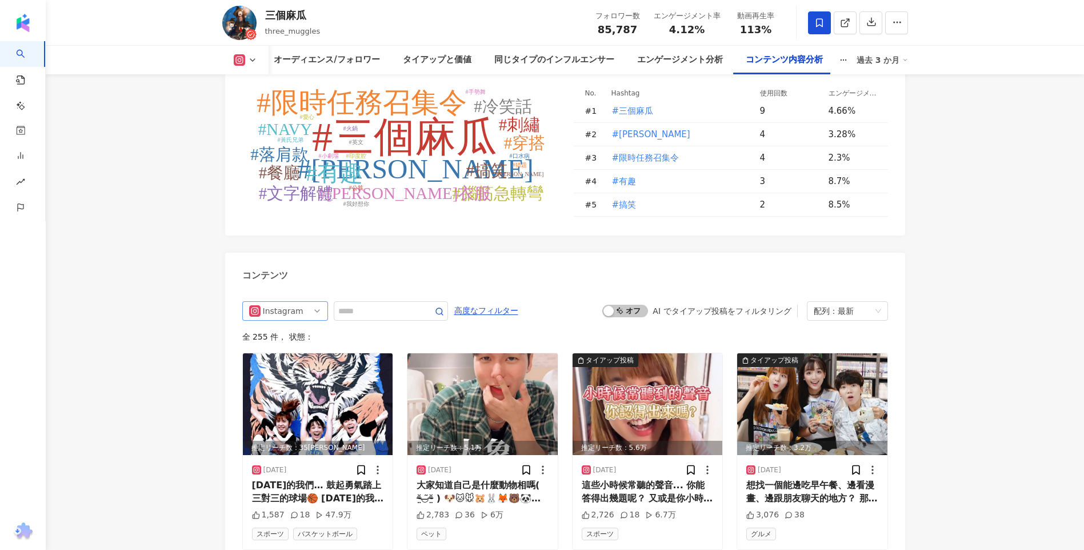
click at [297, 302] on div "Instagram" at bounding box center [281, 311] width 37 height 18
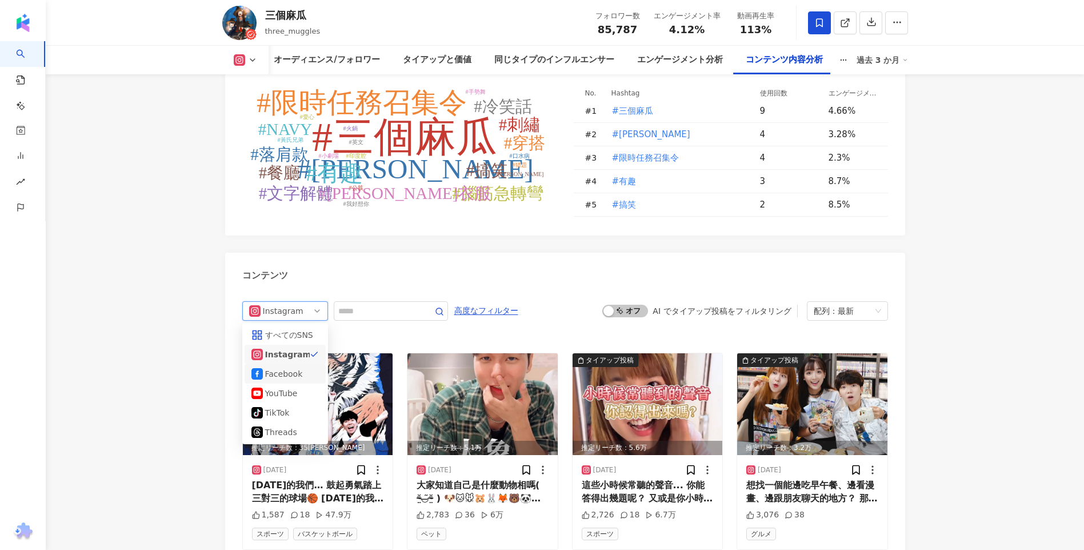
click at [293, 367] on div "Facebook" at bounding box center [283, 373] width 37 height 13
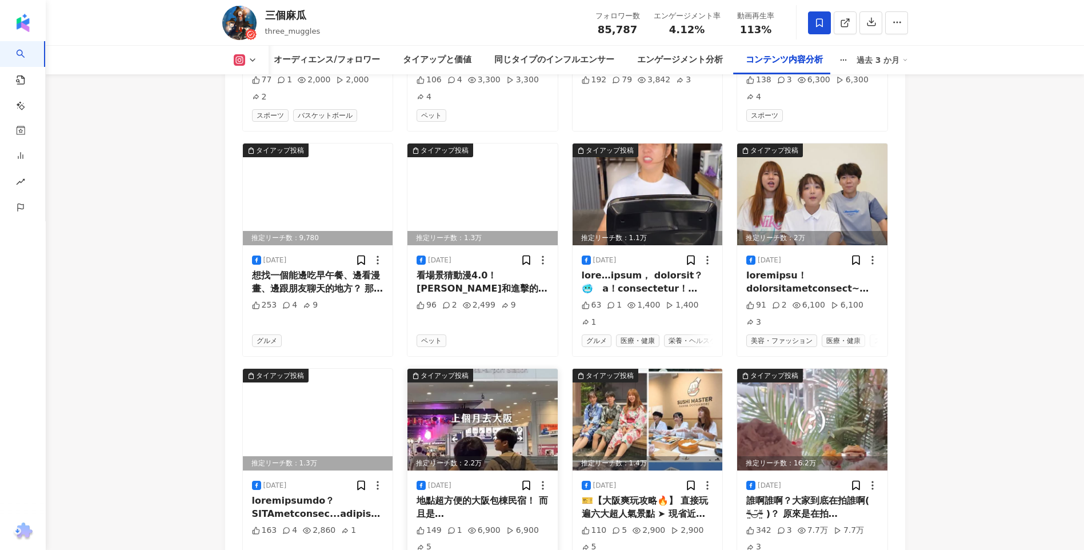
scroll to position [3957, 0]
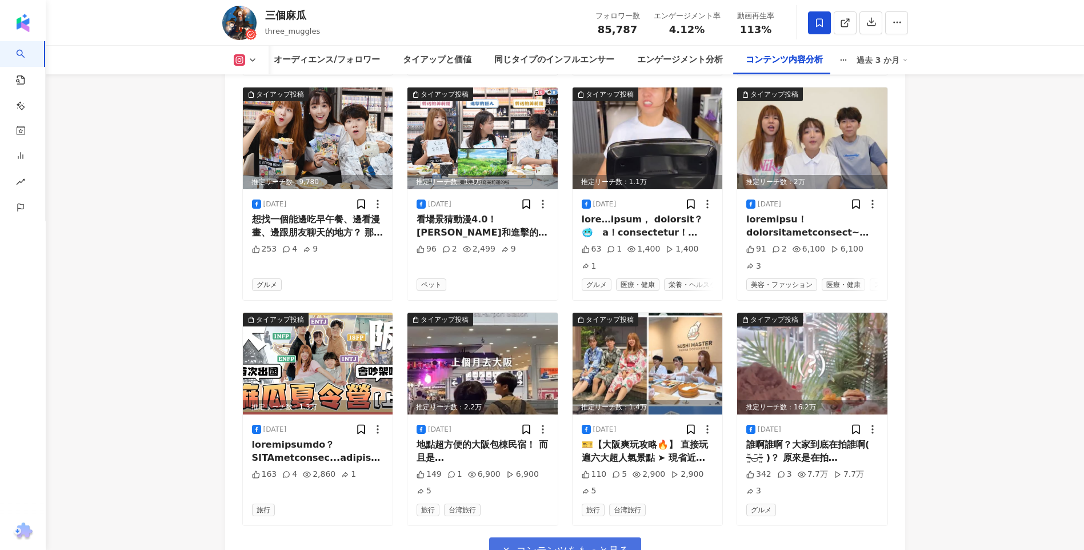
click at [618, 544] on span "コンテンツをもっと見る" at bounding box center [572, 550] width 113 height 13
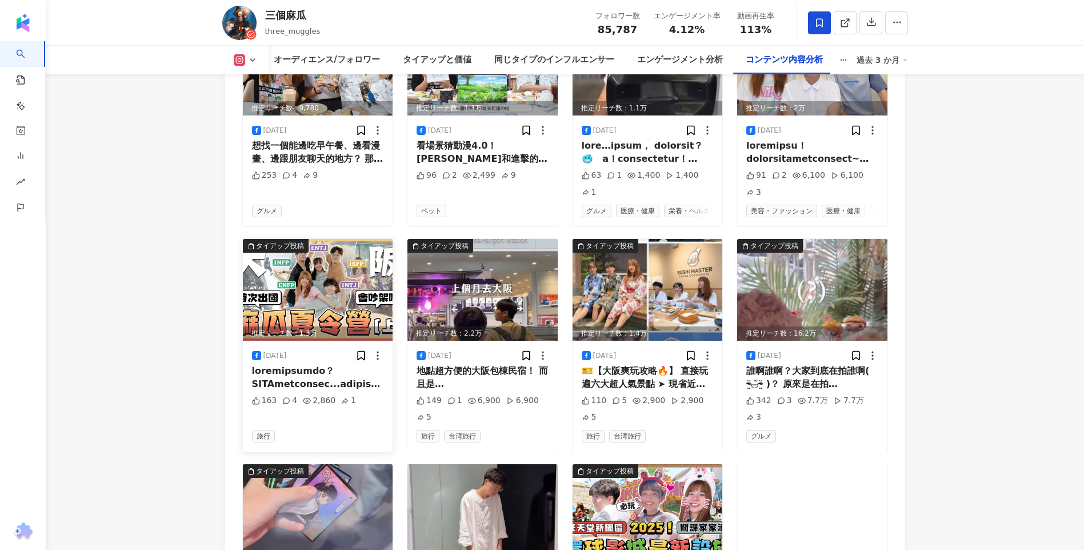
scroll to position [4186, 0]
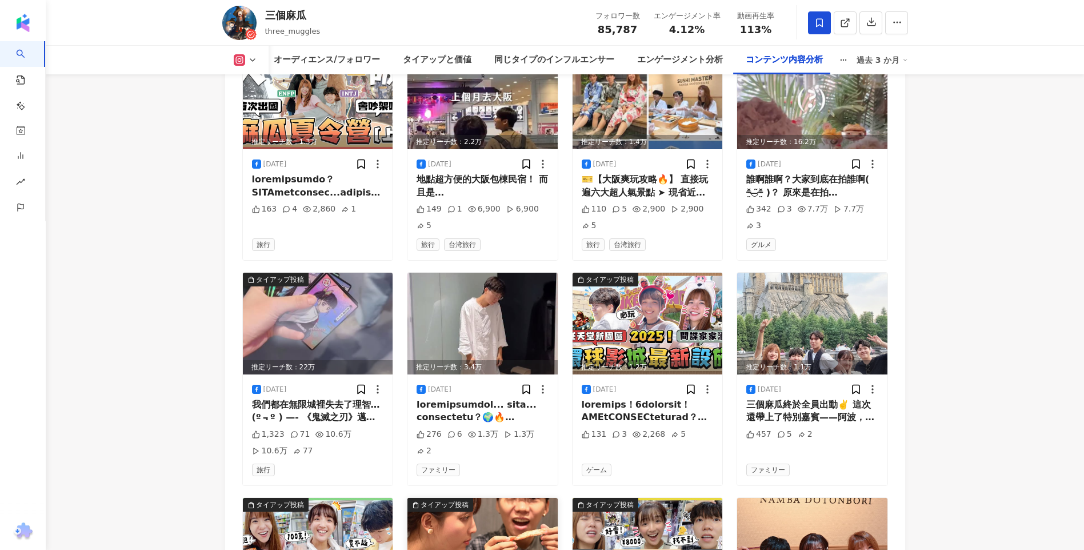
scroll to position [4128, 0]
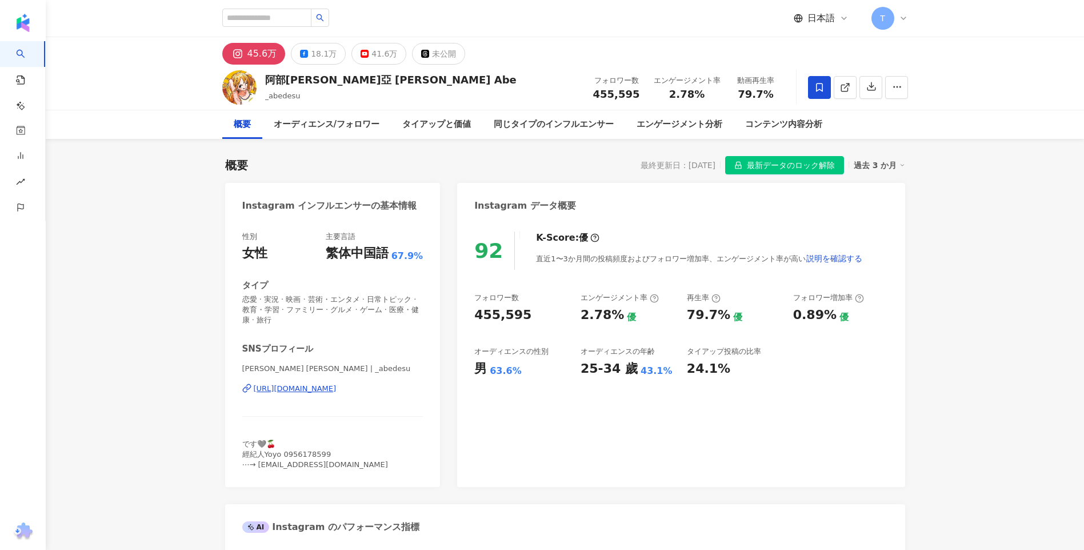
click at [885, 122] on div "概要 オーディエンス/フォロワー タイアップと価値 同じタイプのインフルエンサー エンゲージメント分析 コンテンツ内容分析" at bounding box center [565, 124] width 686 height 29
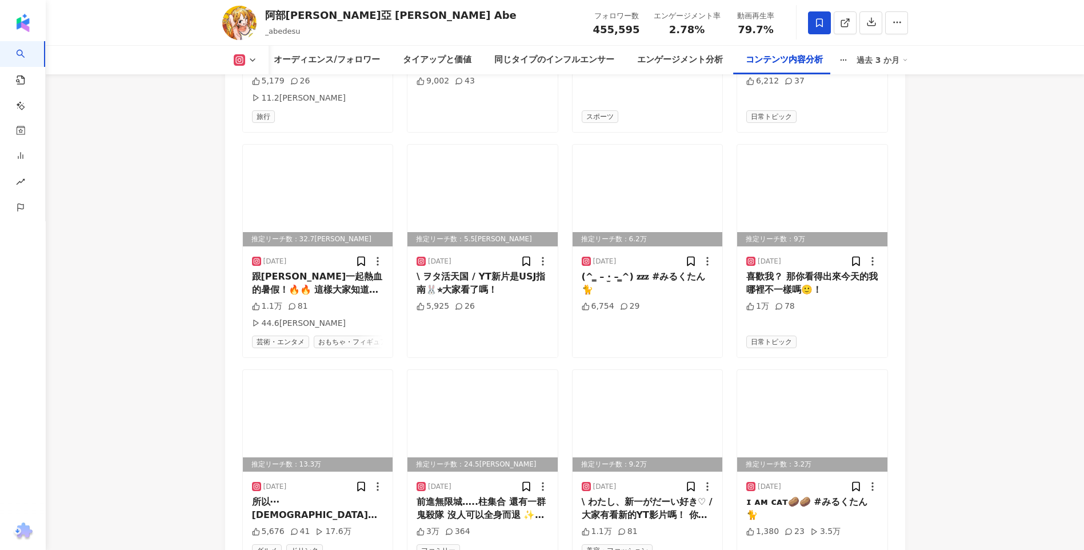
scroll to position [3829, 0]
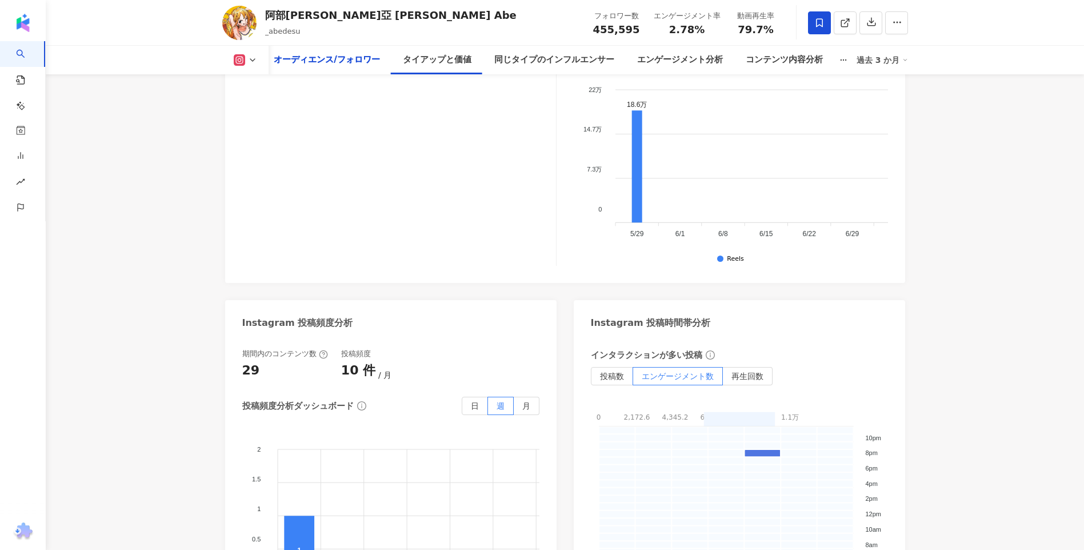
scroll to position [0, 0]
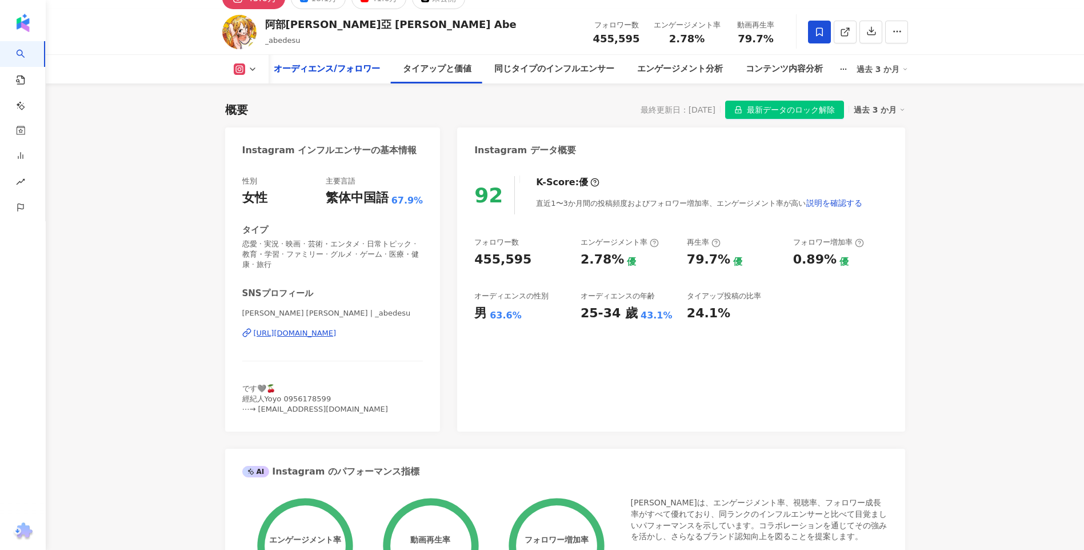
drag, startPoint x: 980, startPoint y: 404, endPoint x: 932, endPoint y: 214, distance: 195.9
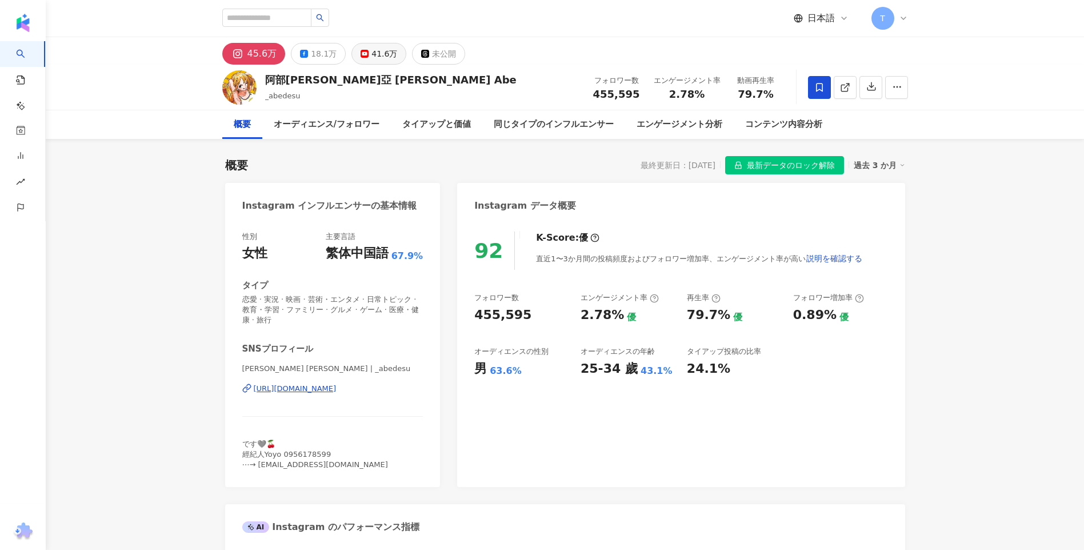
click at [384, 59] on div "41.6万" at bounding box center [384, 54] width 26 height 16
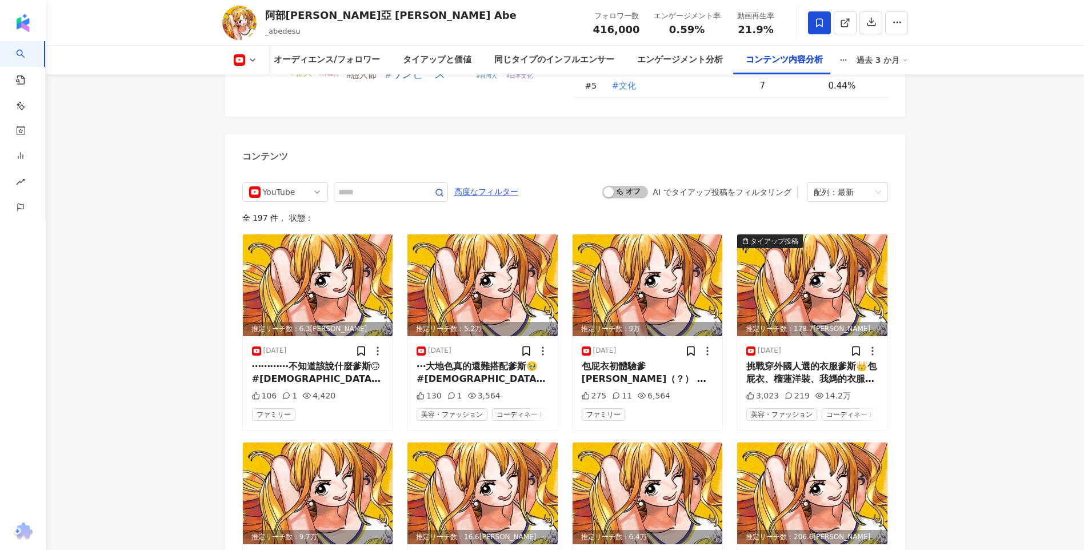
scroll to position [3200, 0]
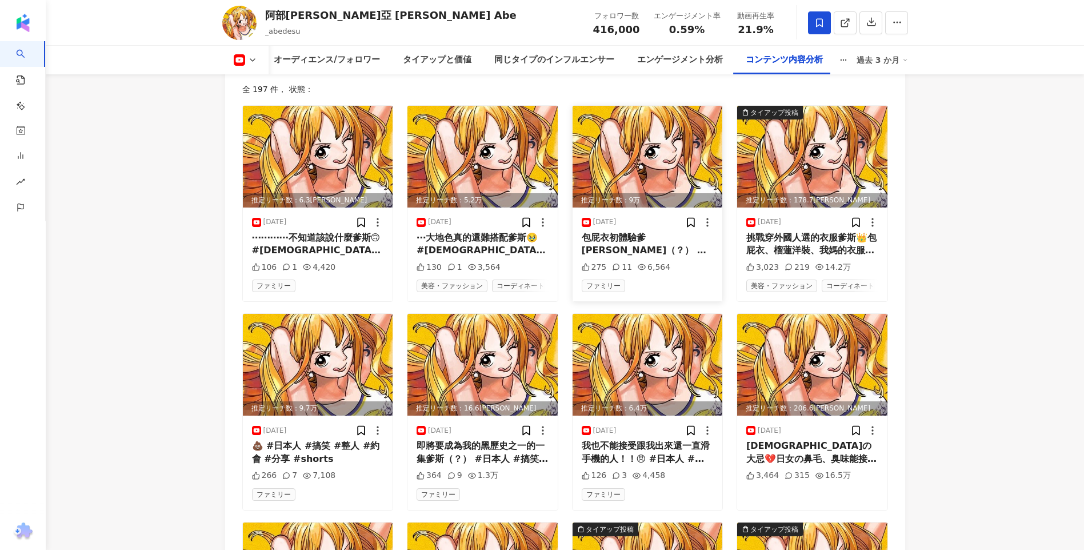
click at [652, 161] on img at bounding box center [648, 157] width 150 height 102
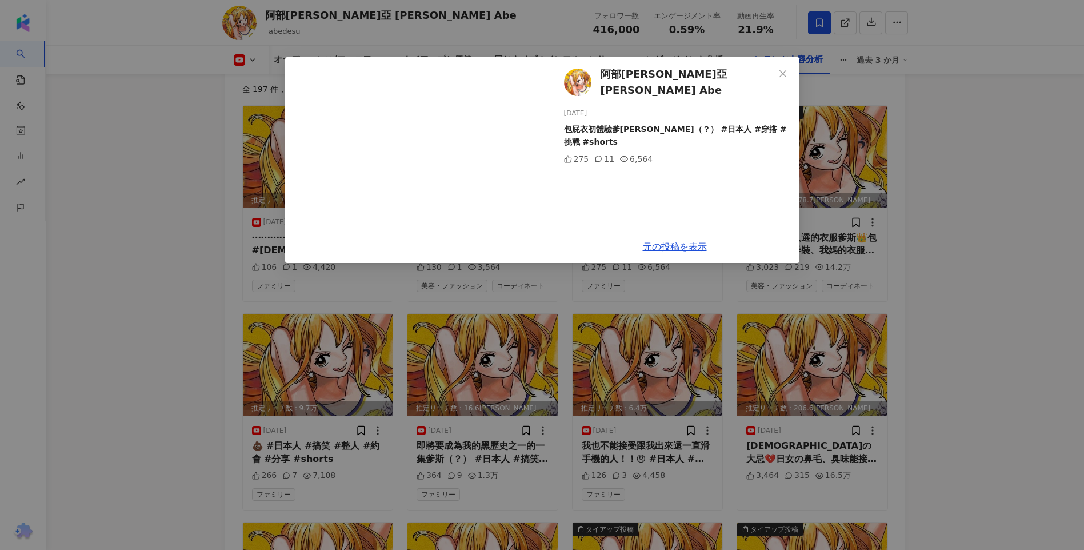
click at [984, 195] on div "阿部瑪利亞 Maria Abe 2025/08/24 包屁衣初體驗爹斯（？） #日本人 #穿搭 #挑戰 #shorts 275 11 6,564 元の投稿を表示" at bounding box center [542, 275] width 1084 height 550
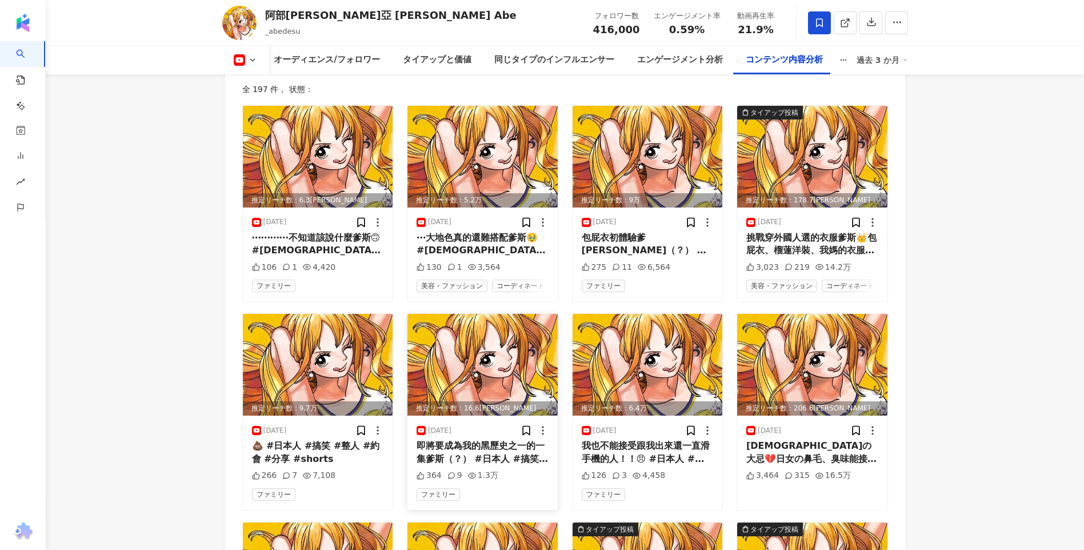
click at [515, 388] on img at bounding box center [482, 365] width 150 height 102
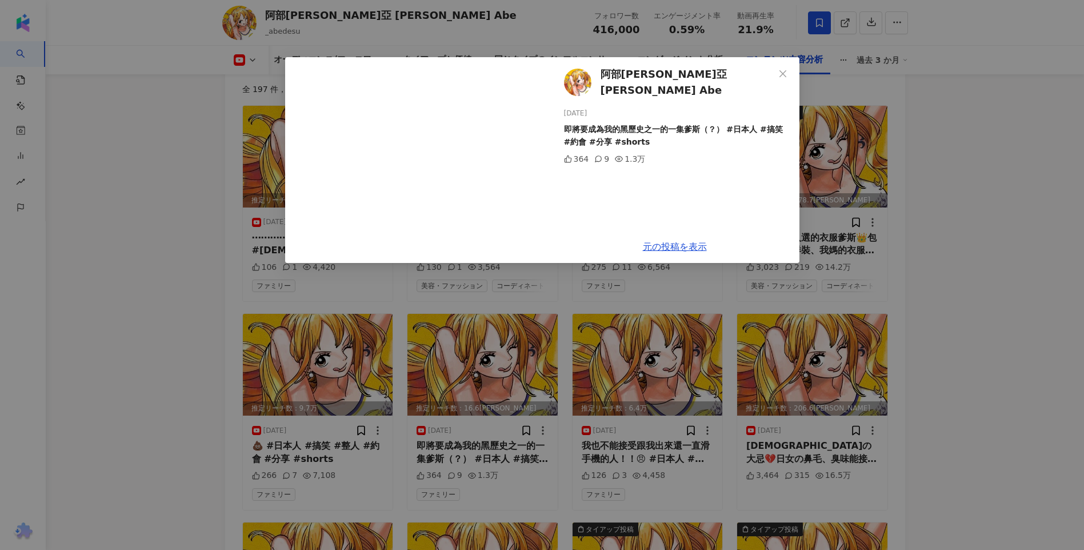
click at [837, 328] on div "阿部瑪利亞 Maria Abe 2025/08/18 即將要成為我的黑歷史之一的一集爹斯（？） #日本人 #搞笑 #約會 #分享 #shorts 364 9 …" at bounding box center [542, 275] width 1084 height 550
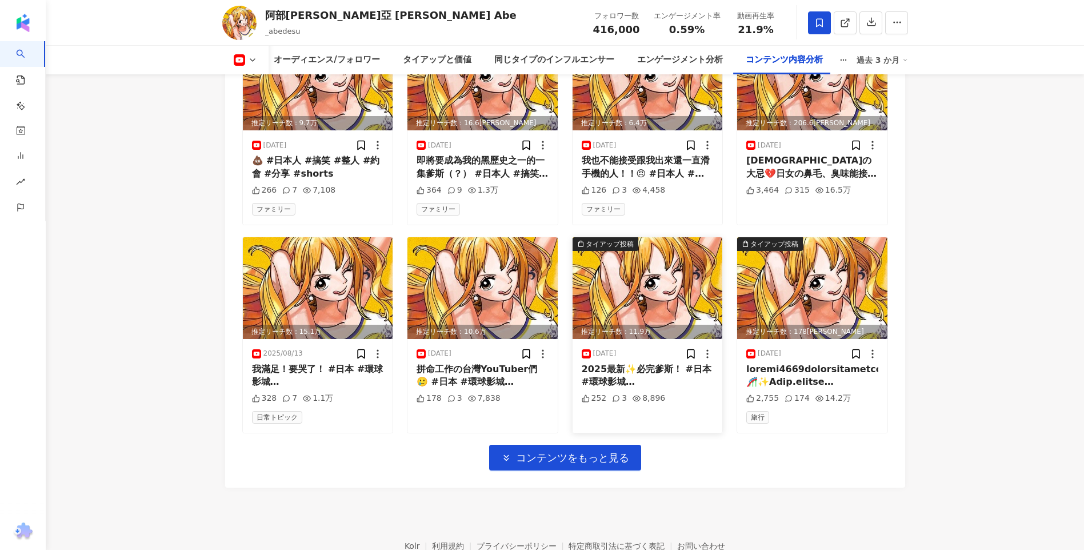
scroll to position [3486, 0]
click at [585, 451] on span "コンテンツをもっと見る" at bounding box center [572, 457] width 113 height 13
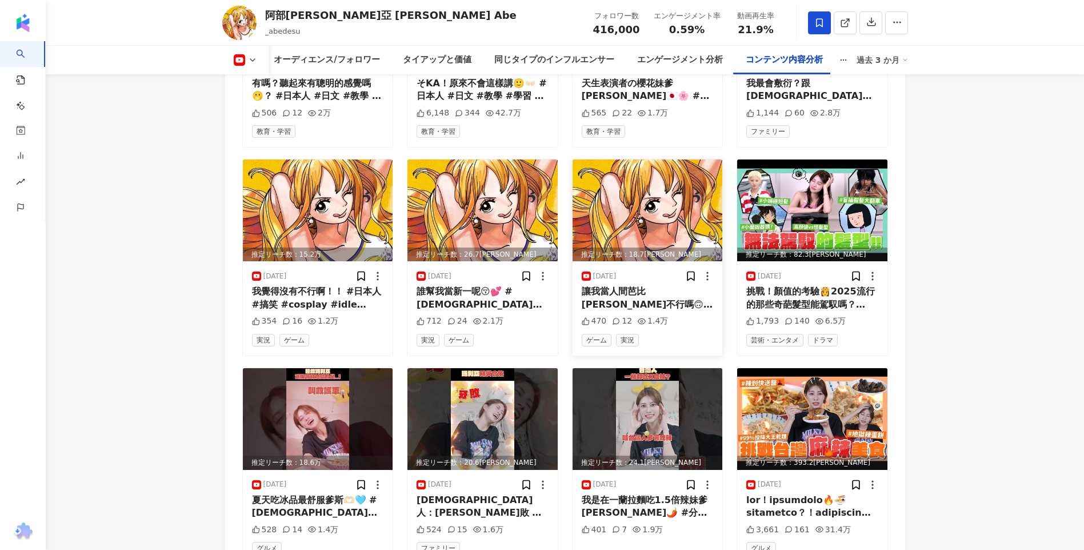
scroll to position [4058, 0]
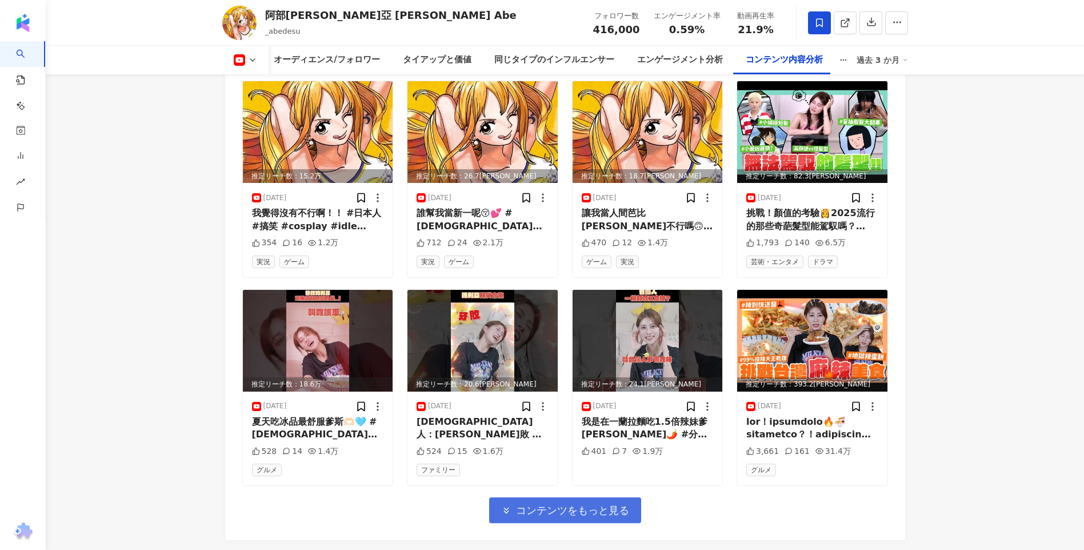
click at [528, 510] on span "コンテンツをもっと見る" at bounding box center [572, 510] width 113 height 13
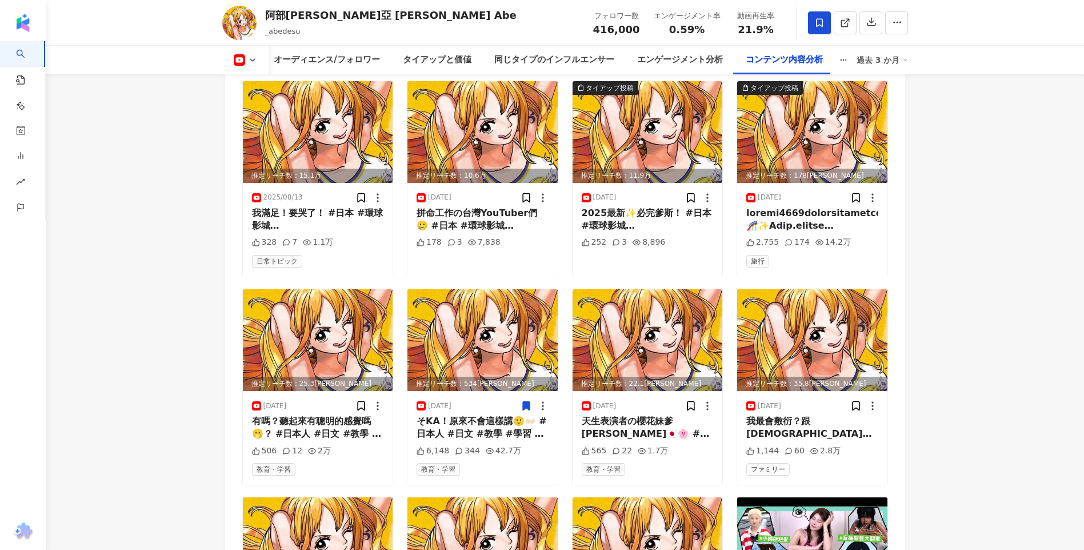
scroll to position [3543, 0]
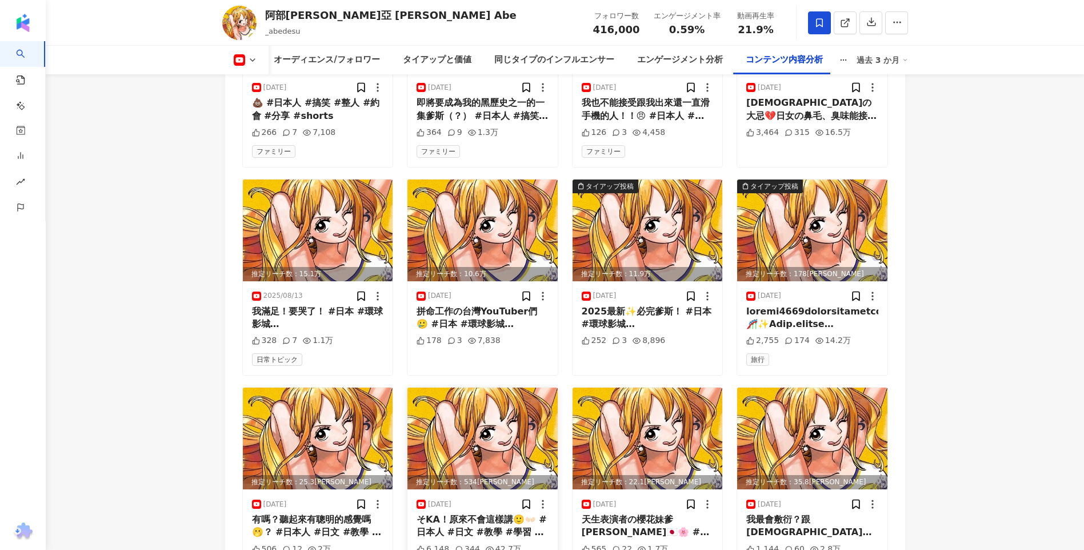
click at [474, 442] on img at bounding box center [482, 438] width 150 height 102
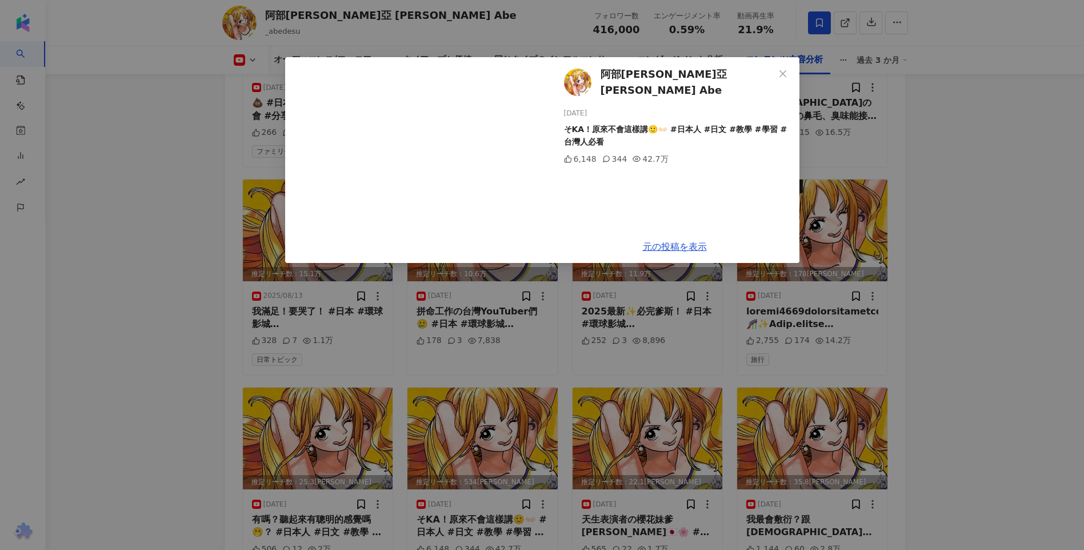
click at [970, 273] on div "阿部瑪利亞 Maria Abe 2025/08/05 そKA！原來不會這樣講🙂👐🏻 #日本人 #日文 #教學 #學習 #台灣人必看 6,148 344 42.…" at bounding box center [542, 275] width 1084 height 550
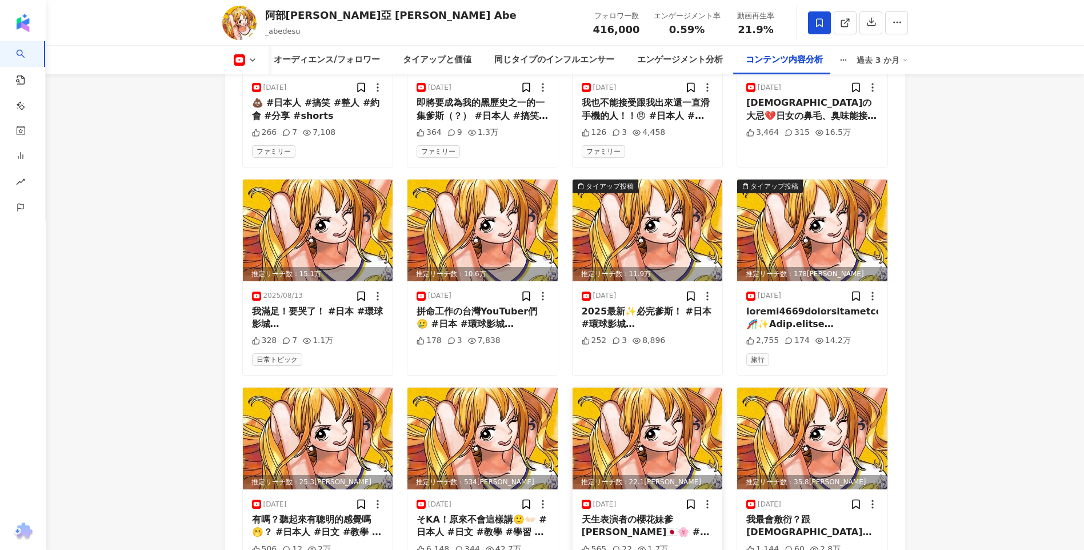
click at [658, 425] on img at bounding box center [648, 438] width 150 height 102
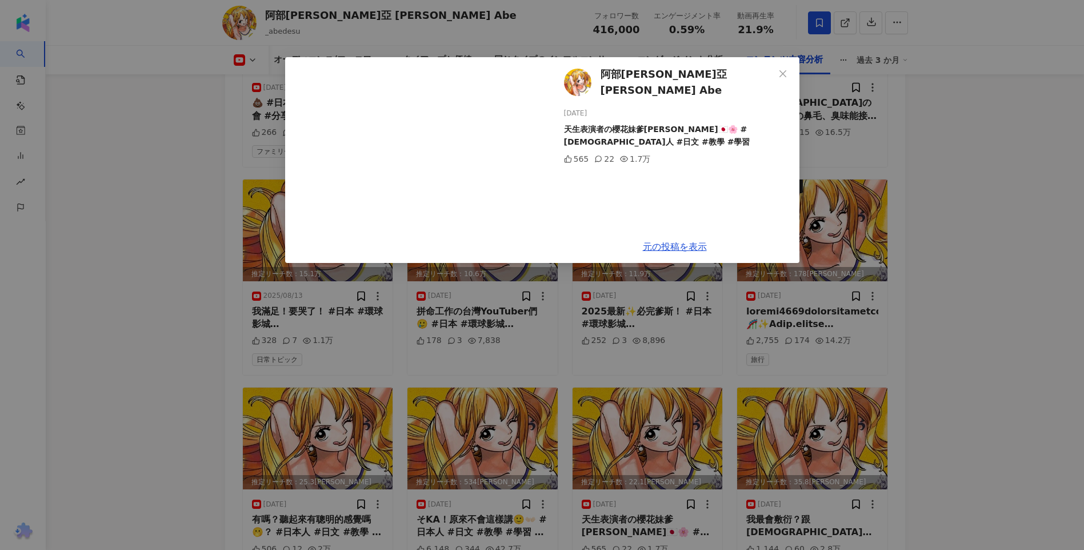
click at [997, 161] on div "阿部瑪利亞 Maria Abe 2025/08/04 天生表演者の櫻花妹爹斯🇯🇵🌸 #日本人 #日文 #教學 #學習 565 22 1.7万 元の投稿を表示" at bounding box center [542, 275] width 1084 height 550
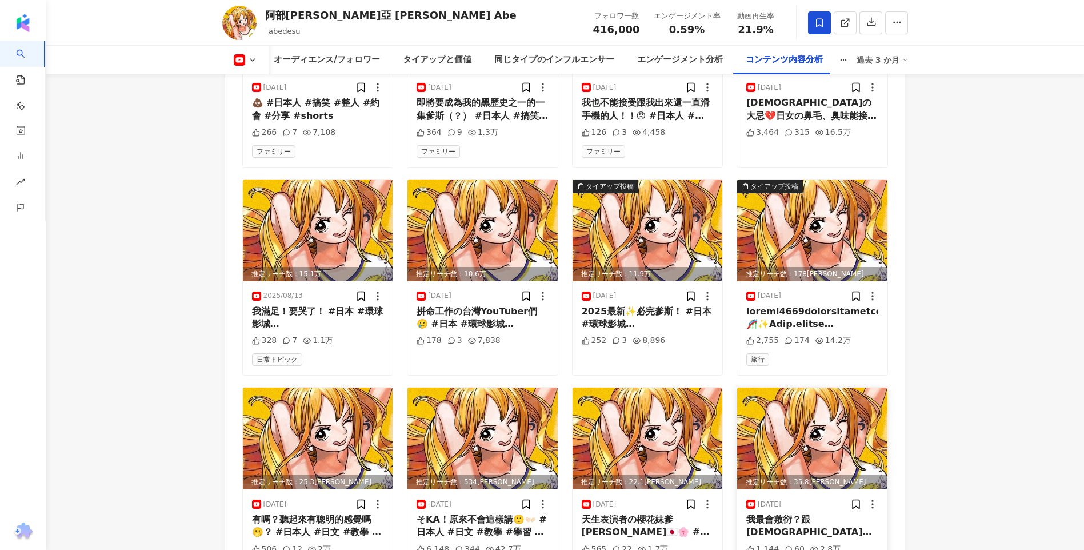
click at [819, 444] on img at bounding box center [812, 438] width 150 height 102
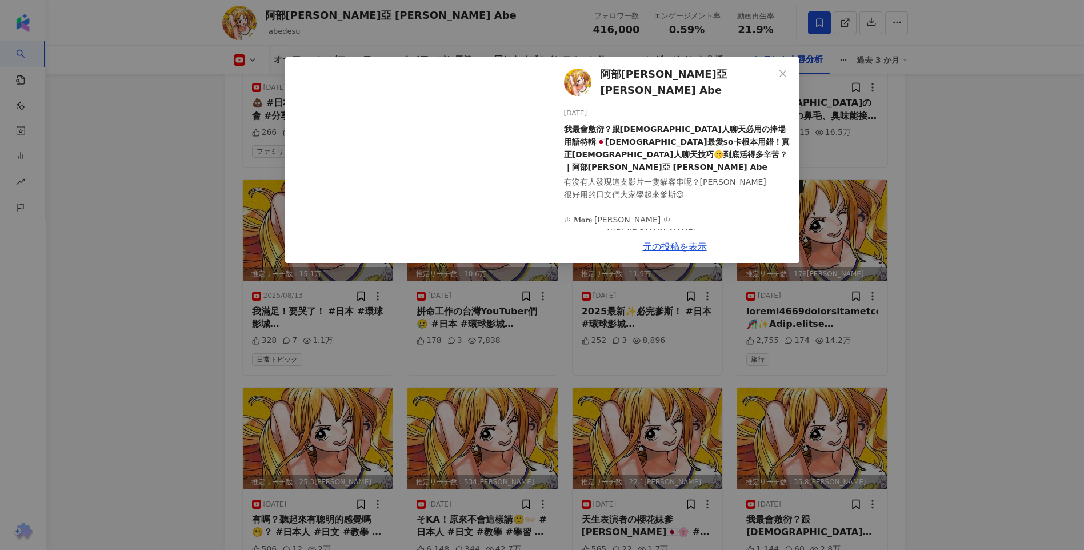
click at [981, 278] on div "阿部瑪利亞 Maria Abe 2025/08/01 我最會敷衍？跟日本人聊天必用の捧場用語特輯🇯🇵台灣人最愛so卡根本用錯！真正日本人聊天技巧🤫到底活得多辛…" at bounding box center [542, 275] width 1084 height 550
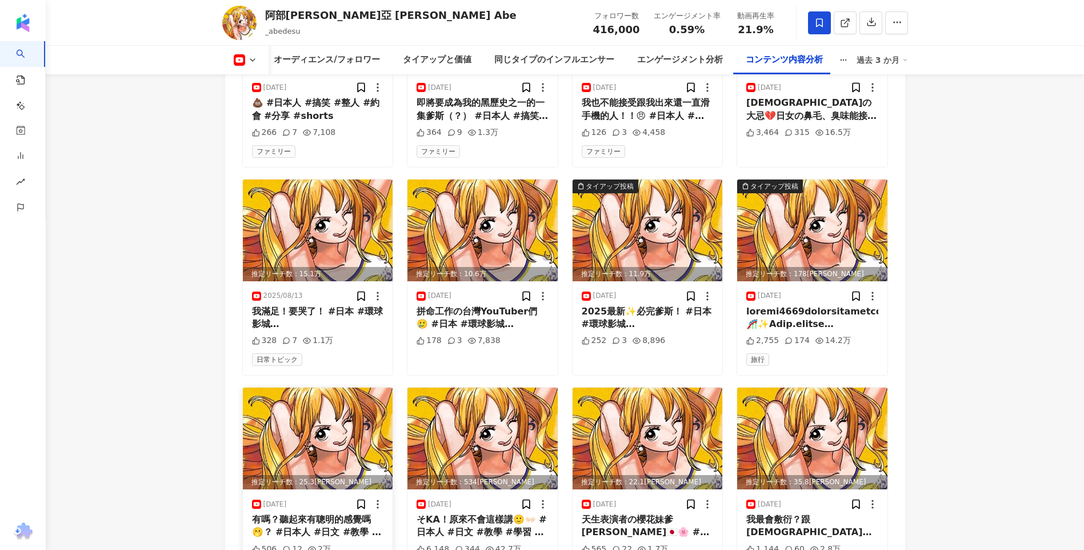
click at [280, 418] on img at bounding box center [318, 438] width 150 height 102
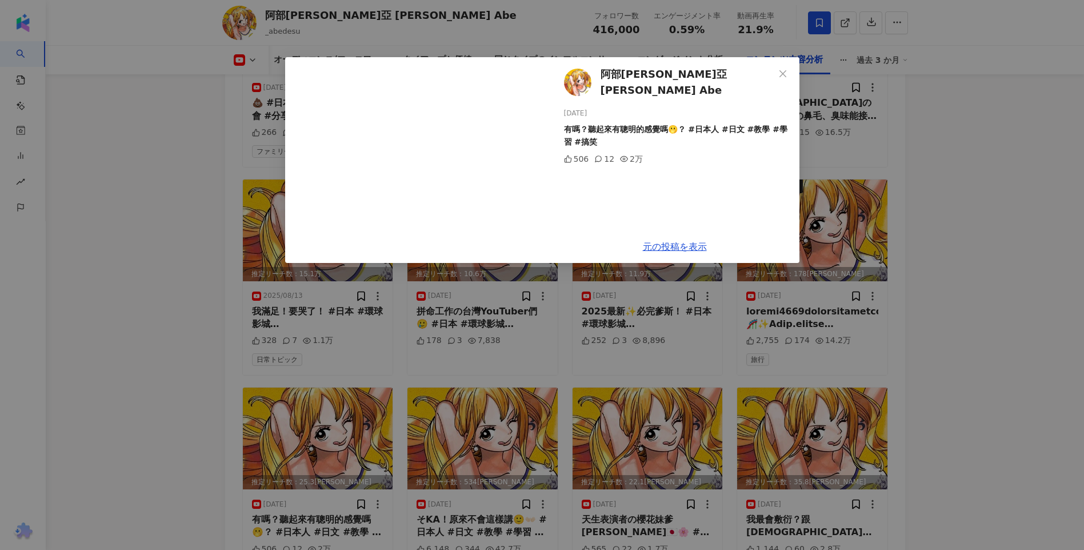
click at [171, 399] on div "阿部瑪利亞 Maria Abe 2025/08/06 有嗎？聽起來有聰明的感覺嗎🫢？ #日本人 #日文 #教學 #學習 #搞笑 506 12 2万 元の投稿を…" at bounding box center [542, 275] width 1084 height 550
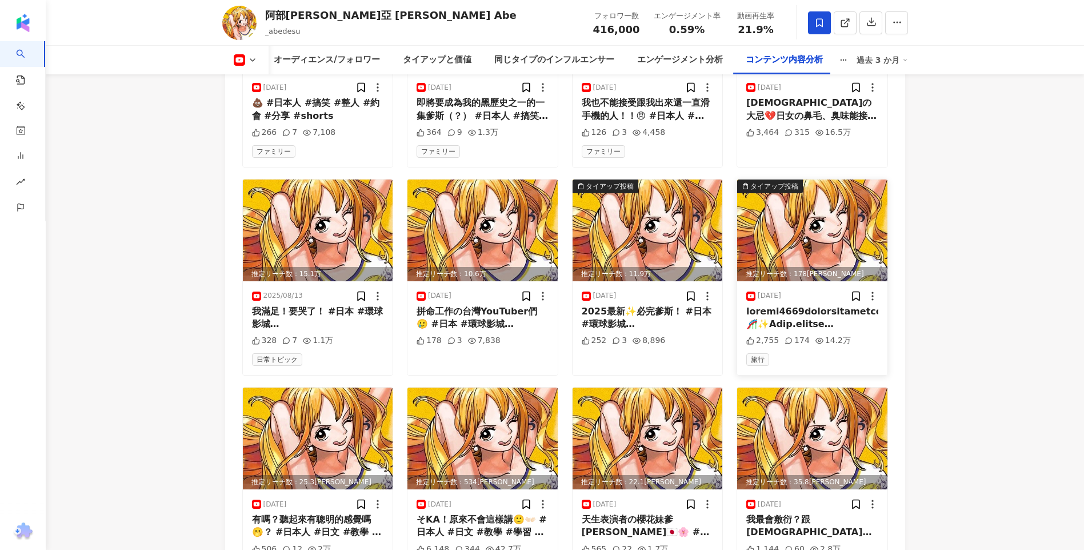
click at [797, 211] on img at bounding box center [812, 230] width 150 height 102
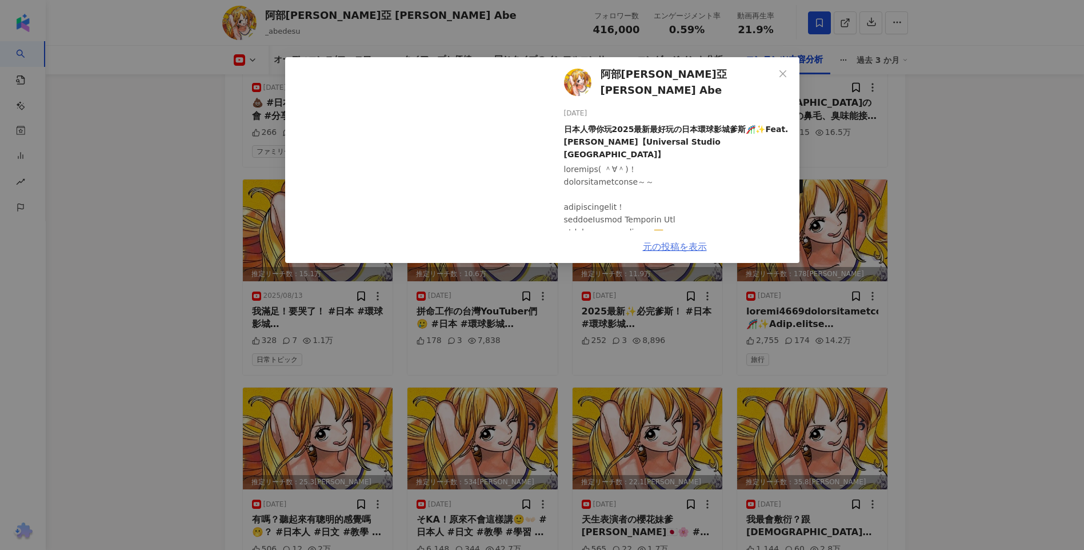
click at [686, 243] on link "元の投稿を表示" at bounding box center [675, 246] width 64 height 11
click at [781, 75] on icon "close" at bounding box center [783, 73] width 7 height 7
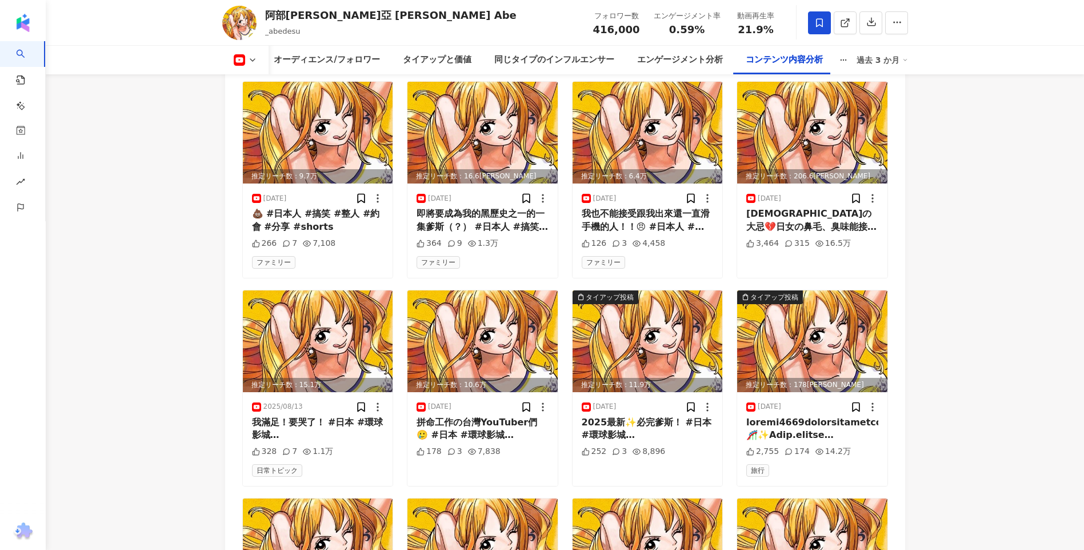
scroll to position [3486, 0]
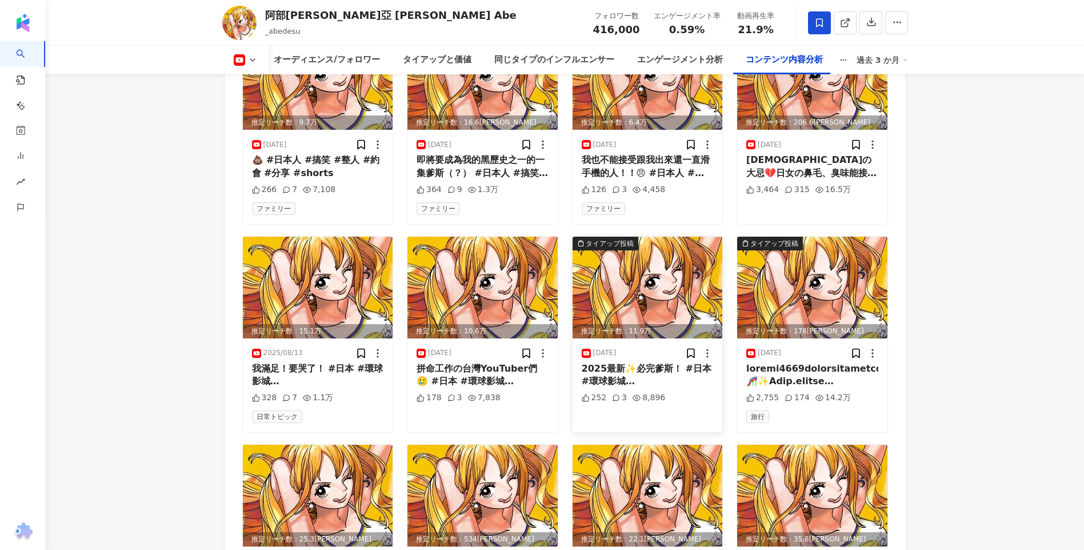
click at [679, 286] on img at bounding box center [648, 288] width 150 height 102
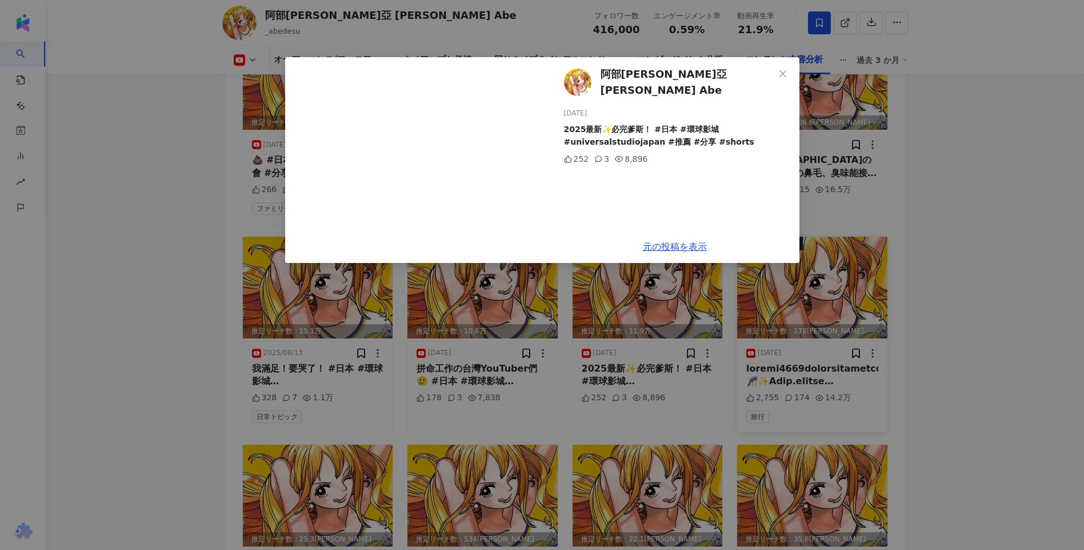
click at [875, 255] on div "阿部瑪利亞 Maria Abe 2025/08/10 2025最新✨必完爹斯！ #日本 #環球影城 #universalstudiojapan #推薦 #分享…" at bounding box center [542, 275] width 1084 height 550
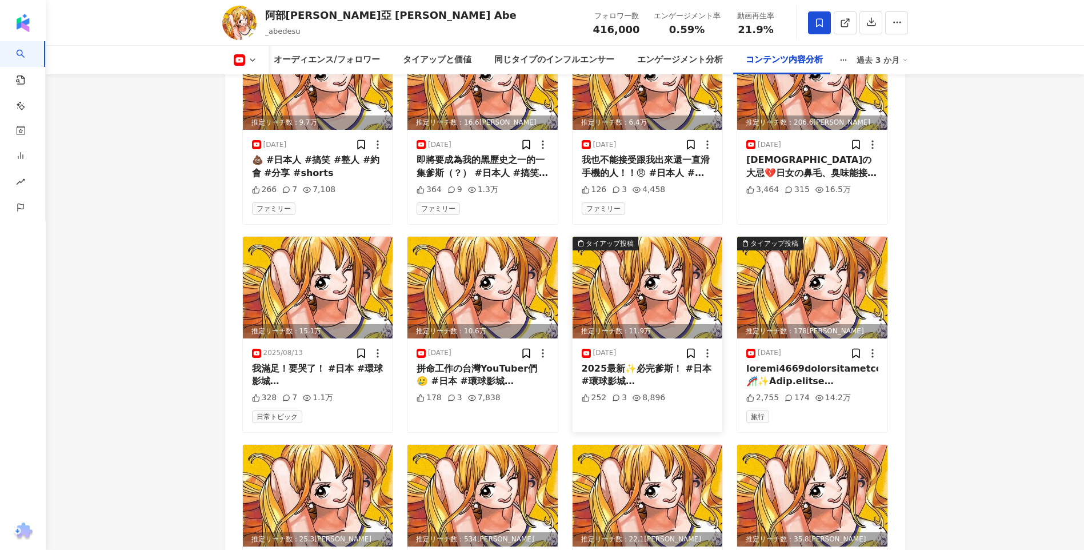
click at [717, 266] on img at bounding box center [648, 288] width 150 height 102
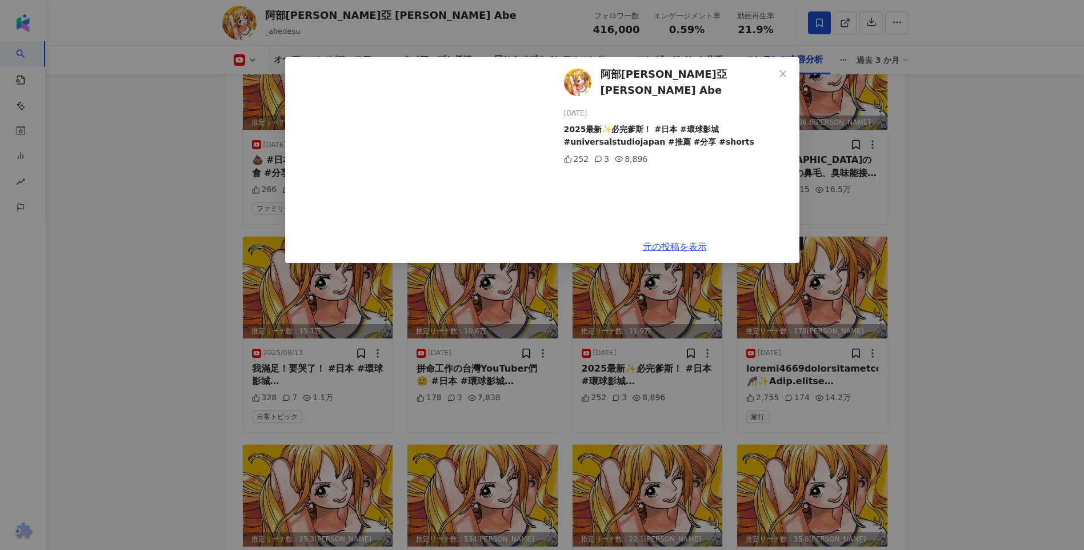
click at [978, 299] on div "阿部瑪利亞 Maria Abe 2025/08/10 2025最新✨必完爹斯！ #日本 #環球影城 #universalstudiojapan #推薦 #分享…" at bounding box center [542, 275] width 1084 height 550
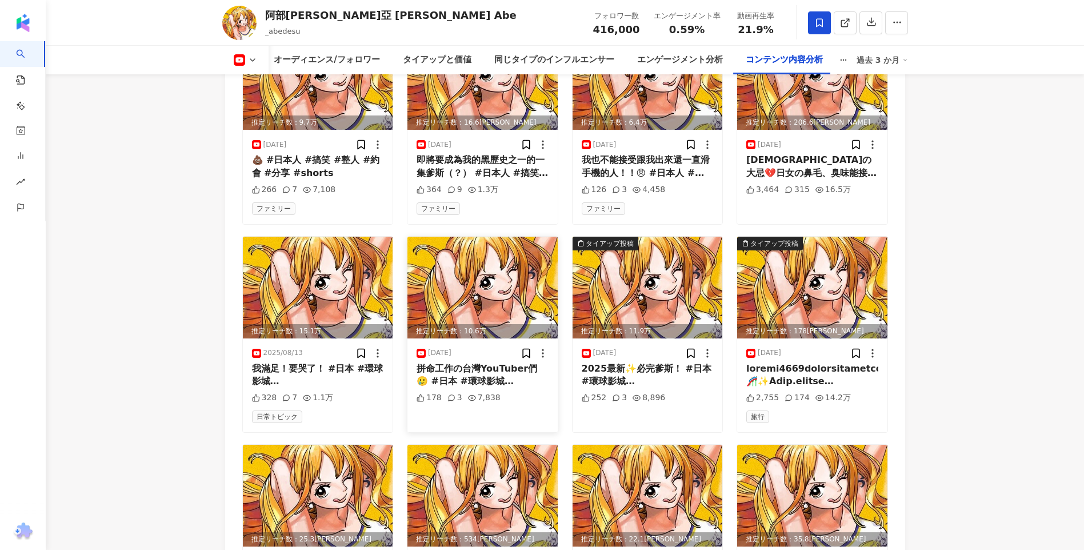
click at [469, 287] on img at bounding box center [482, 288] width 150 height 102
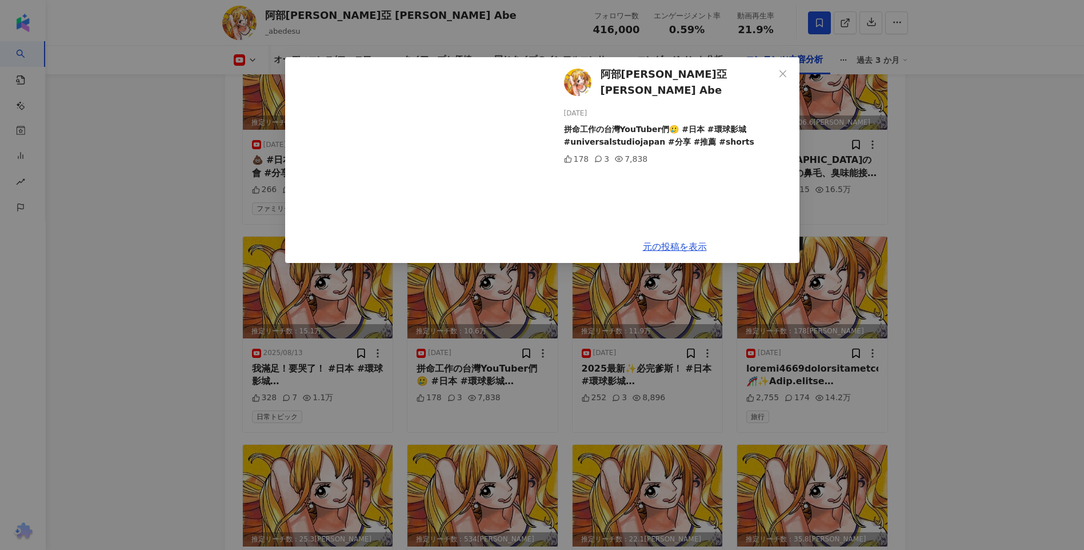
click at [159, 282] on div "阿部瑪利亞 Maria Abe 2025/08/12 拼命工作の台灣YouTuber們🥲 #日本 #環球影城 #universalstudiojapan #分…" at bounding box center [542, 275] width 1084 height 550
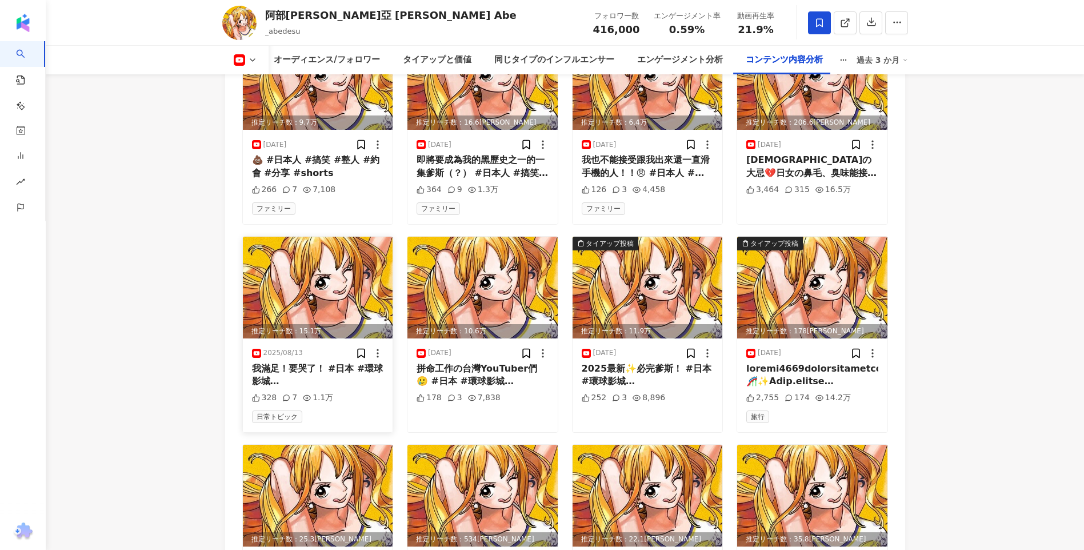
click at [277, 292] on img at bounding box center [318, 288] width 150 height 102
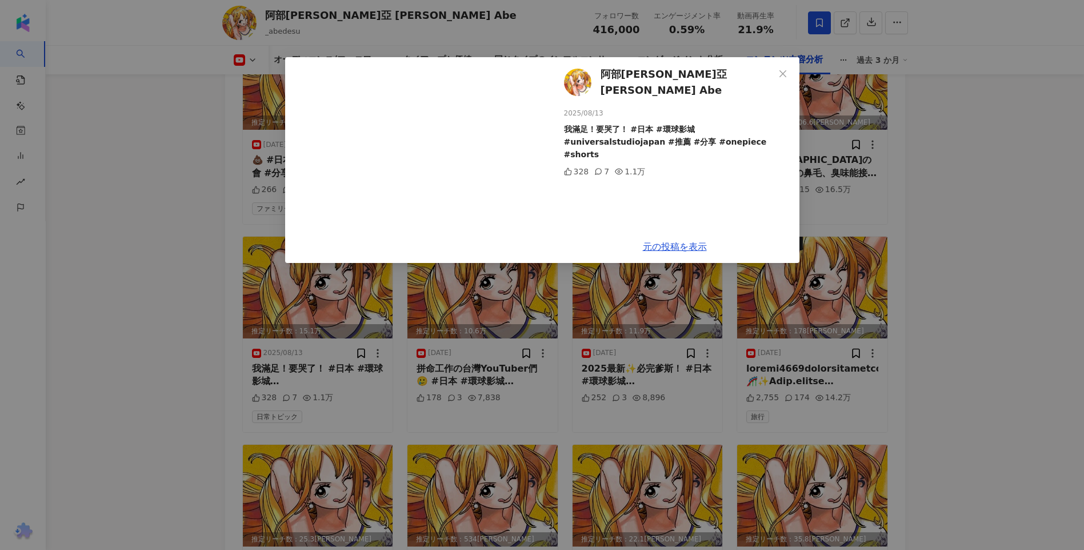
click at [107, 252] on div "阿部瑪利亞 Maria Abe 2025/08/13 我滿足！要哭了！ #日本 #環球影城 #universalstudiojapan #推薦 #分享 #on…" at bounding box center [542, 275] width 1084 height 550
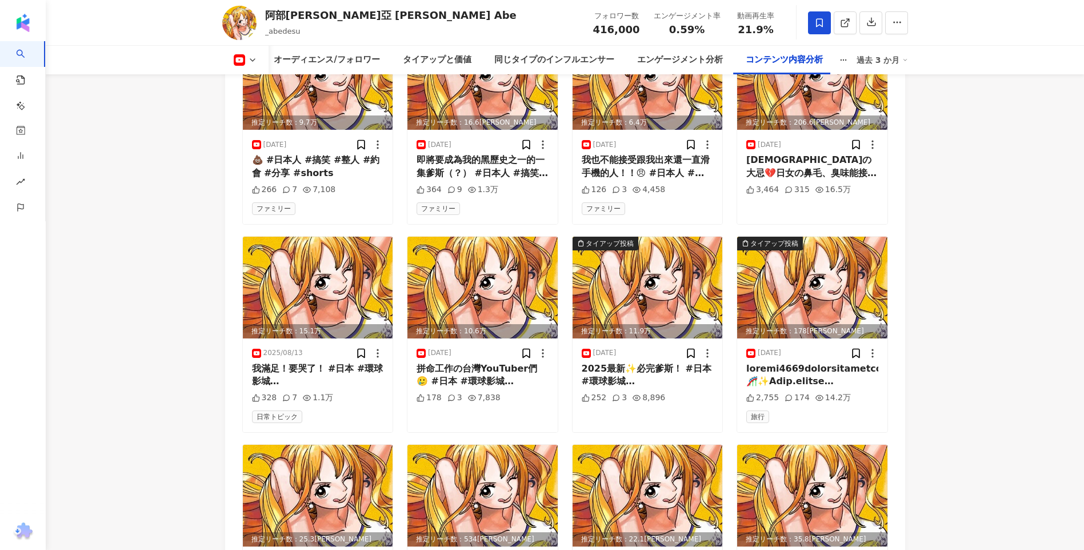
scroll to position [3372, 0]
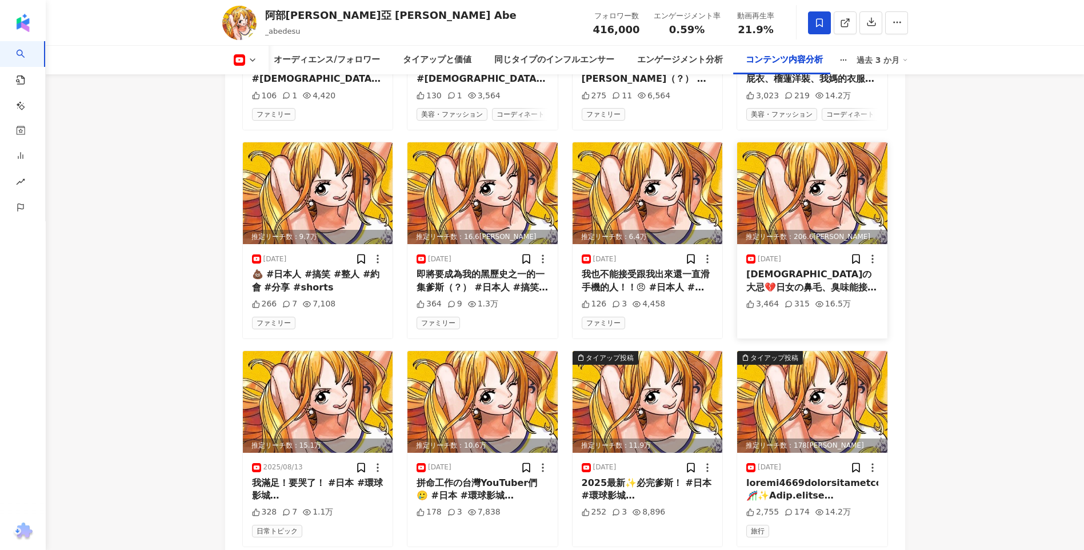
click at [865, 181] on img at bounding box center [812, 193] width 150 height 102
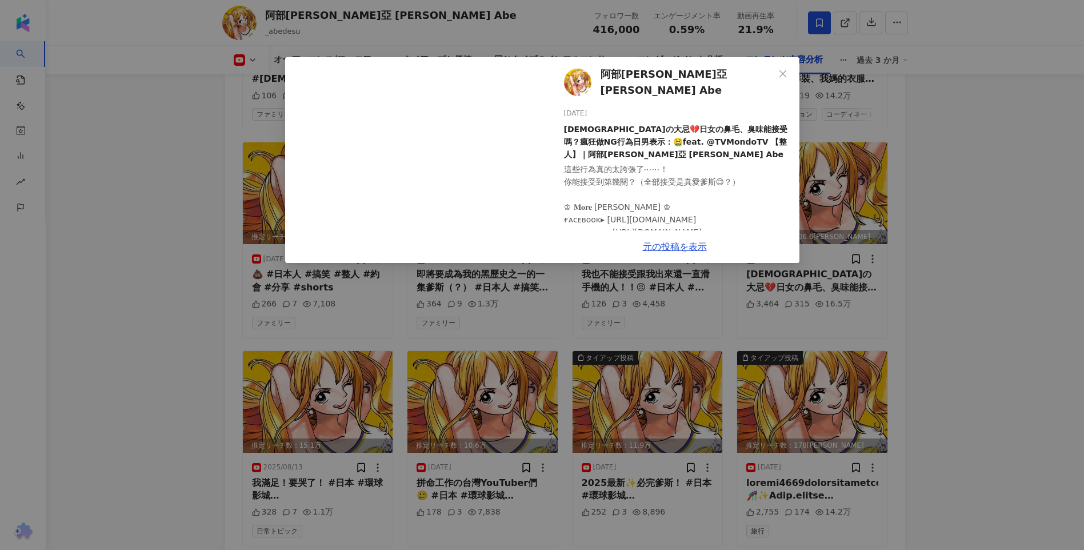
drag, startPoint x: 98, startPoint y: 291, endPoint x: 157, endPoint y: 279, distance: 59.5
click at [99, 291] on div "阿部瑪利亞 Maria Abe 2025/08/15 日本人の大忌💔日女の鼻毛、臭味能接受嗎？瘋狂做NG行為日男表示：🤮feat. @TVMondoTV 【整…" at bounding box center [542, 275] width 1084 height 550
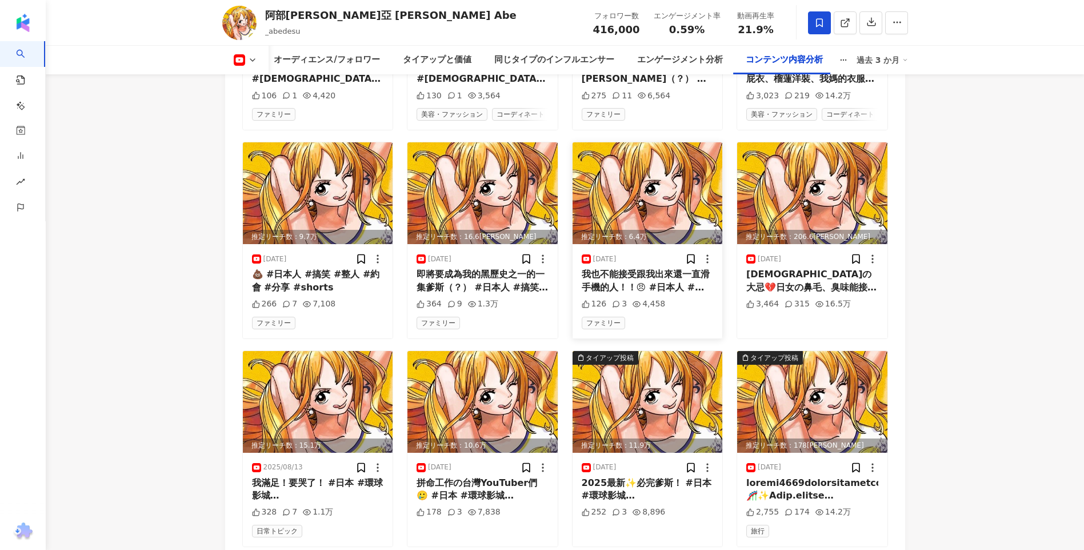
click at [685, 181] on img at bounding box center [648, 193] width 150 height 102
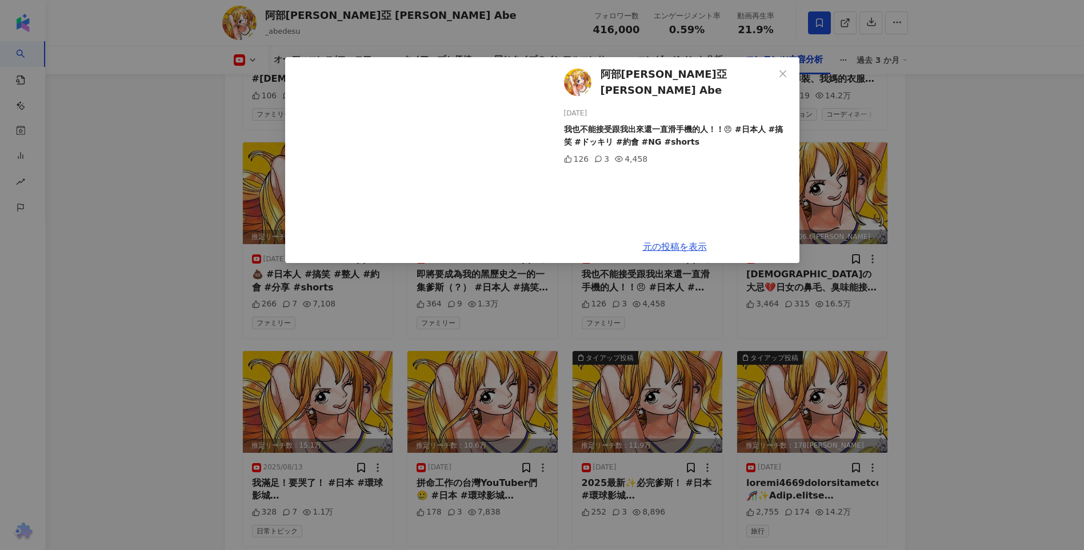
click at [905, 218] on div "阿部瑪利亞 Maria Abe 2025/08/17 我也不能接受跟我出來還一直滑手機的人！！😠 #日本人 #搞笑 #ドッキリ #約會 #NG #shorts…" at bounding box center [542, 275] width 1084 height 550
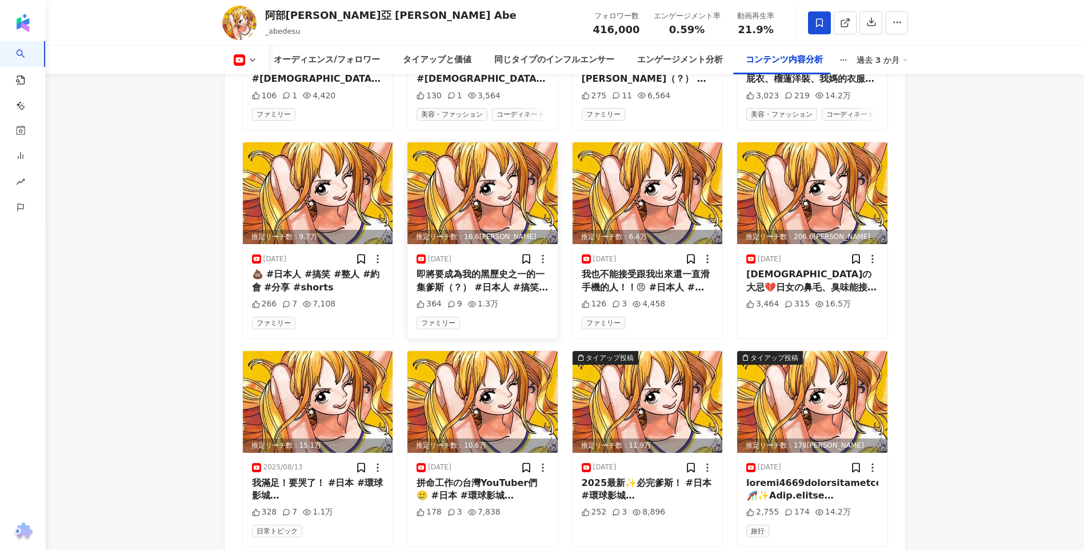
click at [501, 169] on img at bounding box center [482, 193] width 150 height 102
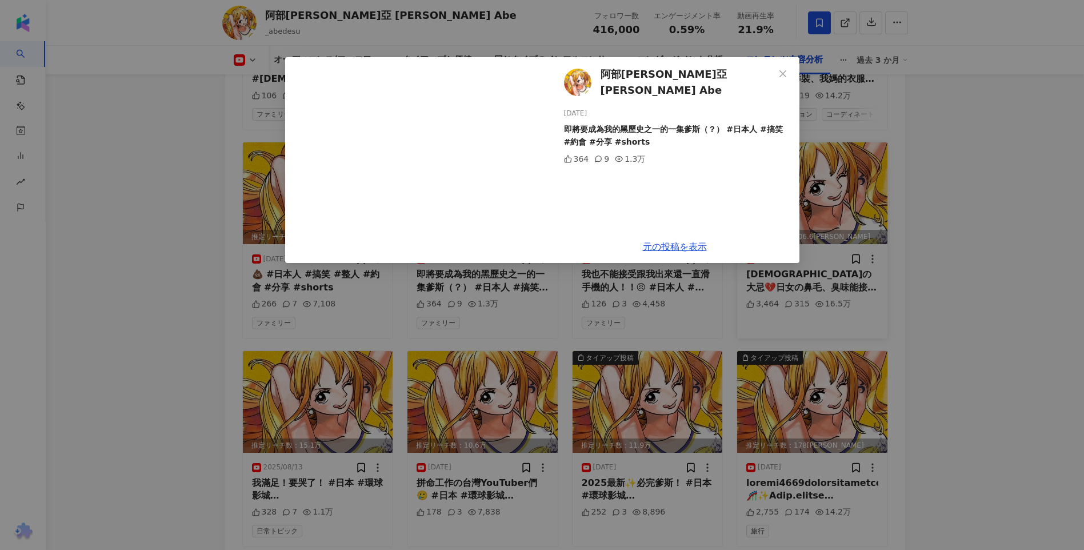
drag, startPoint x: 939, startPoint y: 255, endPoint x: 825, endPoint y: 245, distance: 114.7
click at [939, 255] on div "阿部瑪利亞 Maria Abe 2025/08/18 即將要成為我的黑歷史之一的一集爹斯（？） #日本人 #搞笑 #約會 #分享 #shorts 364 9 …" at bounding box center [542, 275] width 1084 height 550
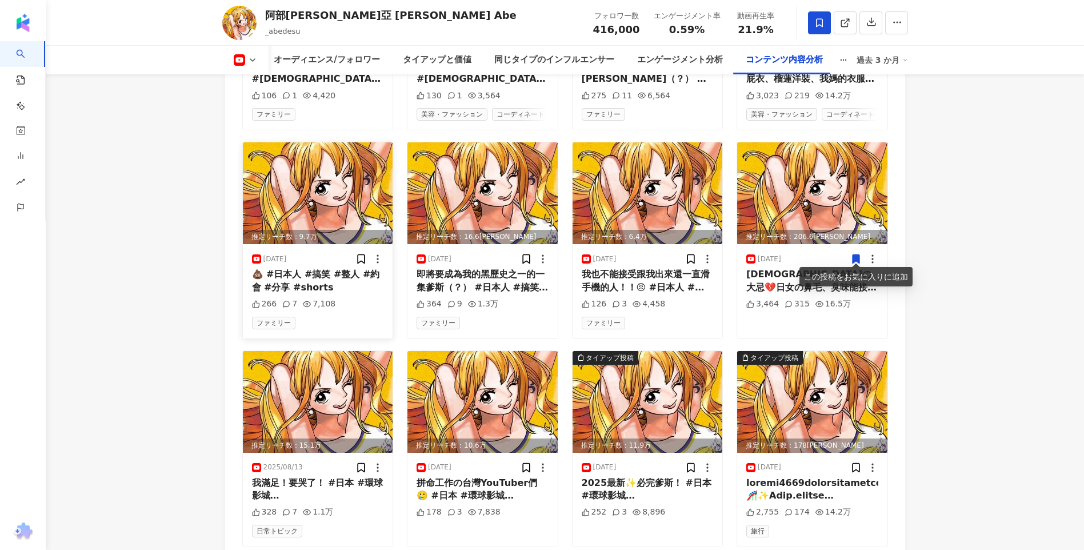
click at [347, 187] on img at bounding box center [318, 193] width 150 height 102
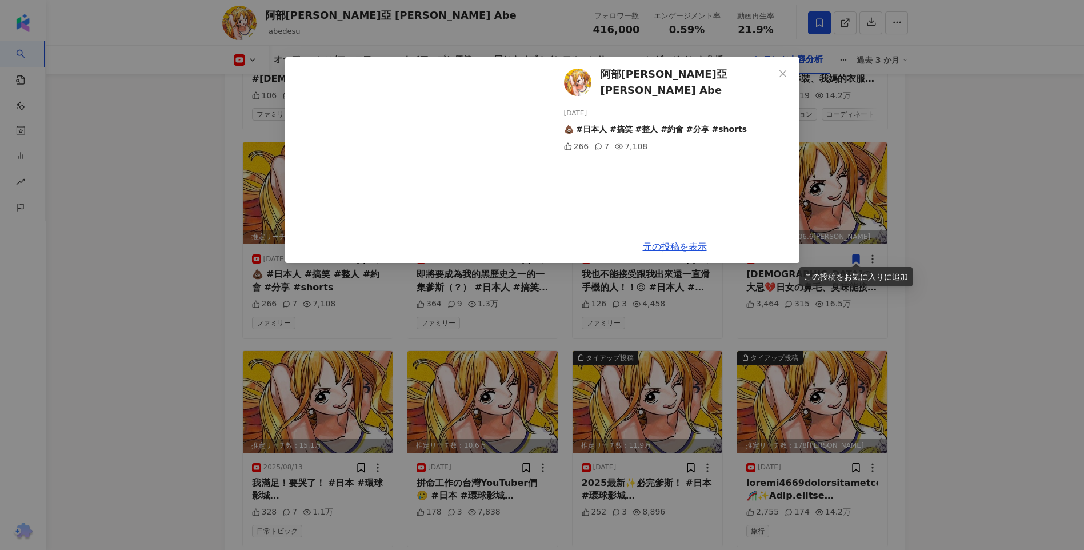
click at [195, 262] on div "阿部瑪利亞 Maria Abe 2025/08/20 💩 #日本人 #搞笑 #整人 #約會 #分享 #shorts 266 7 7,108 元の投稿を表示" at bounding box center [542, 275] width 1084 height 550
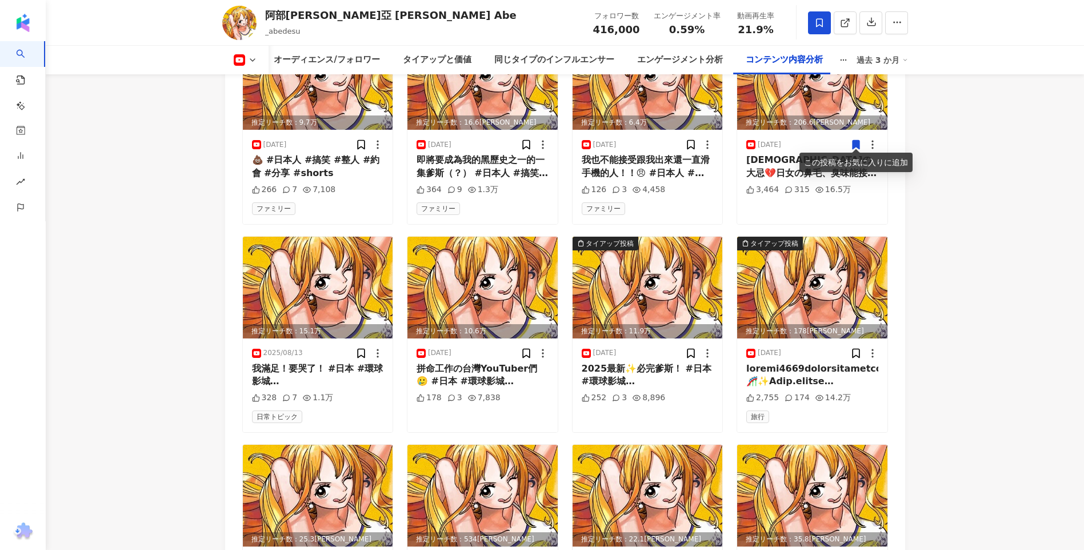
scroll to position [3600, 0]
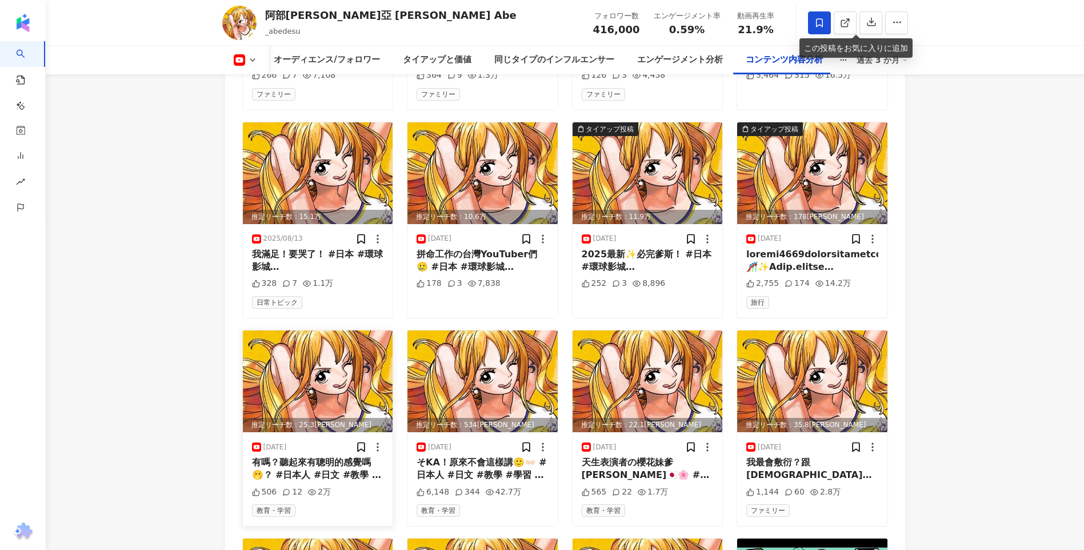
click at [319, 352] on img at bounding box center [318, 381] width 150 height 102
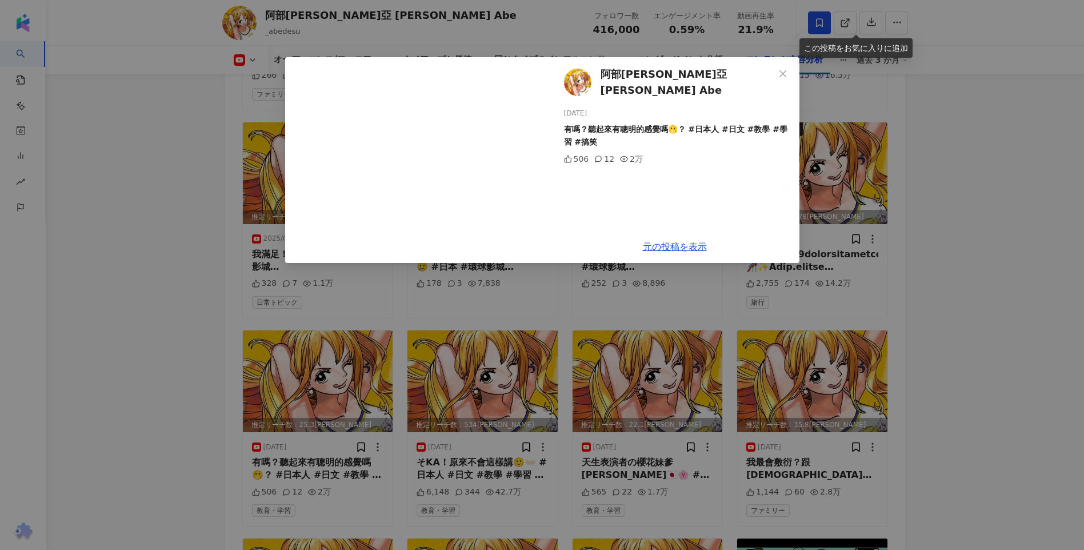
click at [508, 344] on div "阿部瑪利亞 Maria Abe 2025/08/06 有嗎？聽起來有聰明的感覺嗎🫢？ #日本人 #日文 #教學 #學習 #搞笑 506 12 2万 元の投稿を…" at bounding box center [542, 275] width 1084 height 550
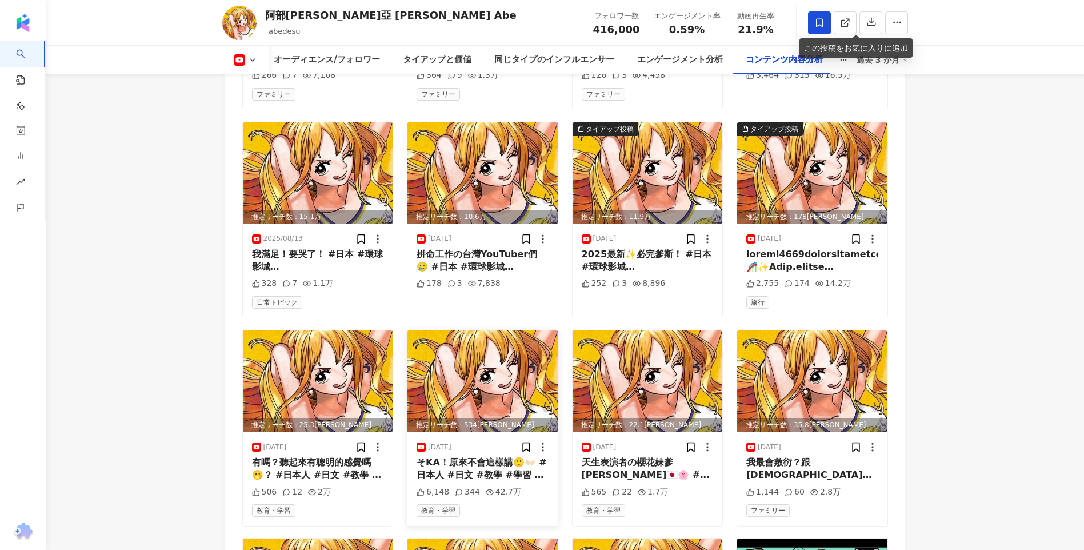
click at [505, 350] on img at bounding box center [482, 381] width 150 height 102
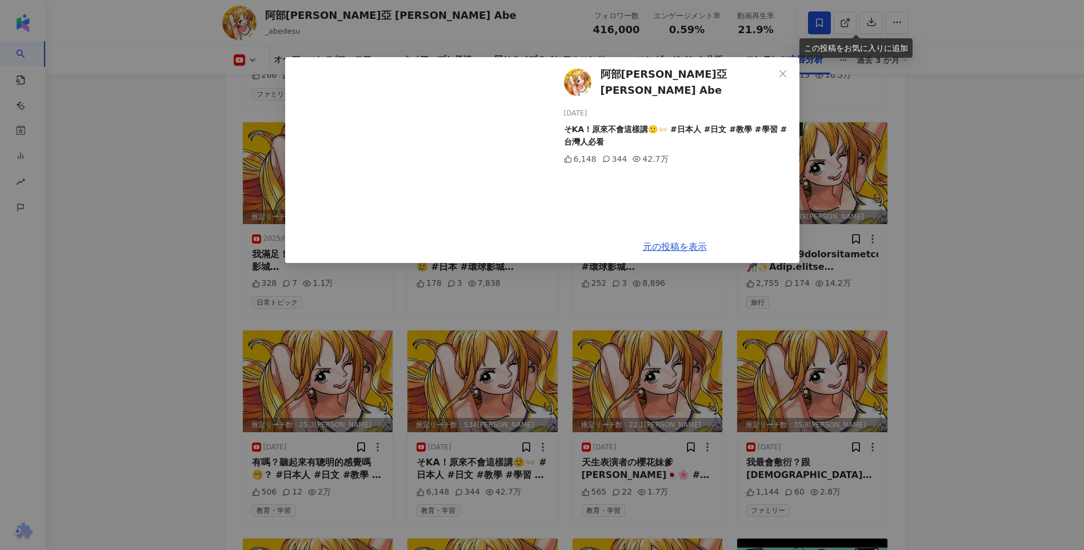
click at [938, 325] on div "阿部瑪利亞 Maria Abe 2025/08/05 そKA！原來不會這樣講🙂👐🏻 #日本人 #日文 #教學 #學習 #台灣人必看 6,148 344 42.…" at bounding box center [542, 275] width 1084 height 550
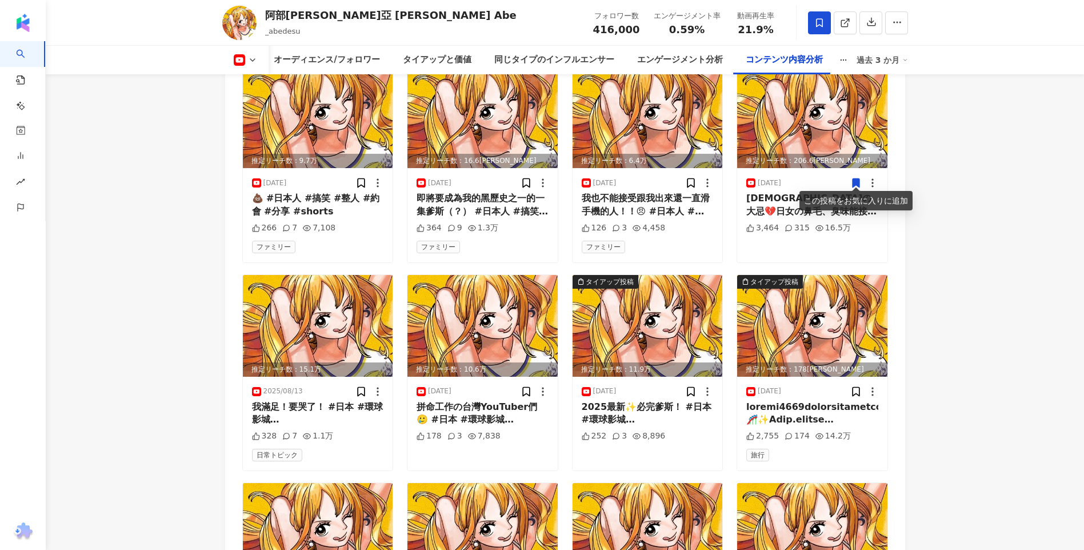
scroll to position [3429, 0]
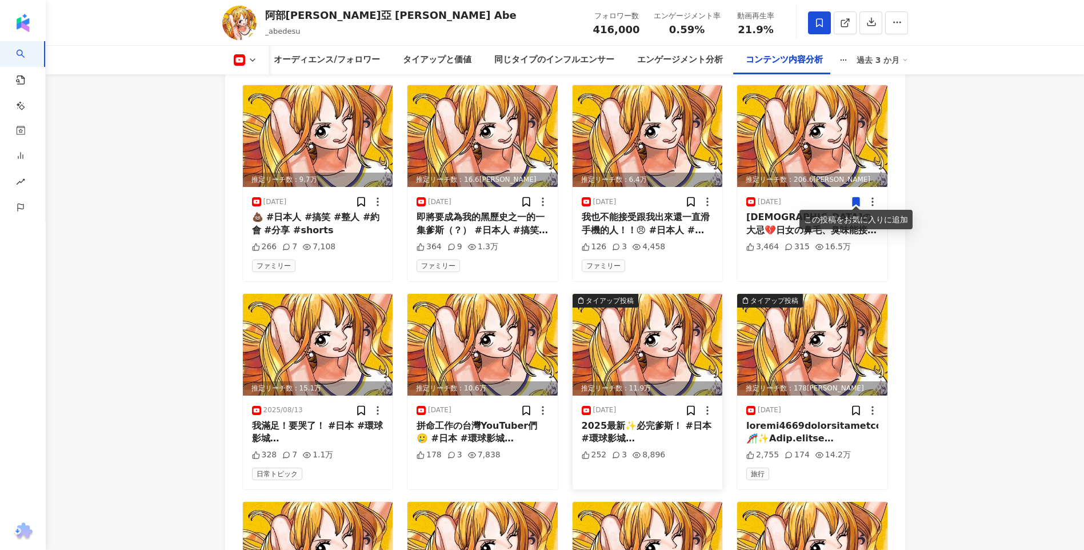
click at [650, 346] on img at bounding box center [648, 345] width 150 height 102
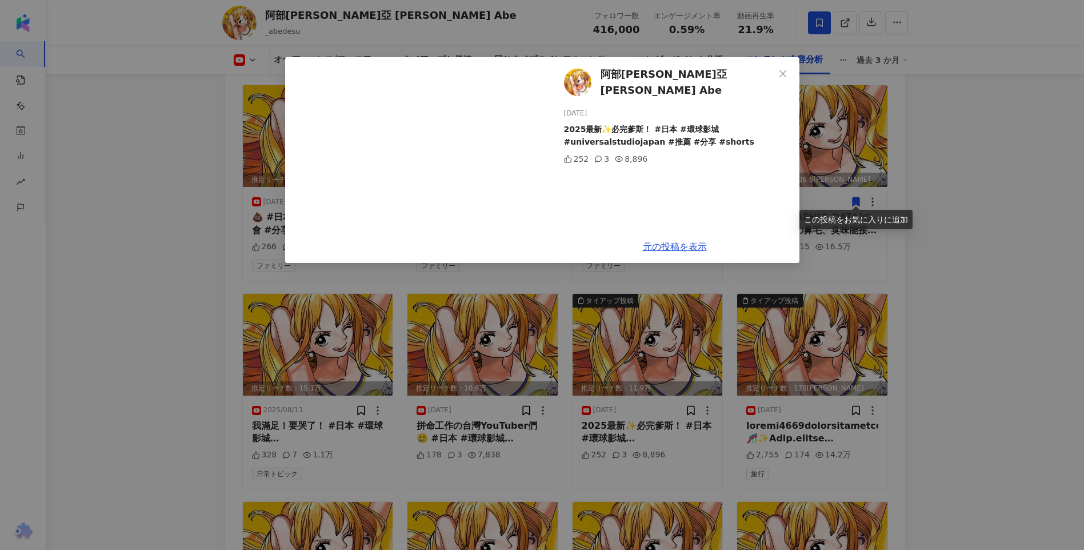
click at [956, 365] on div "阿部瑪利亞 Maria Abe 2025/08/10 2025最新✨必完爹斯！ #日本 #環球影城 #universalstudiojapan #推薦 #分享…" at bounding box center [542, 275] width 1084 height 550
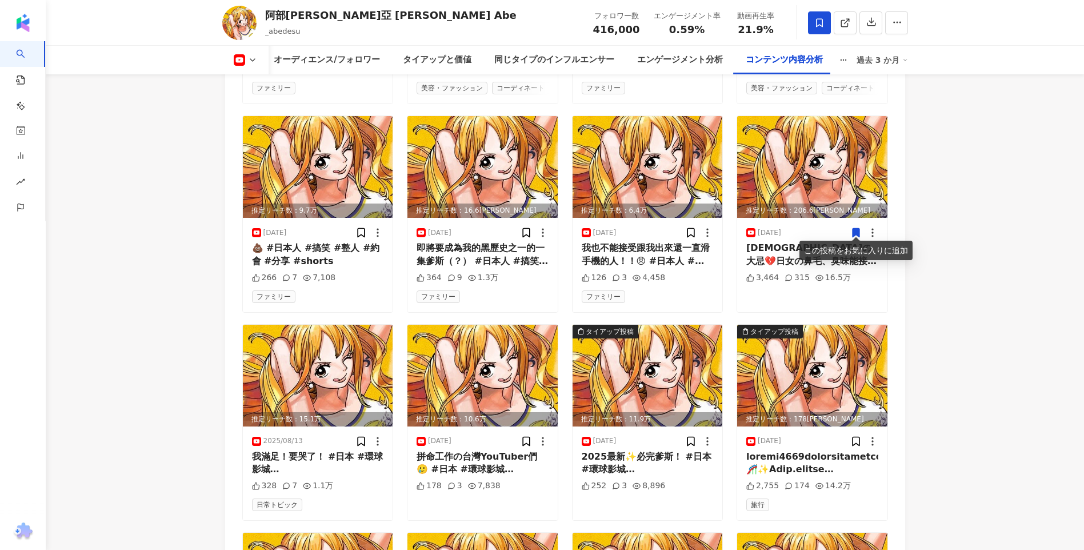
scroll to position [3486, 0]
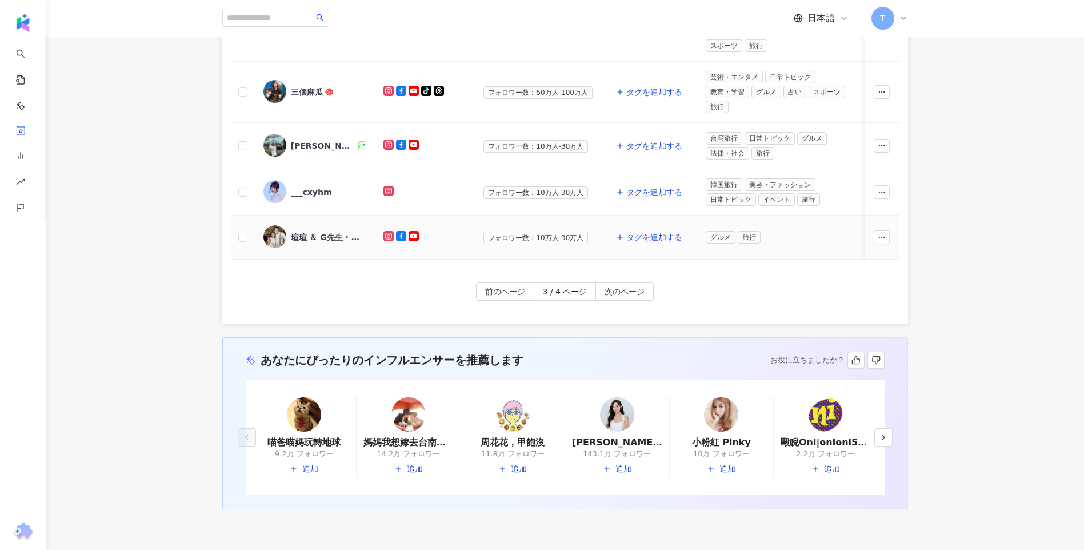
scroll to position [571, 0]
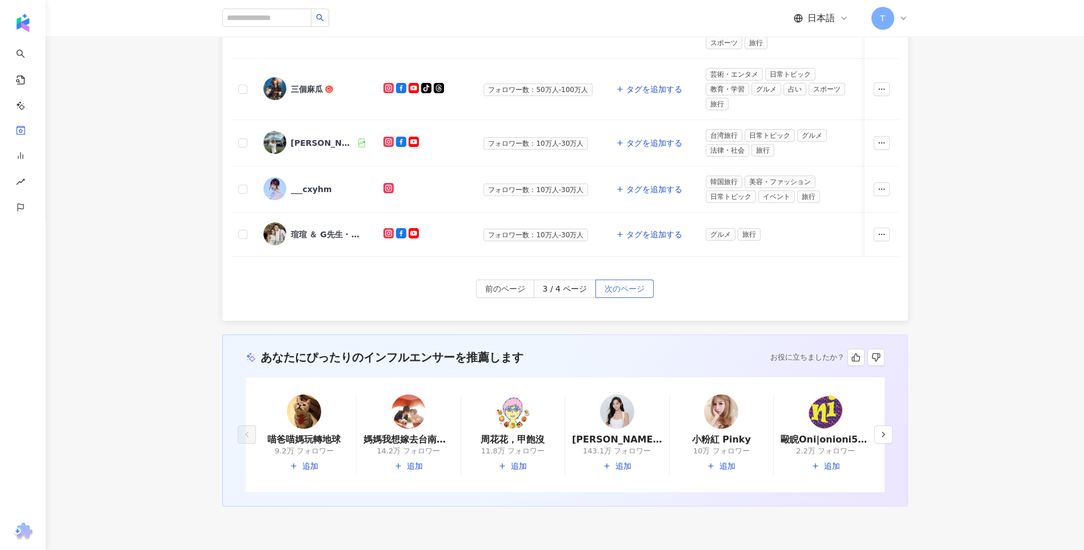
click at [622, 297] on span "次のページ" at bounding box center [625, 289] width 40 height 18
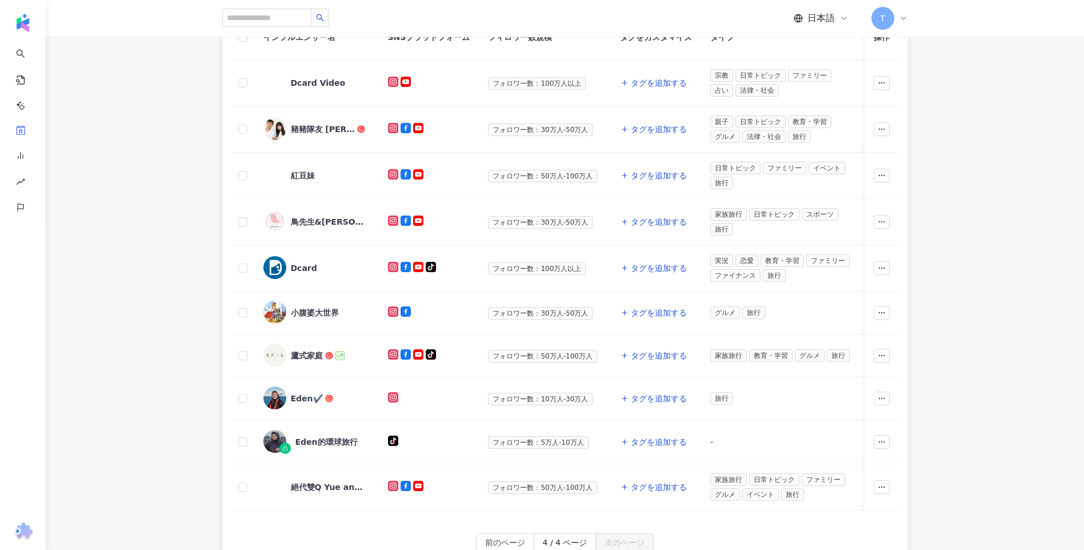
scroll to position [286, 0]
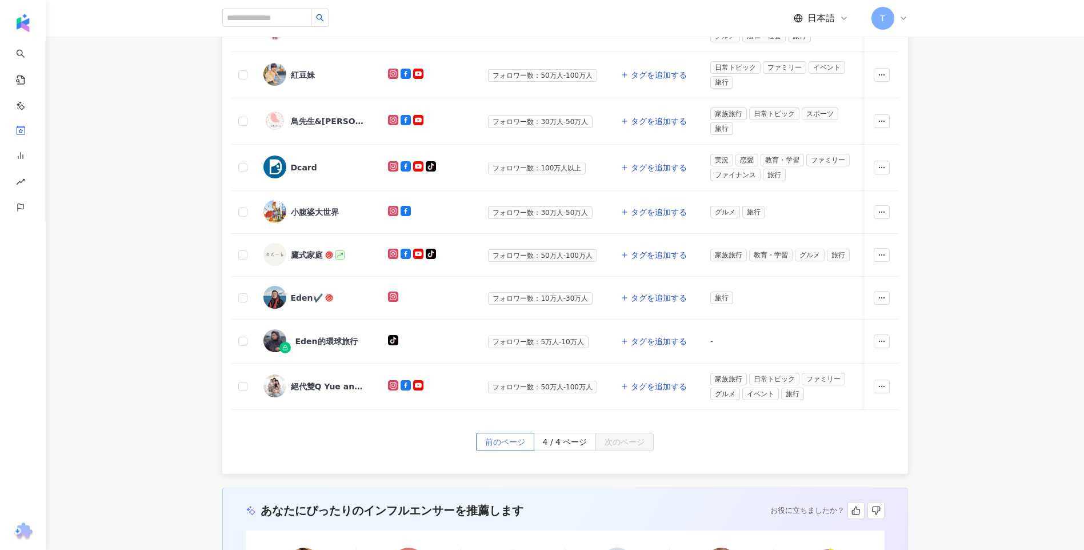
click at [502, 446] on span "前のページ" at bounding box center [505, 442] width 40 height 18
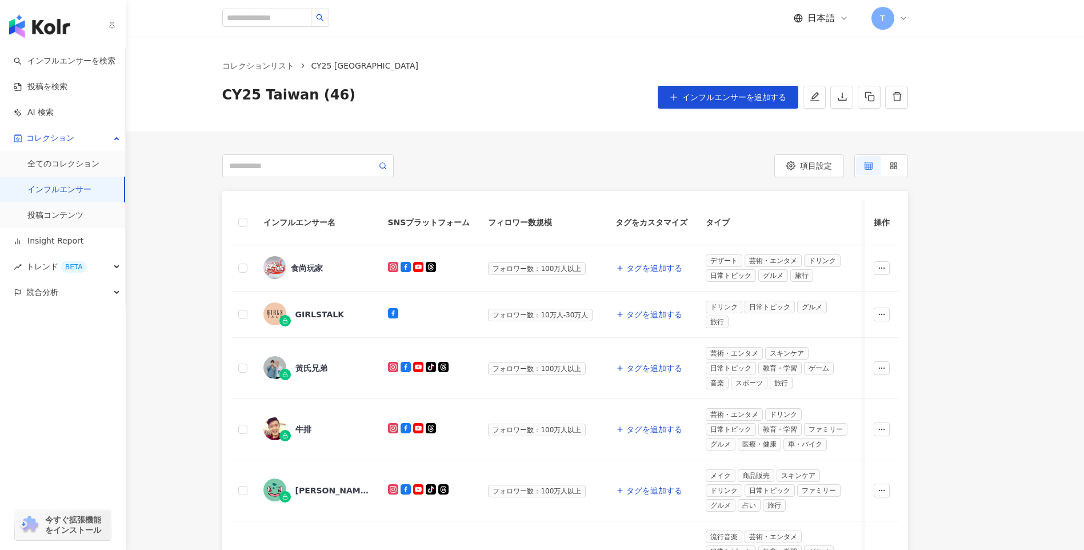
click at [91, 193] on link "インフルエンサー" at bounding box center [59, 189] width 64 height 11
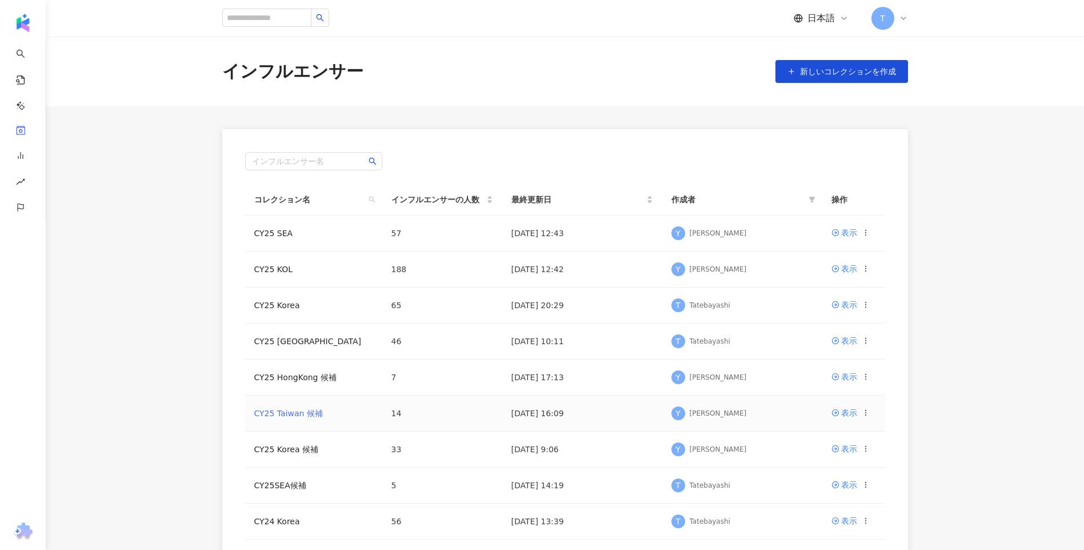
click at [312, 411] on link "CY25 Taiwan 候補" at bounding box center [288, 413] width 69 height 9
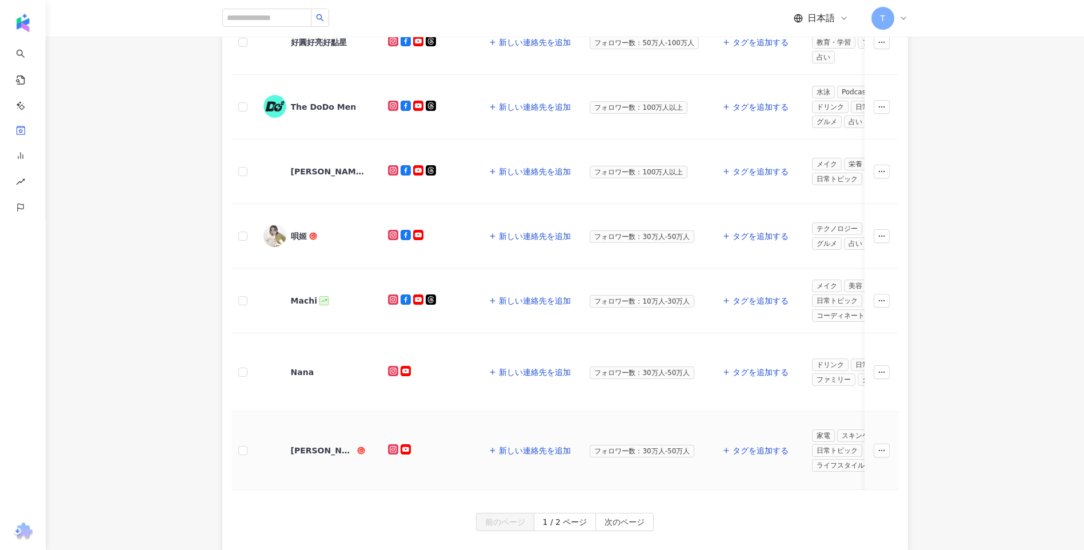
scroll to position [629, 0]
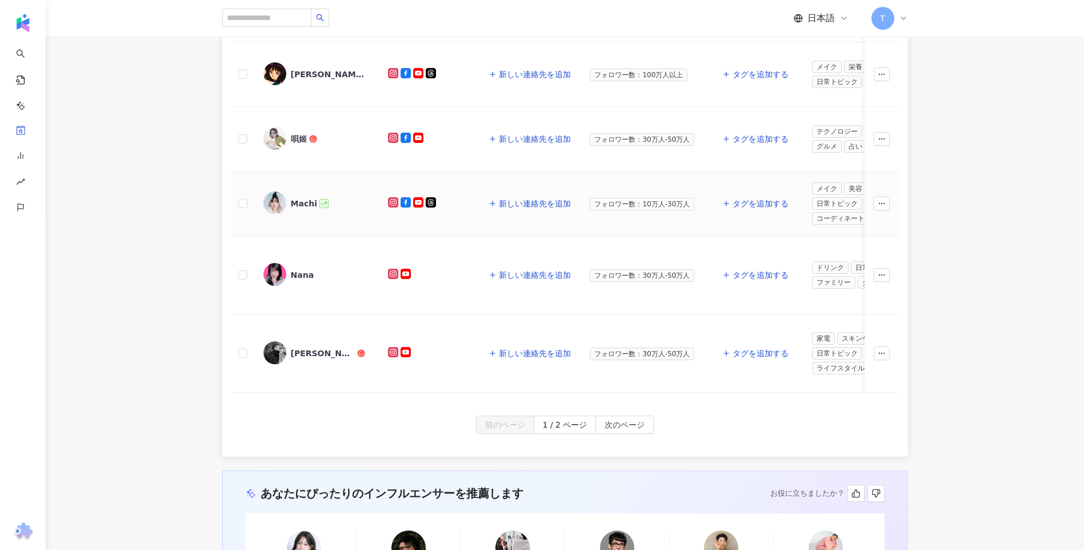
click at [294, 206] on div "Machi" at bounding box center [304, 203] width 26 height 11
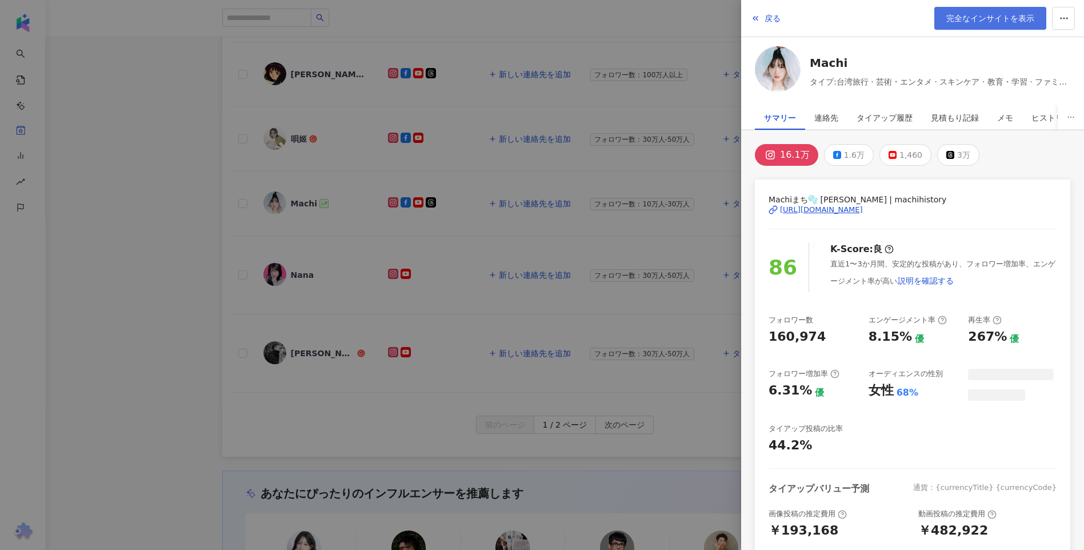
click at [979, 10] on link "完全なインサイトを表示" at bounding box center [990, 18] width 112 height 23
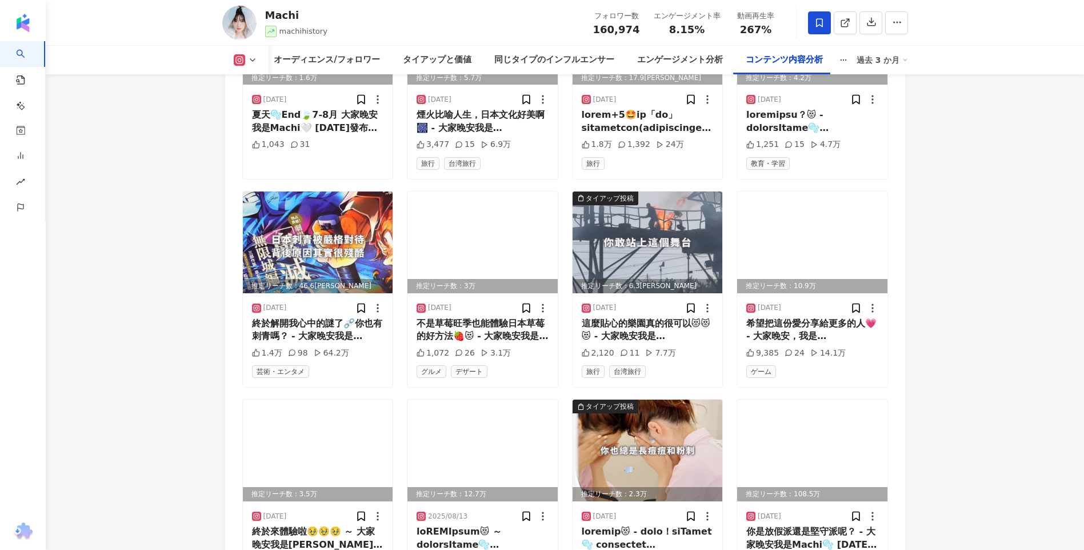
scroll to position [4000, 0]
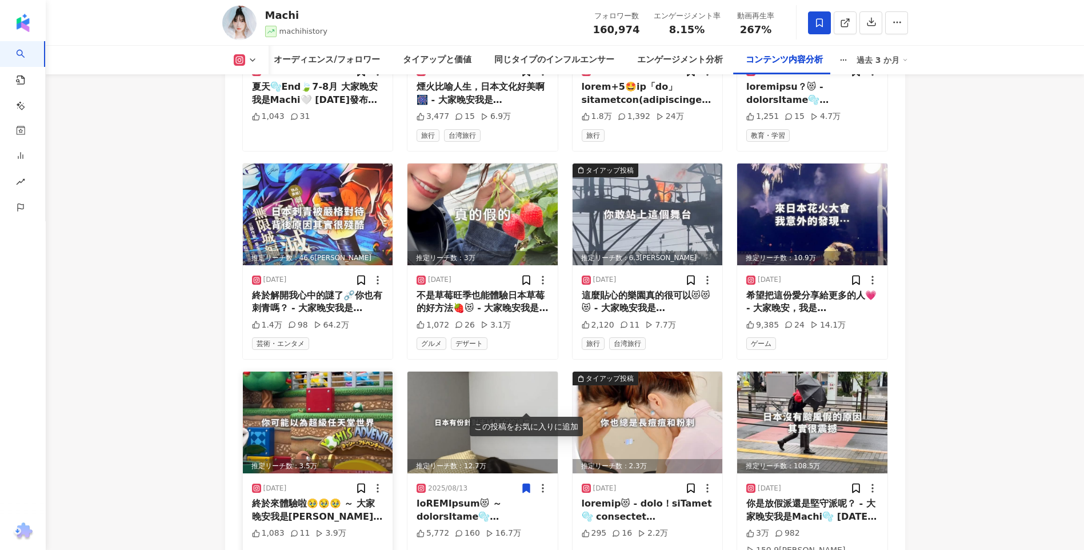
click at [327, 371] on img at bounding box center [318, 422] width 150 height 102
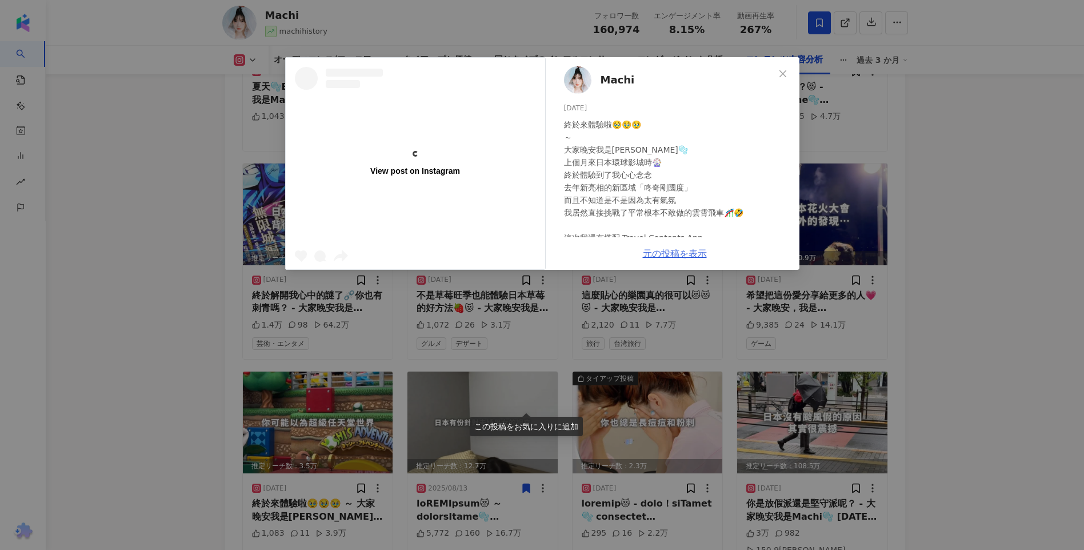
click at [686, 252] on link "元の投稿を表示" at bounding box center [675, 253] width 64 height 11
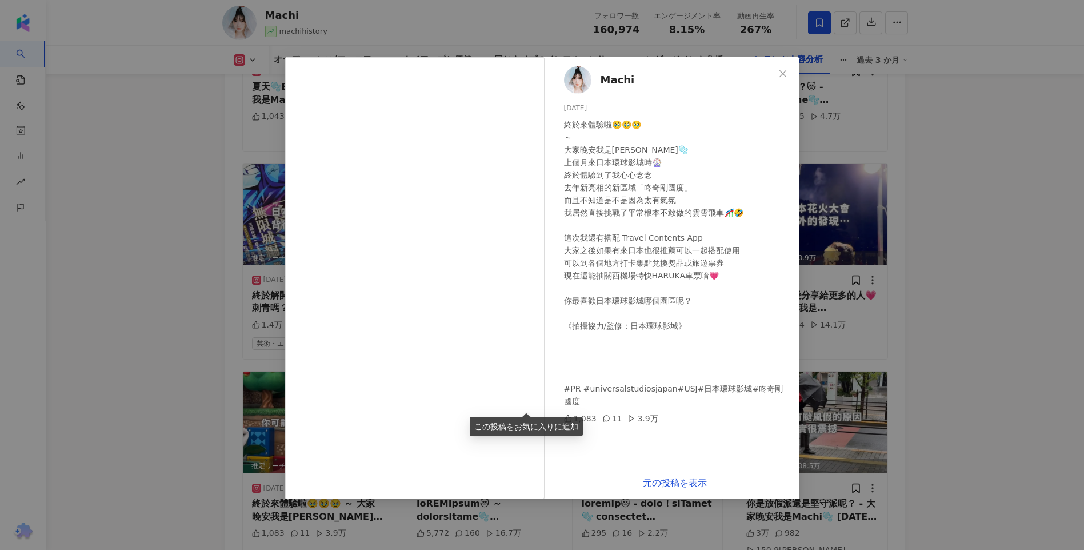
click at [908, 248] on div "Machi [DATE] 終於來體驗啦🥹🥹🥹 ～ 大家晚安我是Machi🫧 上個月來日本環球影城時🎡 終於體驗到了我心心念念 去年新亮相的新區域「咚奇剛國度」…" at bounding box center [542, 275] width 1084 height 550
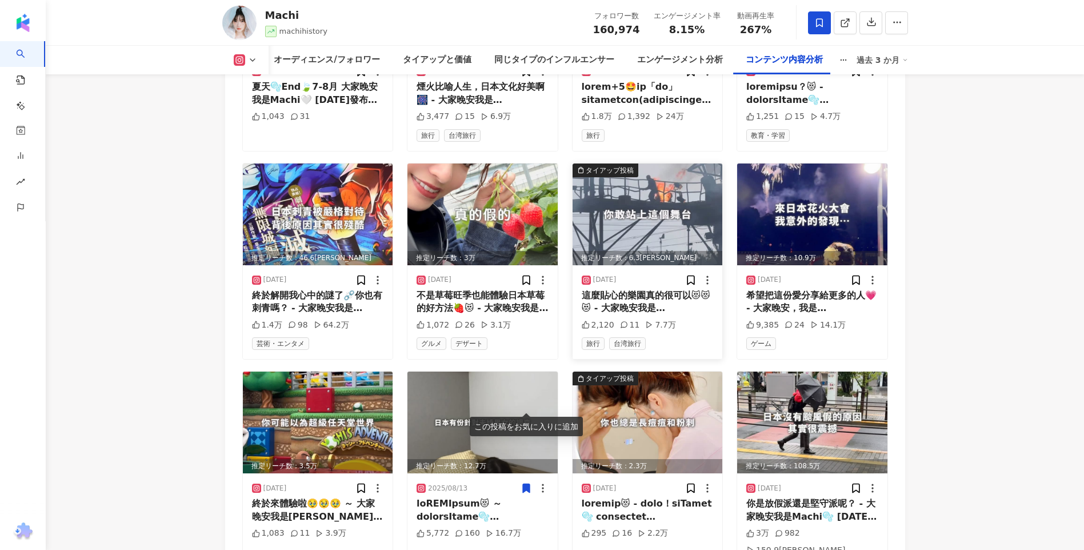
click at [666, 289] on div "這麼貼心的樂園真的很可以😻😻😻 - 大家晚安我是[PERSON_NAME]🫧 上個月來了日本環球影城，我是第一次在夏天的時候來☀️ 沒想到各個設施和防中暑的措…" at bounding box center [648, 302] width 132 height 26
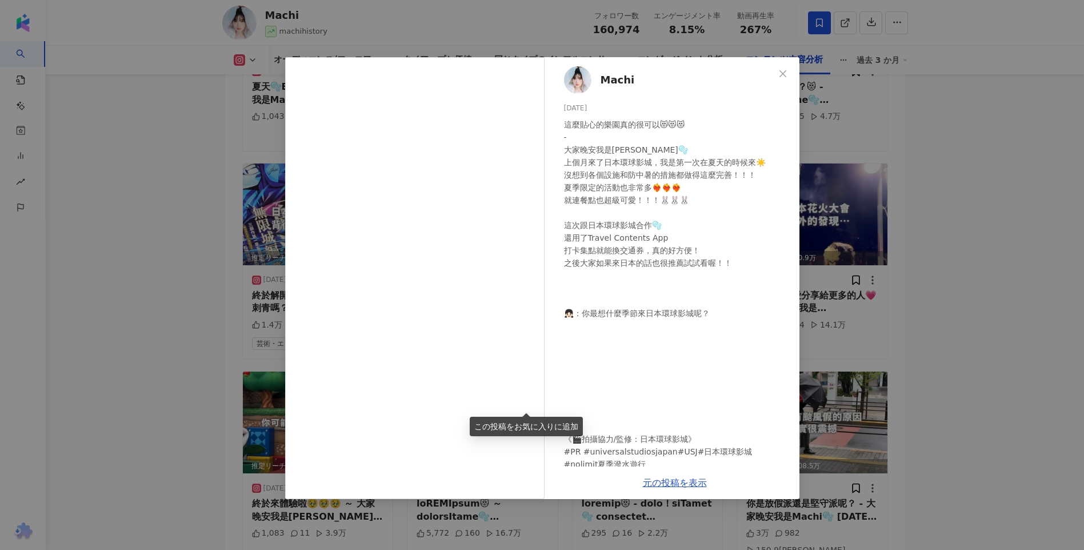
click at [675, 253] on div "這麼貼心的樂園真的很可以😻😻😻 - 大家晚安我是[PERSON_NAME]🫧 上個月來了日本環球影城，我是第一次在夏天的時候來☀️ 沒想到各個設施和防中暑的措…" at bounding box center [677, 294] width 226 height 352
click at [698, 481] on link "元の投稿を表示" at bounding box center [675, 482] width 64 height 11
